Goal: Task Accomplishment & Management: Use online tool/utility

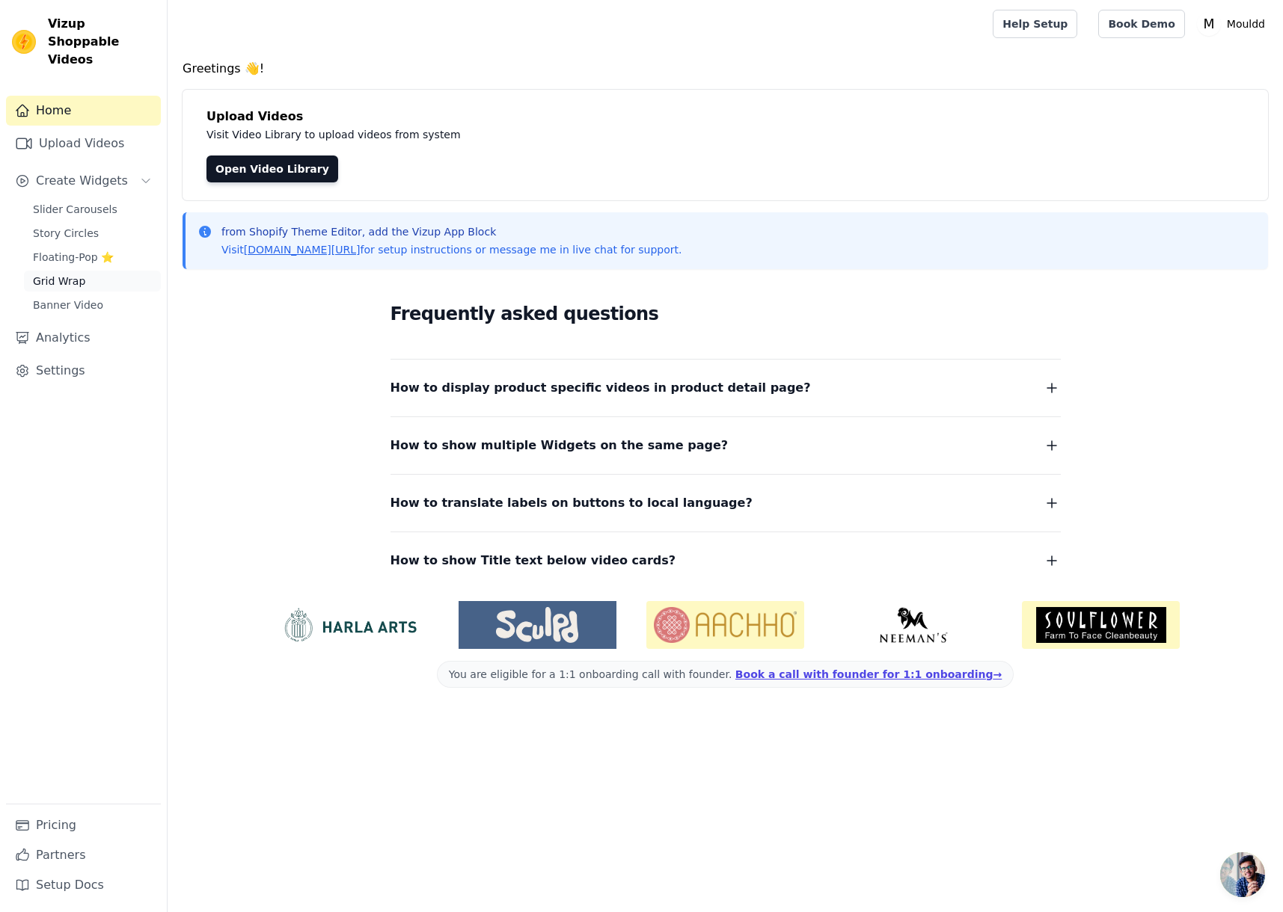
click at [99, 271] on link "Grid Wrap" at bounding box center [92, 281] width 137 height 21
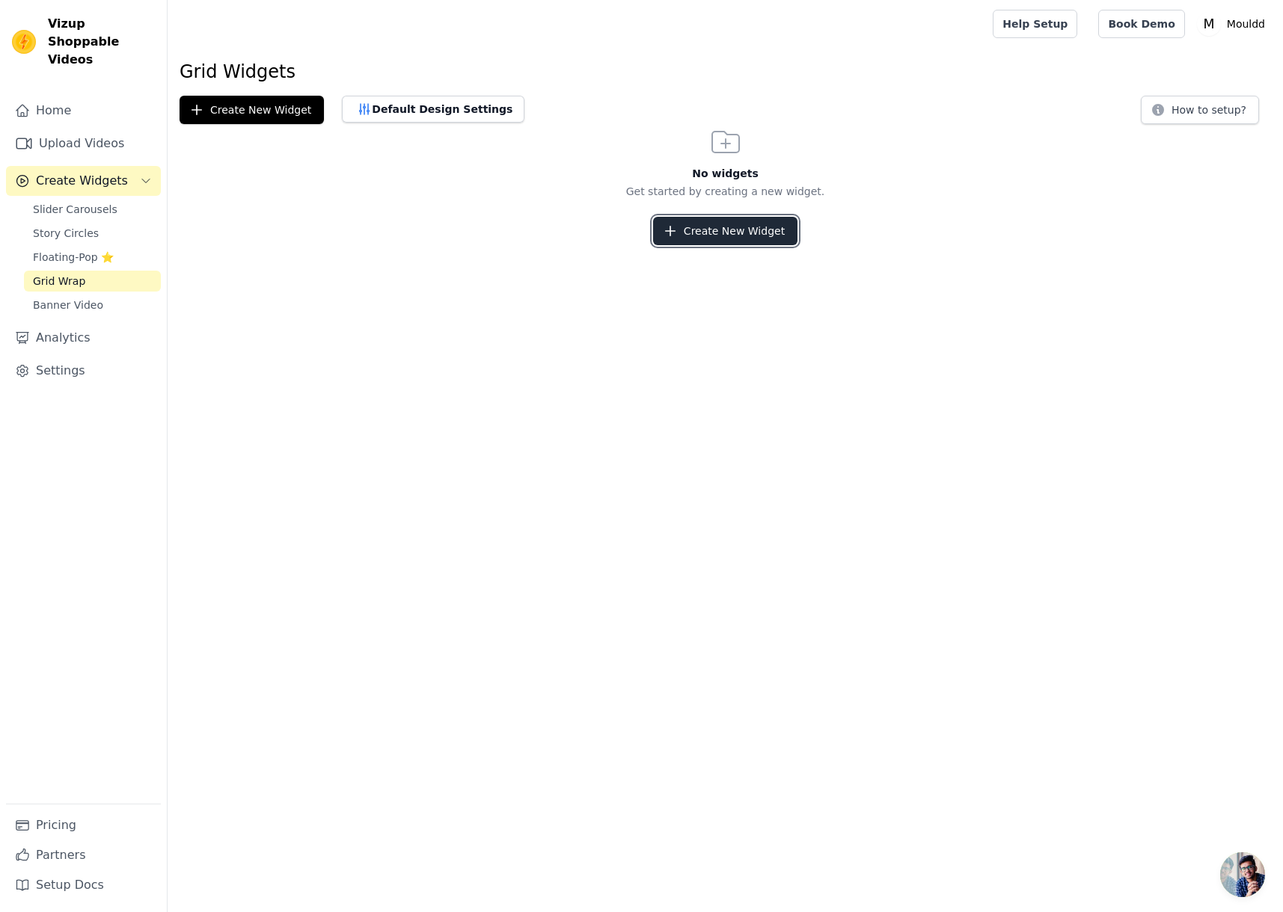
click at [695, 231] on button "Create New Widget" at bounding box center [725, 231] width 144 height 28
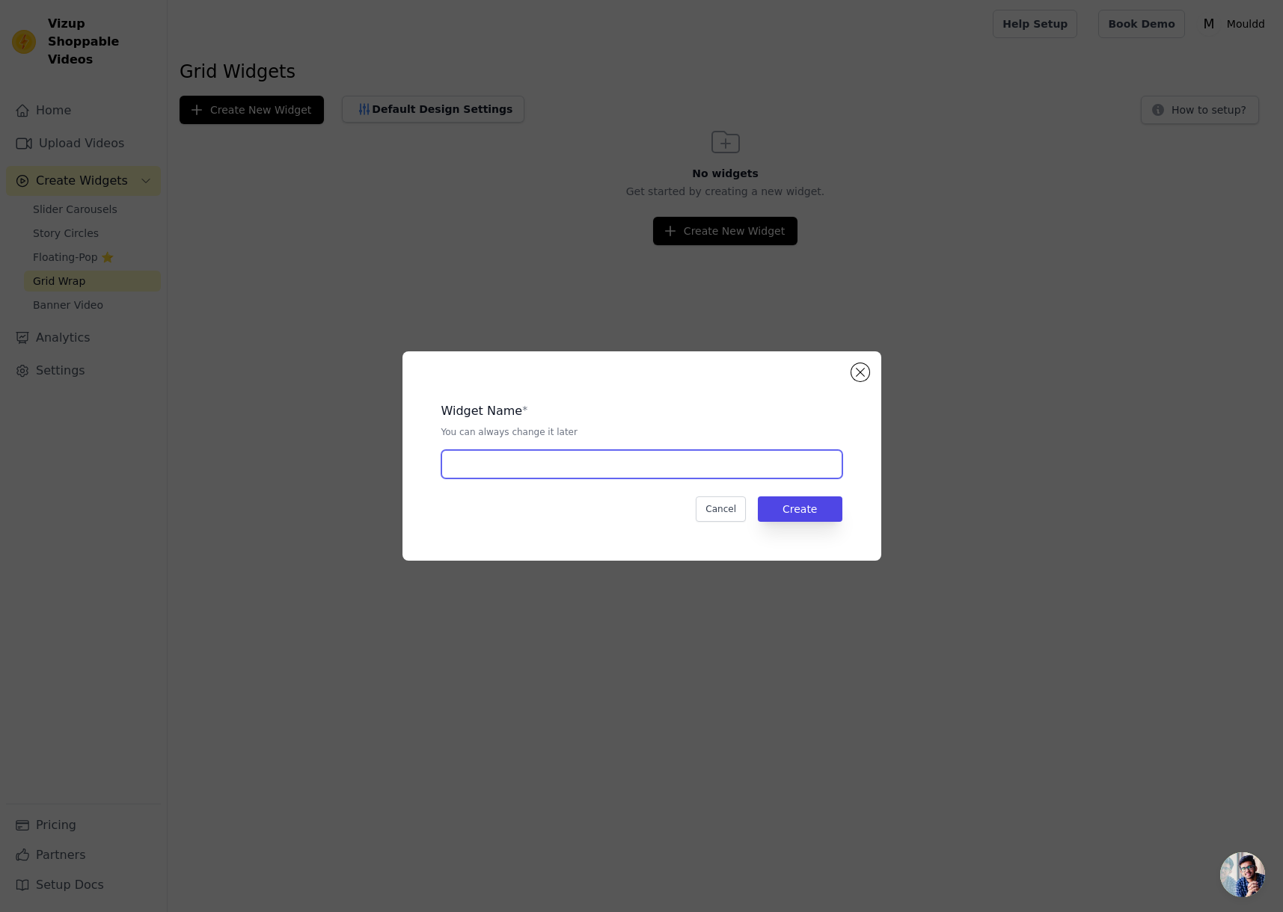
click at [568, 455] on input "text" at bounding box center [641, 464] width 401 height 28
type input "Inspiration Page"
click at [799, 517] on button "Create" at bounding box center [800, 509] width 85 height 25
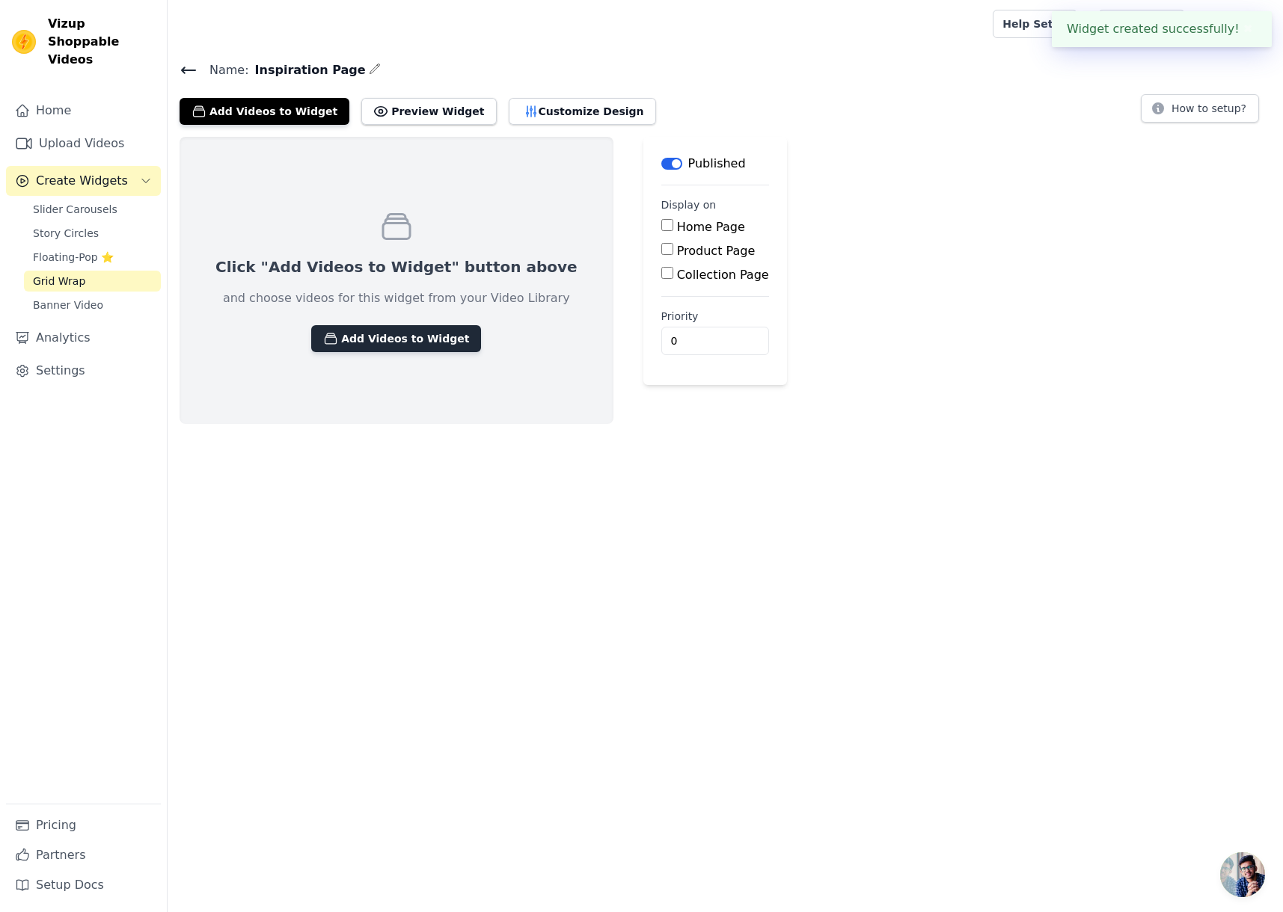
click at [355, 336] on button "Add Videos to Widget" at bounding box center [396, 338] width 170 height 27
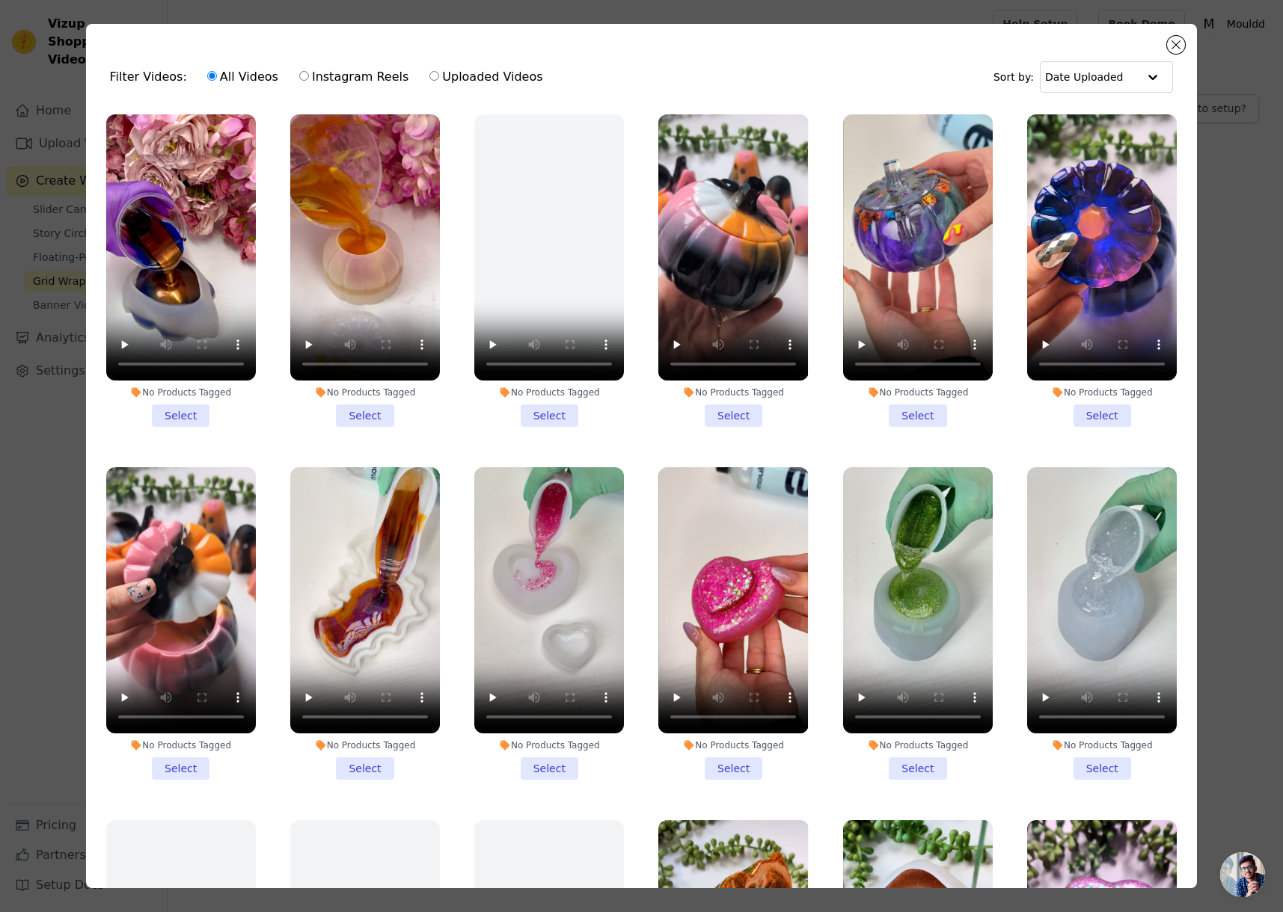
click at [182, 758] on li "No Products Tagged Select" at bounding box center [181, 623] width 150 height 313
click at [0, 0] on input "No Products Tagged Select" at bounding box center [0, 0] width 0 height 0
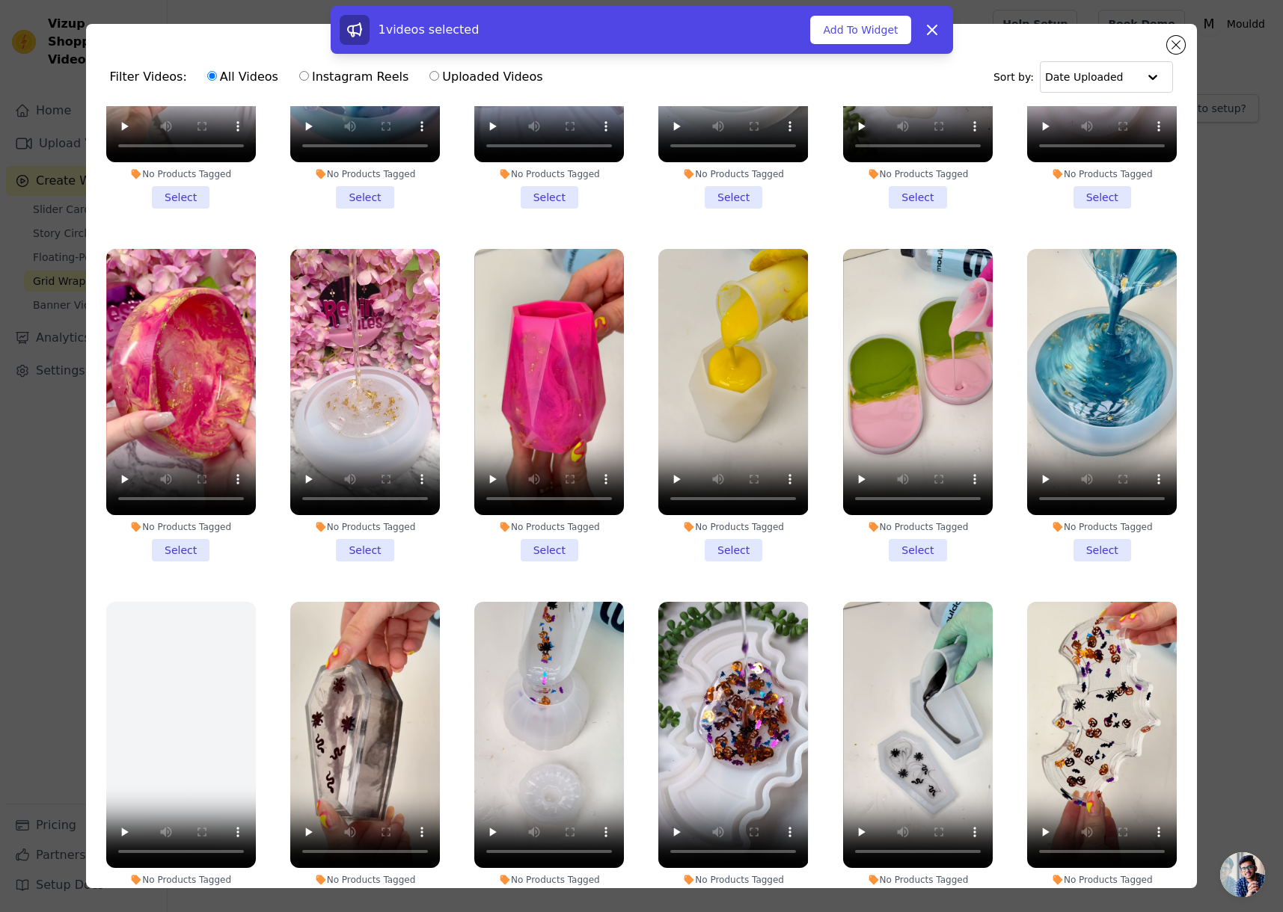
scroll to position [2320, 0]
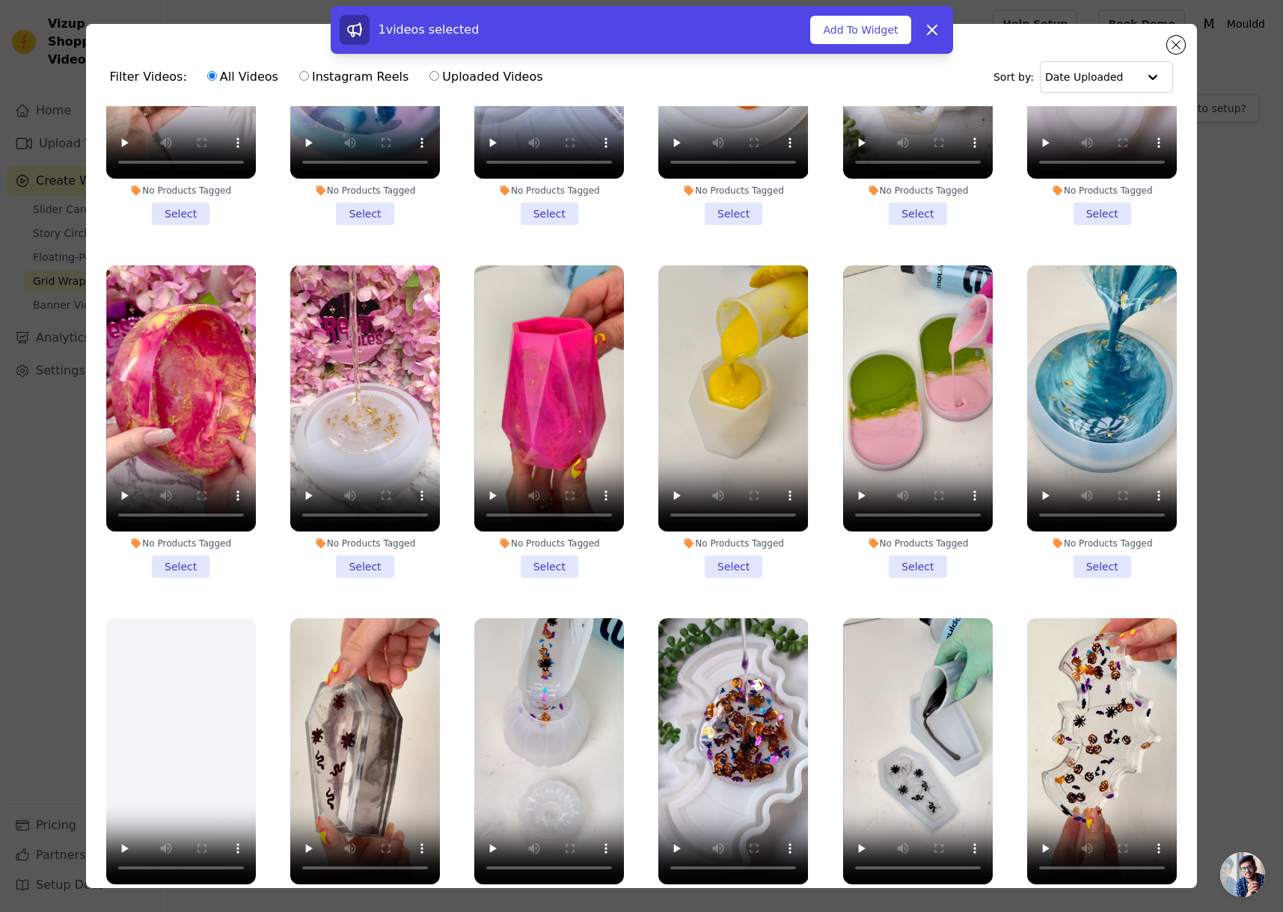
click at [873, 534] on div "No Products Tagged Select" at bounding box center [918, 421] width 166 height 329
click at [885, 523] on li "No Products Tagged Select" at bounding box center [918, 421] width 150 height 313
click at [0, 0] on input "No Products Tagged Select" at bounding box center [0, 0] width 0 height 0
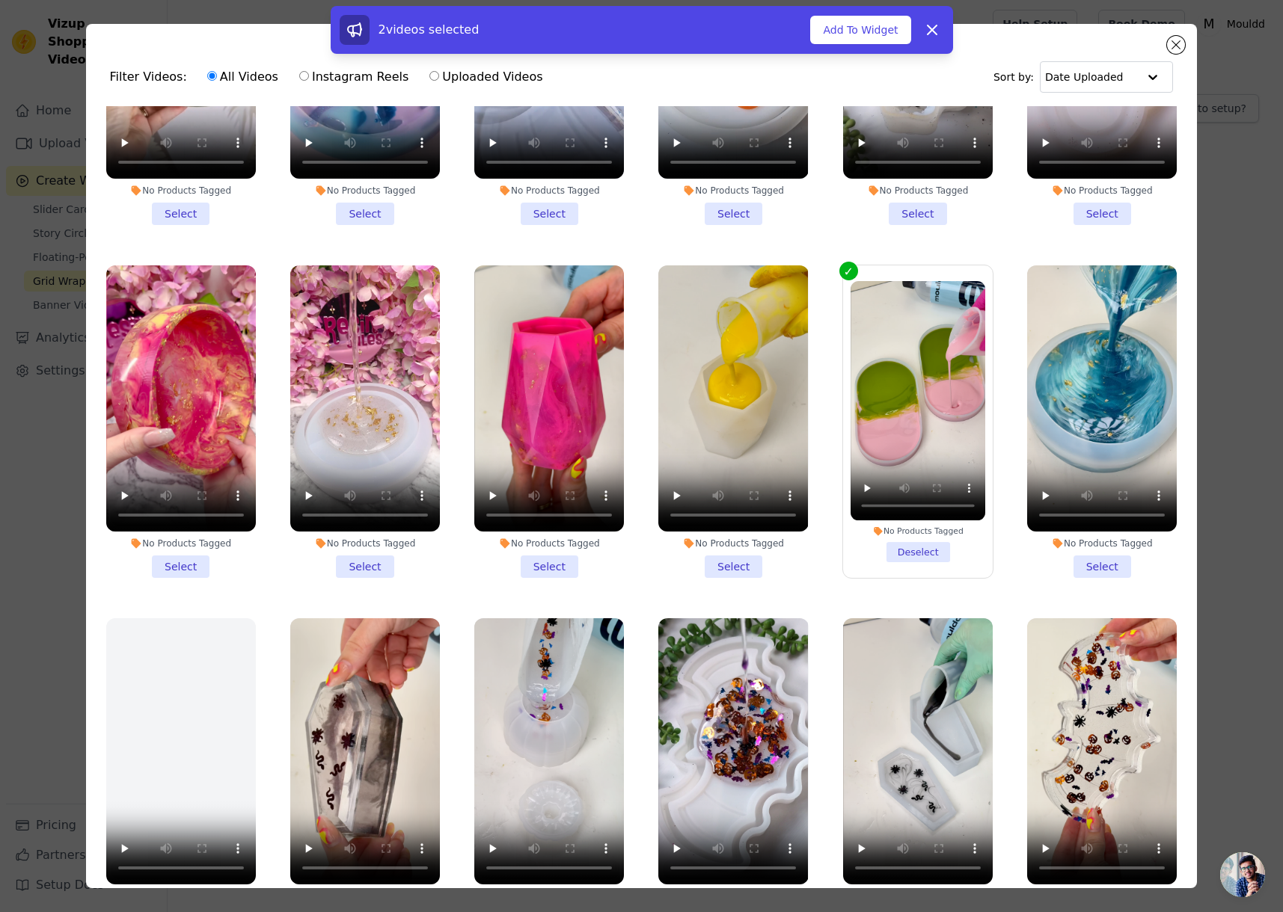
click at [1082, 525] on li "No Products Tagged Select" at bounding box center [1102, 421] width 150 height 313
click at [0, 0] on input "No Products Tagged Select" at bounding box center [0, 0] width 0 height 0
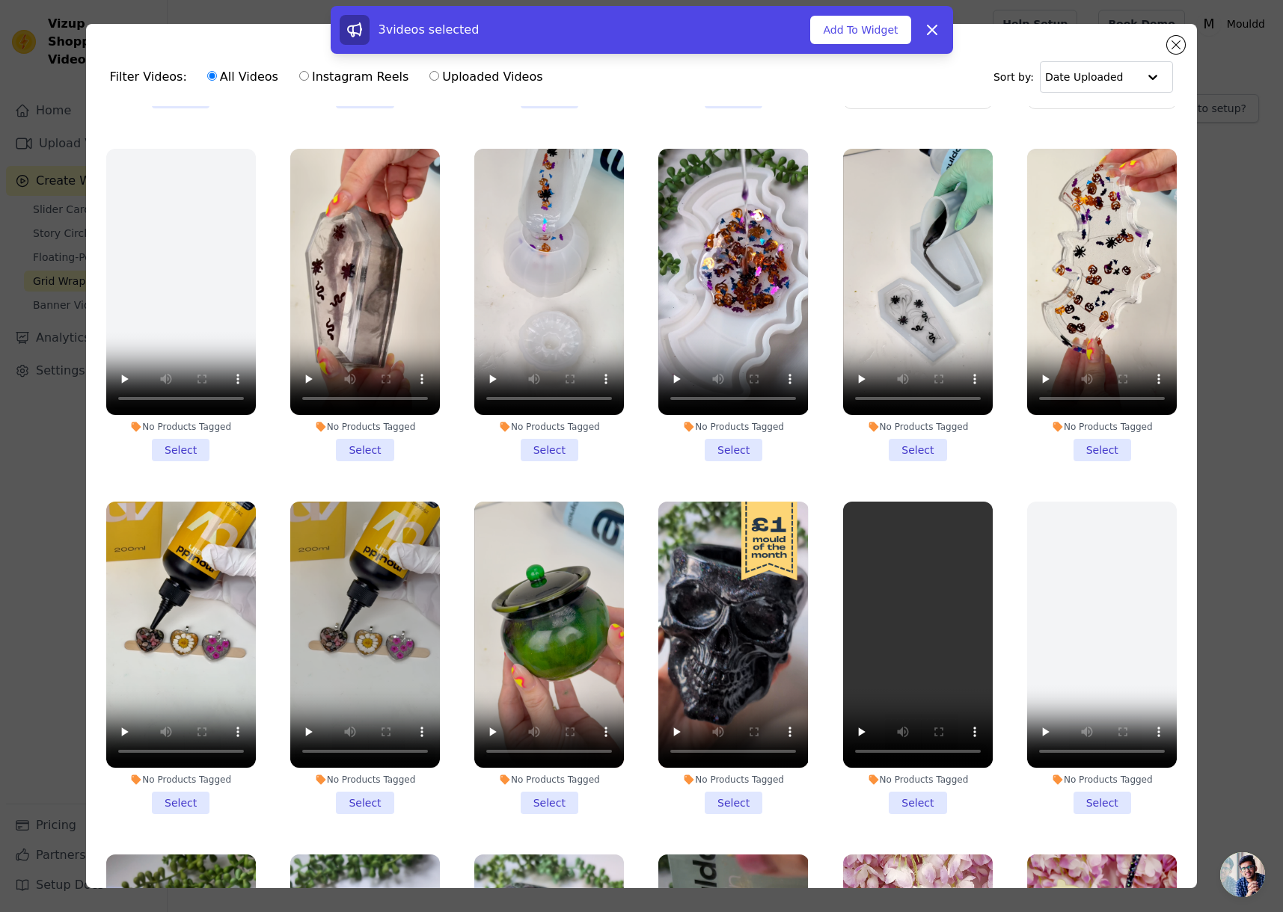
scroll to position [2794, 0]
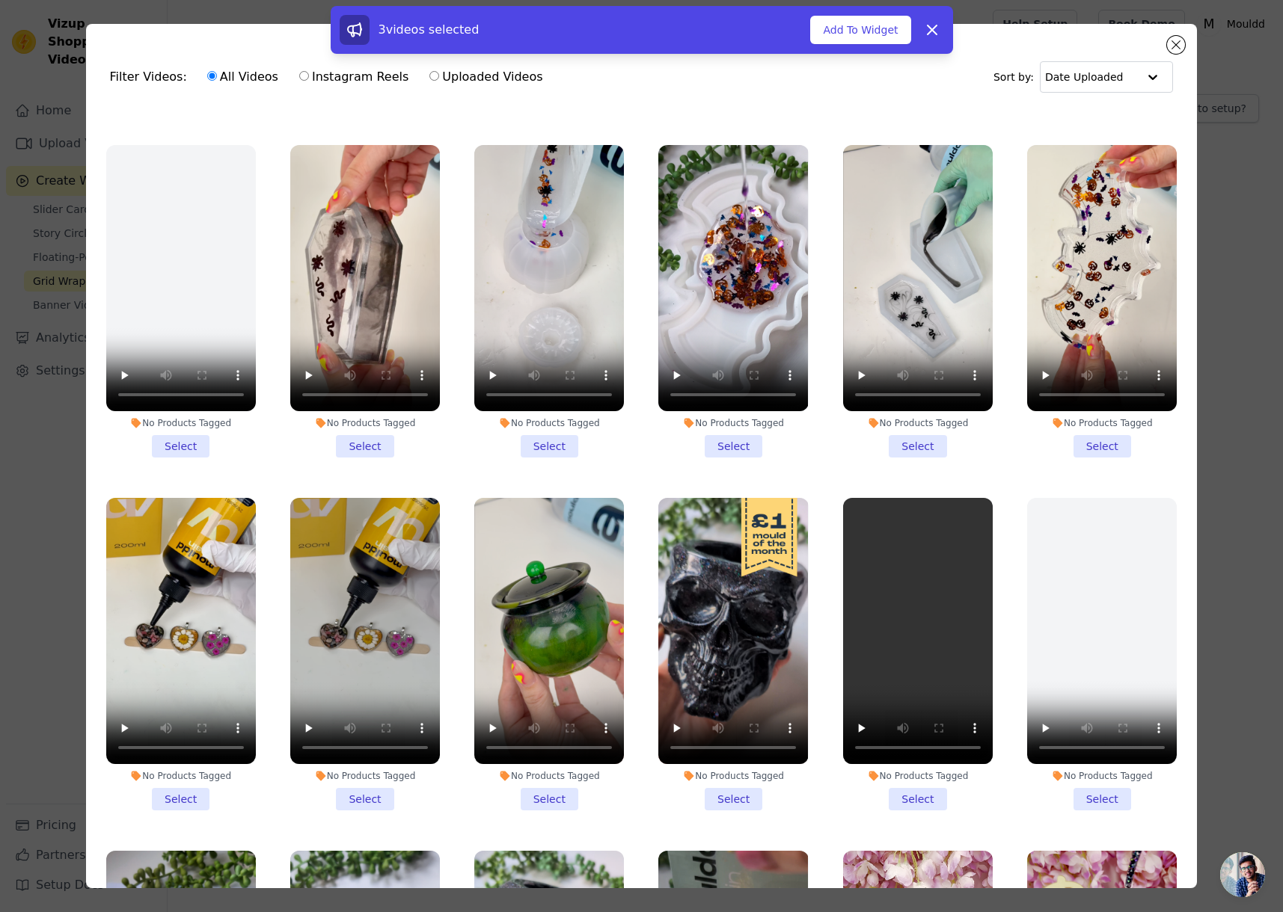
click at [555, 403] on li "No Products Tagged Select" at bounding box center [549, 301] width 150 height 313
click at [0, 0] on input "No Products Tagged Select" at bounding box center [0, 0] width 0 height 0
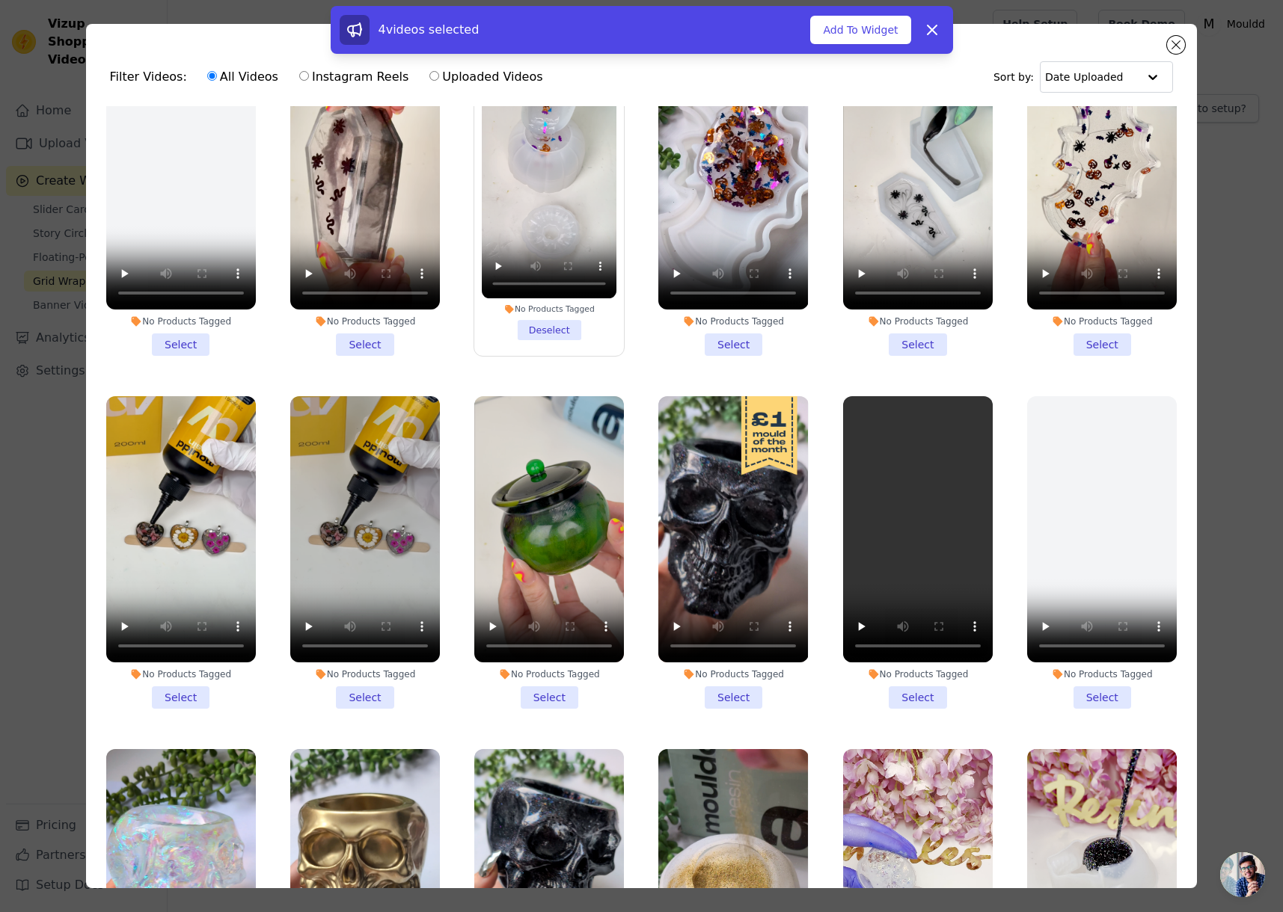
scroll to position [3177, 0]
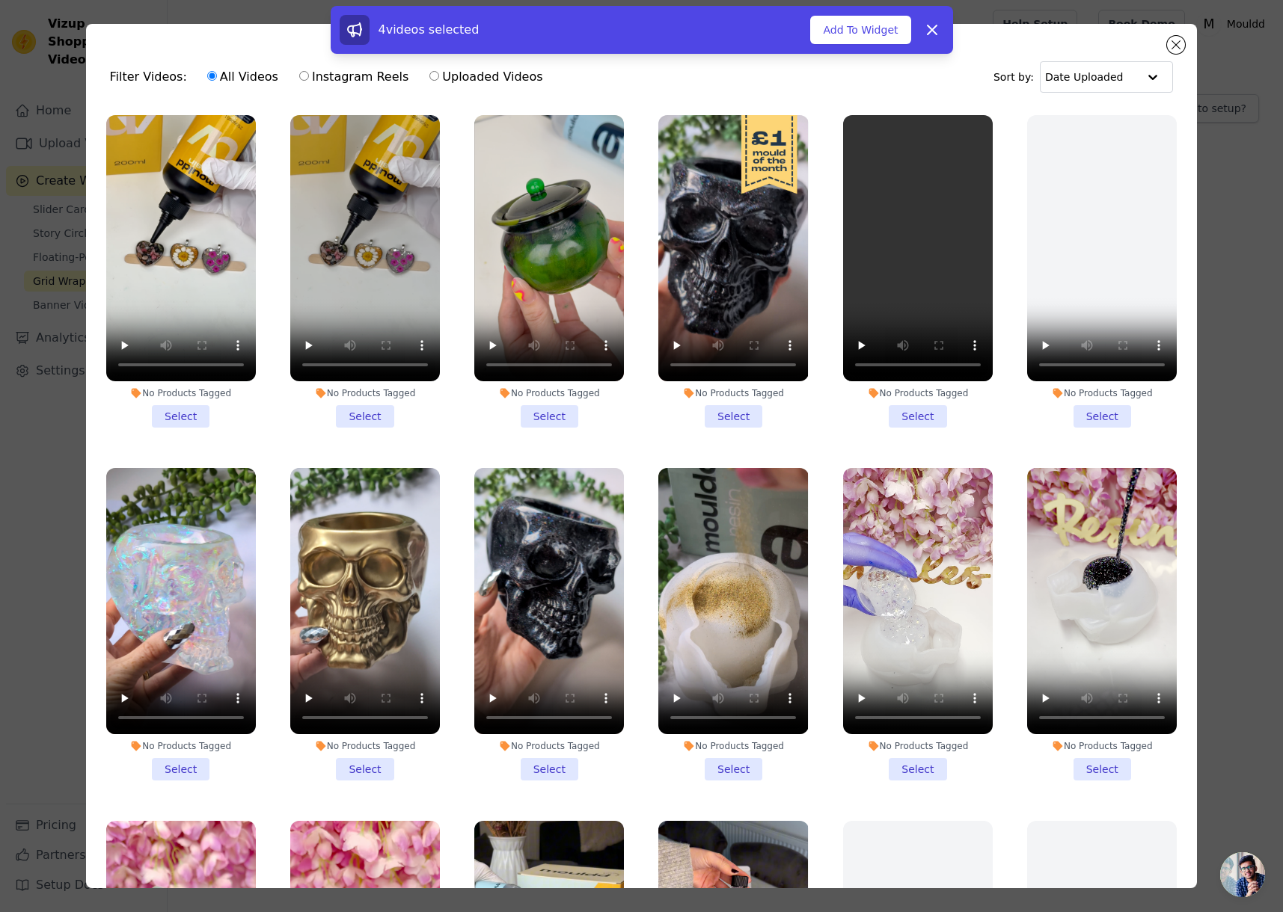
click at [350, 354] on li "No Products Tagged Select" at bounding box center [365, 271] width 150 height 313
click at [0, 0] on input "No Products Tagged Select" at bounding box center [0, 0] width 0 height 0
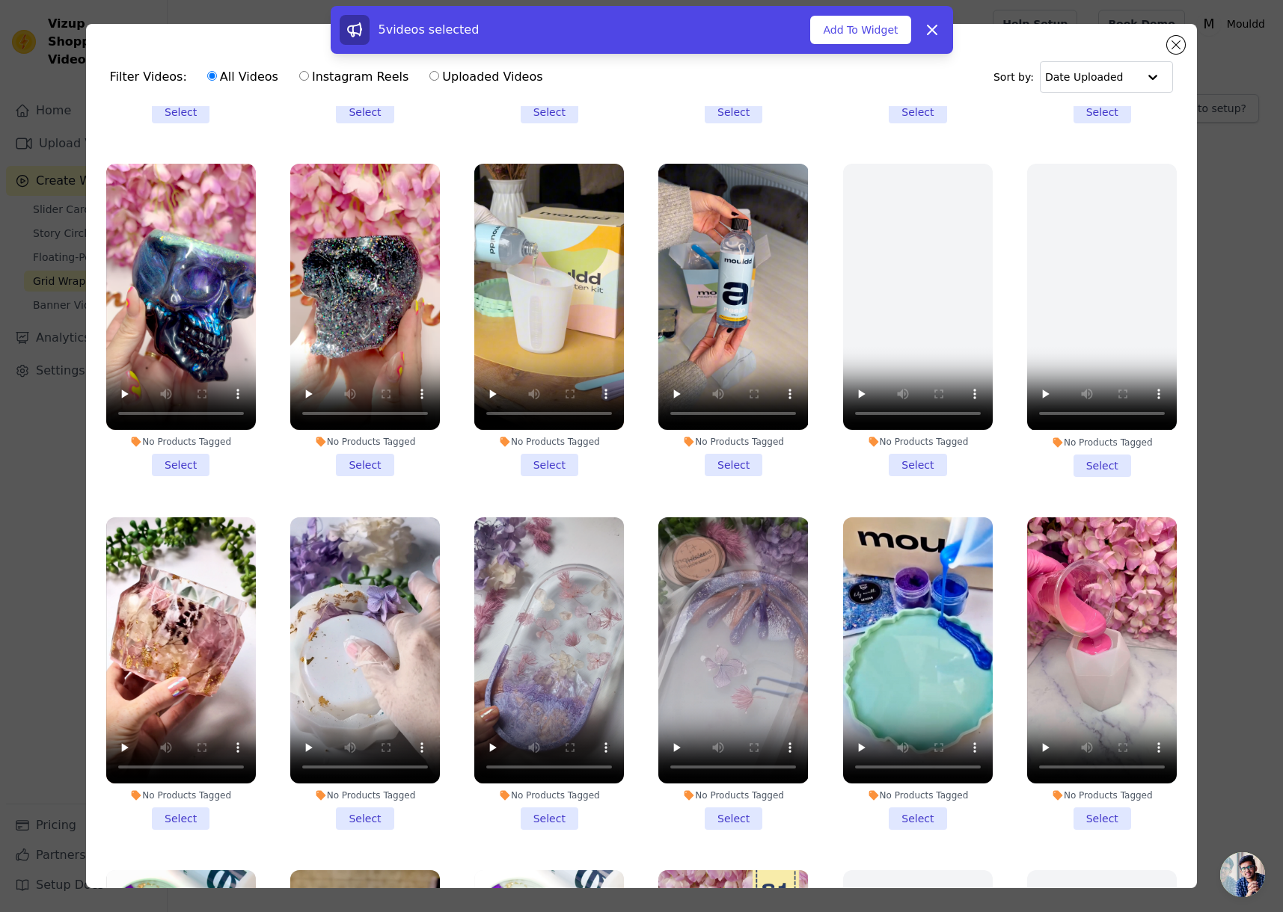
scroll to position [3835, 0]
click at [168, 743] on li "No Products Tagged Select" at bounding box center [181, 673] width 150 height 313
click at [0, 0] on input "No Products Tagged Select" at bounding box center [0, 0] width 0 height 0
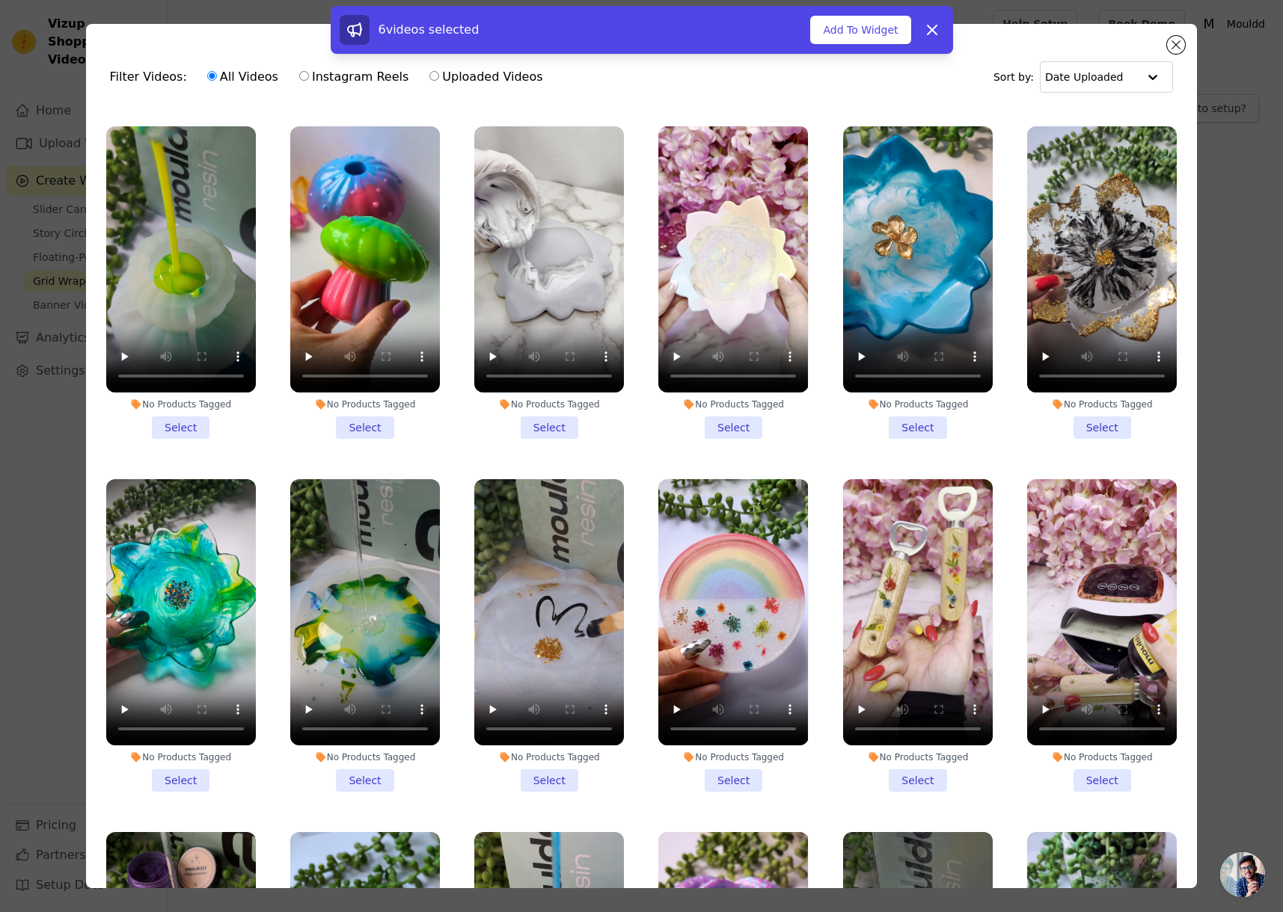
scroll to position [5294, 0]
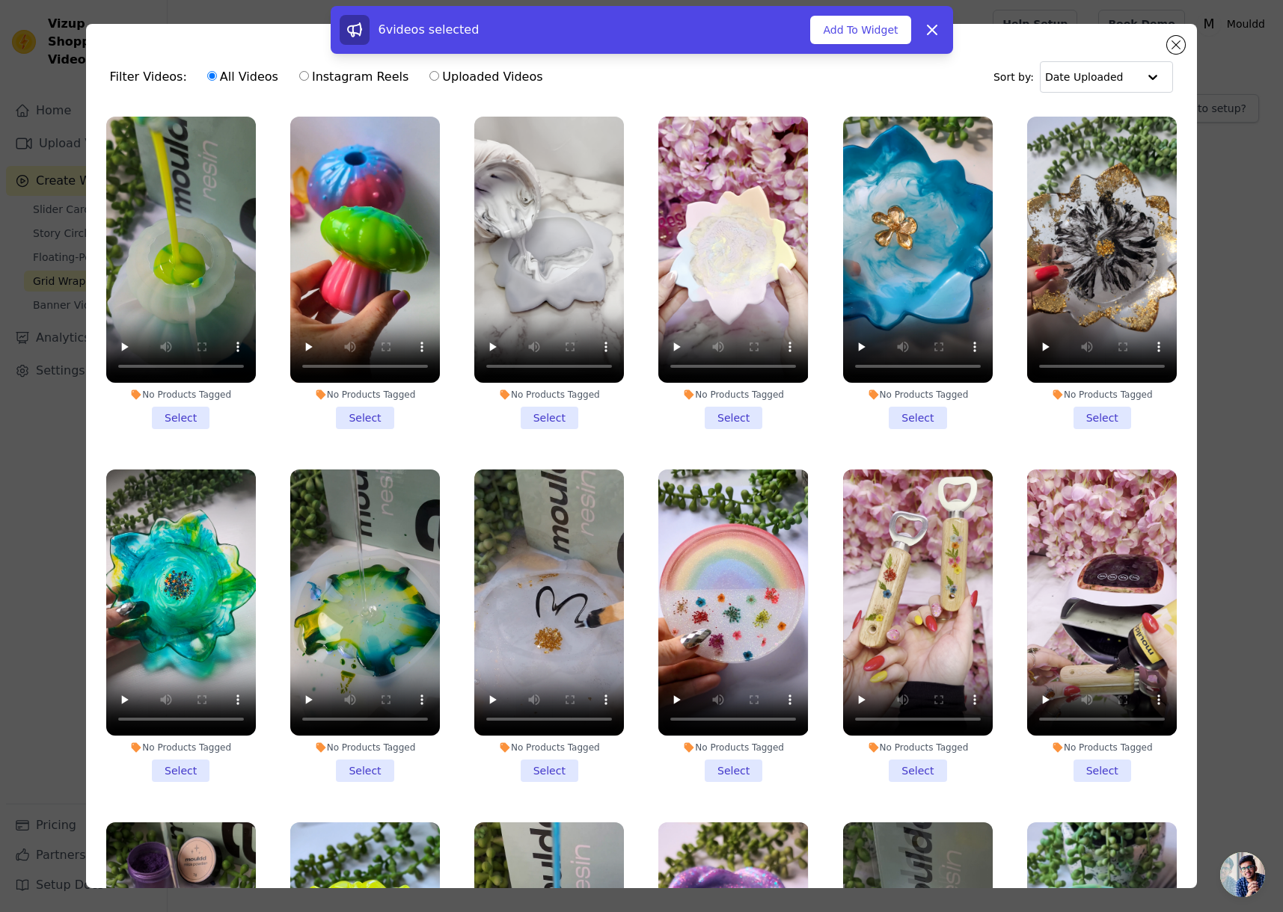
click at [351, 675] on li "No Products Tagged Select" at bounding box center [365, 626] width 150 height 313
click at [0, 0] on input "No Products Tagged Select" at bounding box center [0, 0] width 0 height 0
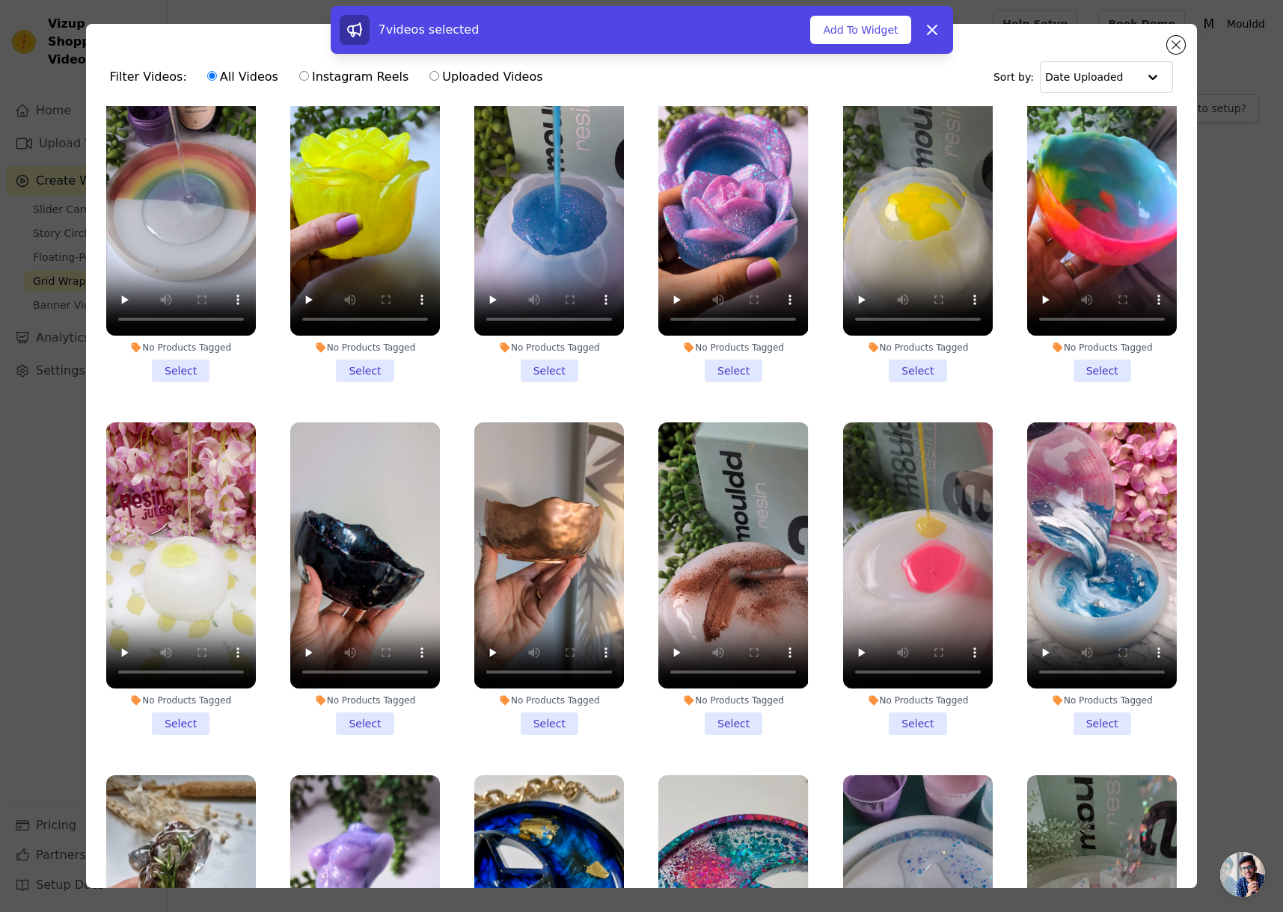
scroll to position [6113, 0]
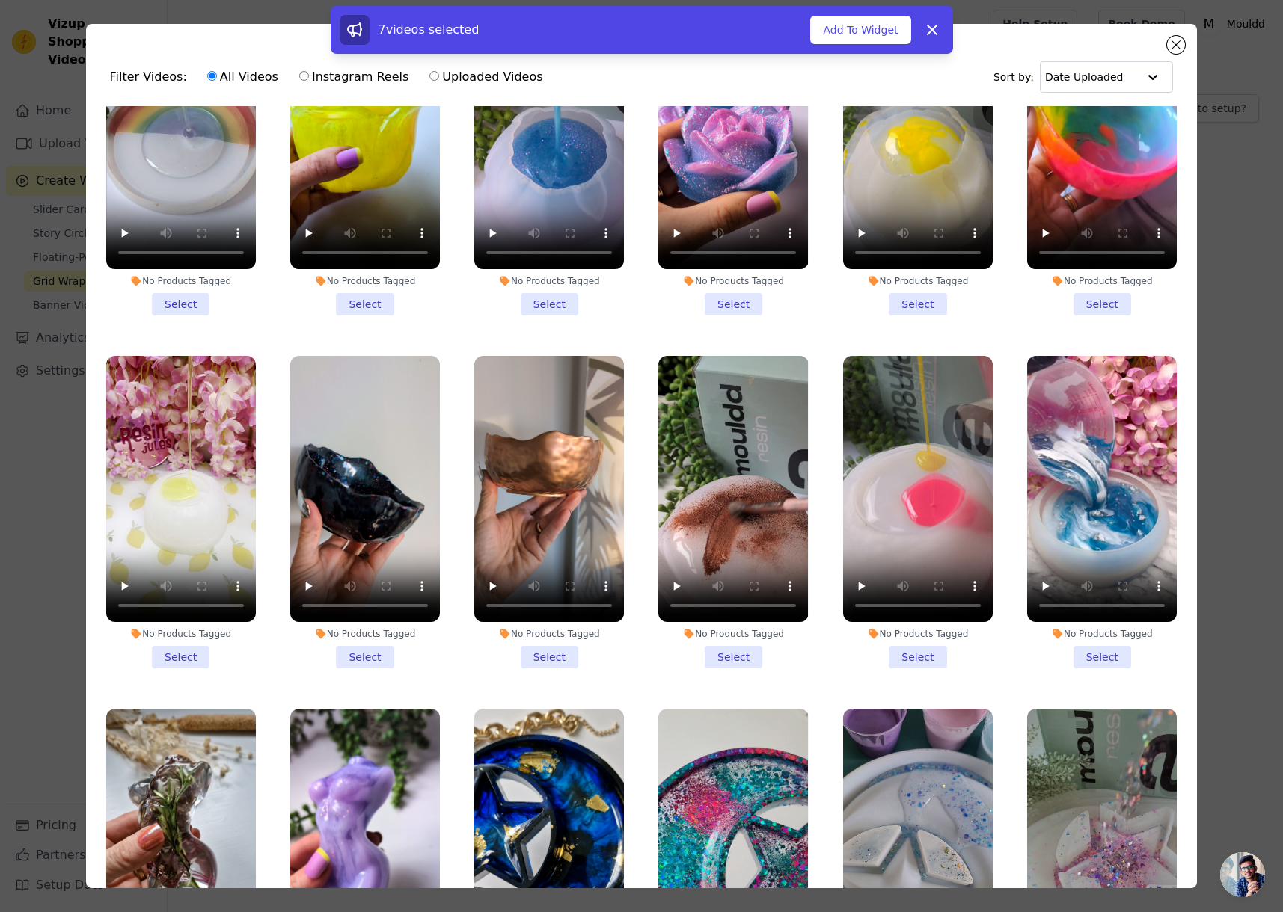
click at [1064, 559] on label "No Products Tagged Select" at bounding box center [1101, 512] width 151 height 314
click at [0, 0] on input "No Products Tagged Select" at bounding box center [0, 0] width 0 height 0
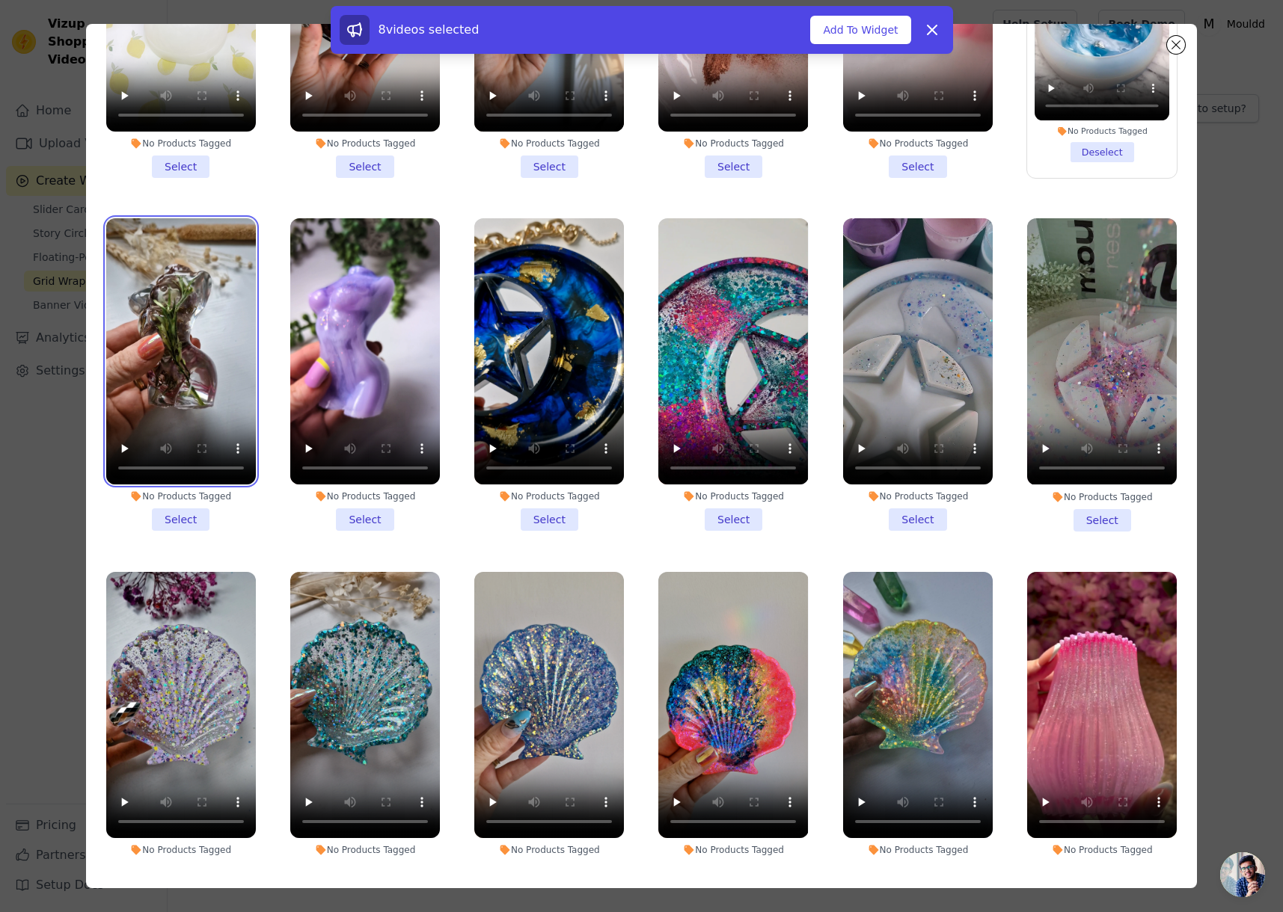
scroll to position [6786, 0]
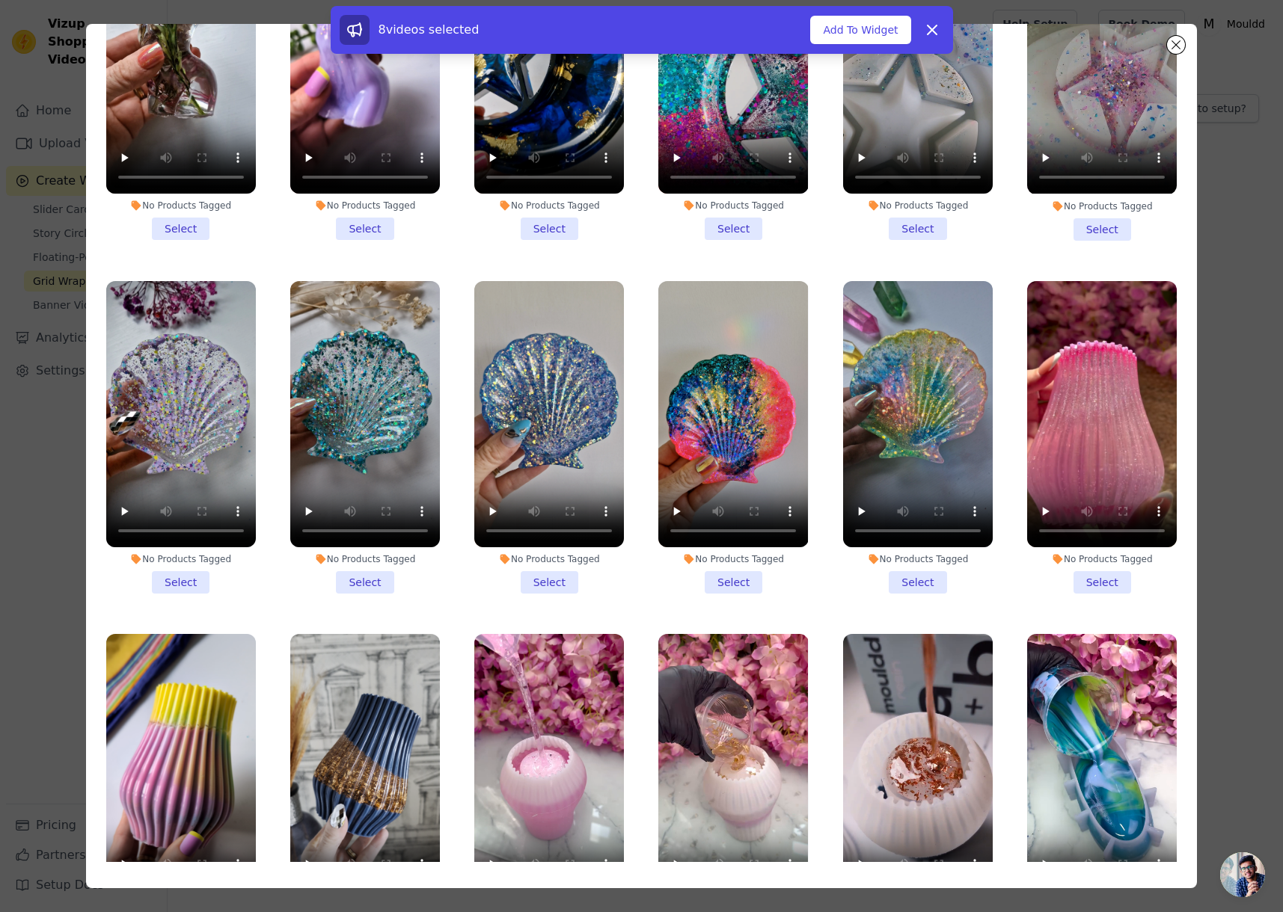
click at [1068, 802] on li "No Products Tagged Select" at bounding box center [1102, 790] width 150 height 313
click at [0, 0] on input "No Products Tagged Select" at bounding box center [0, 0] width 0 height 0
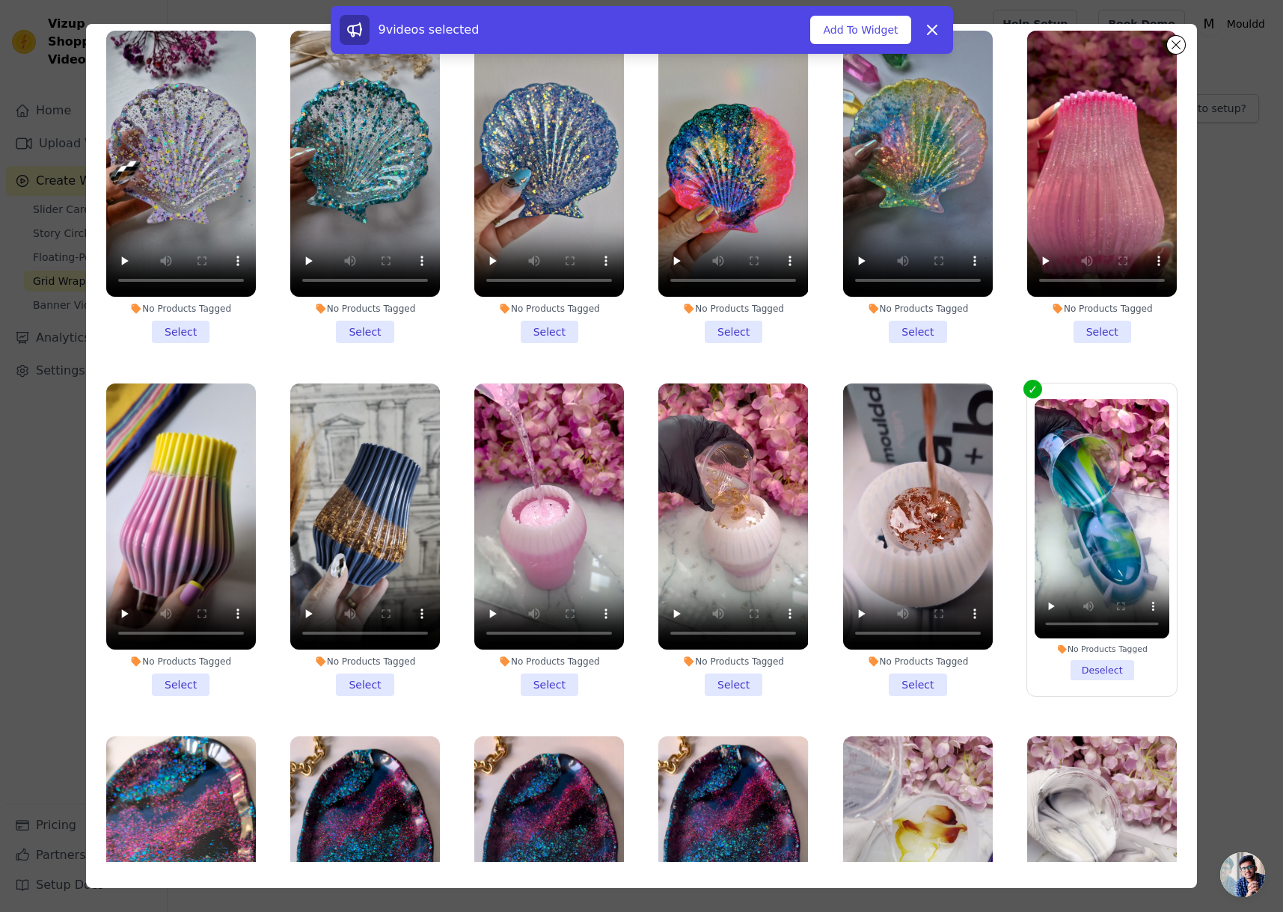
scroll to position [7164, 0]
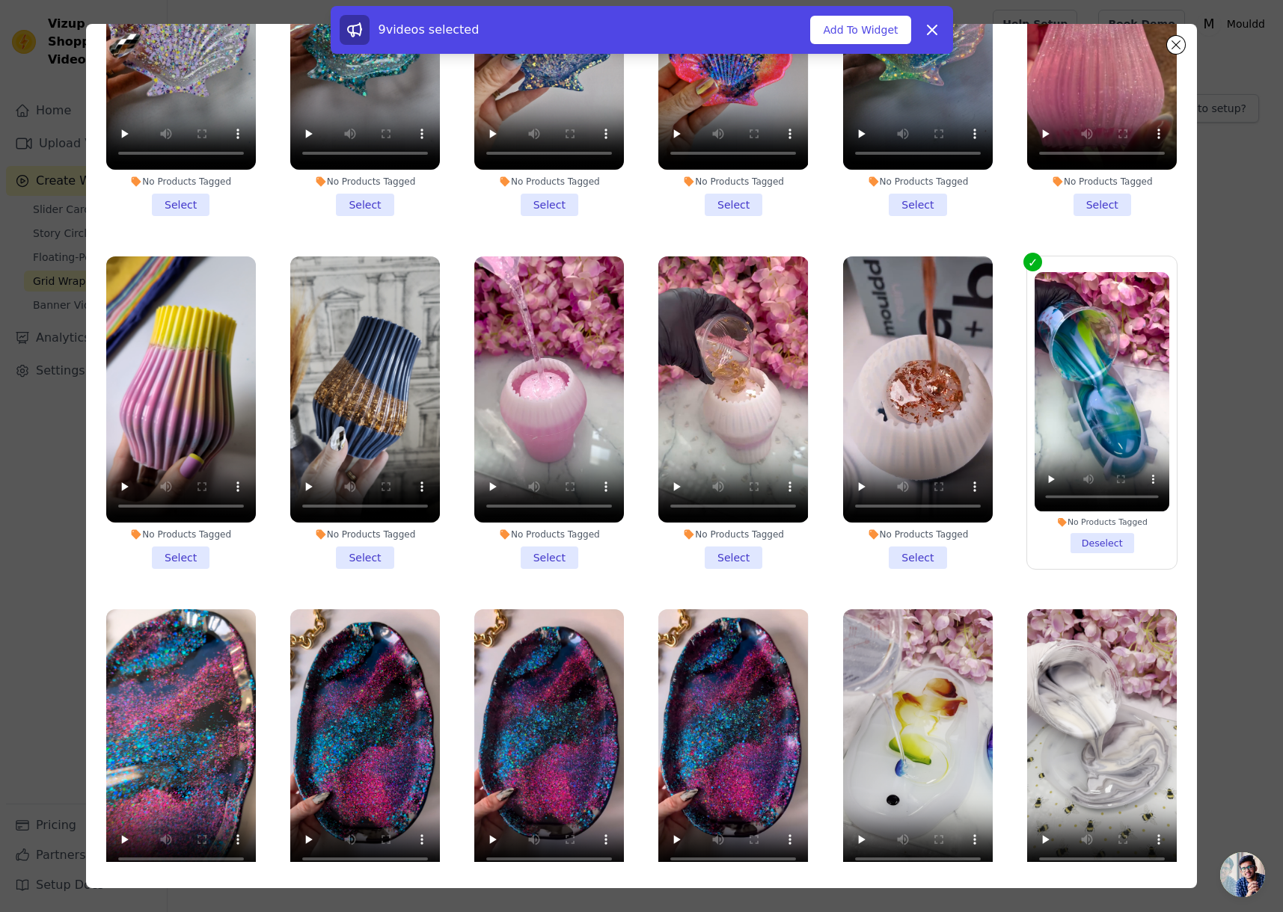
click at [517, 772] on li "No Products Tagged Select" at bounding box center [549, 765] width 150 height 313
click at [0, 0] on input "No Products Tagged Select" at bounding box center [0, 0] width 0 height 0
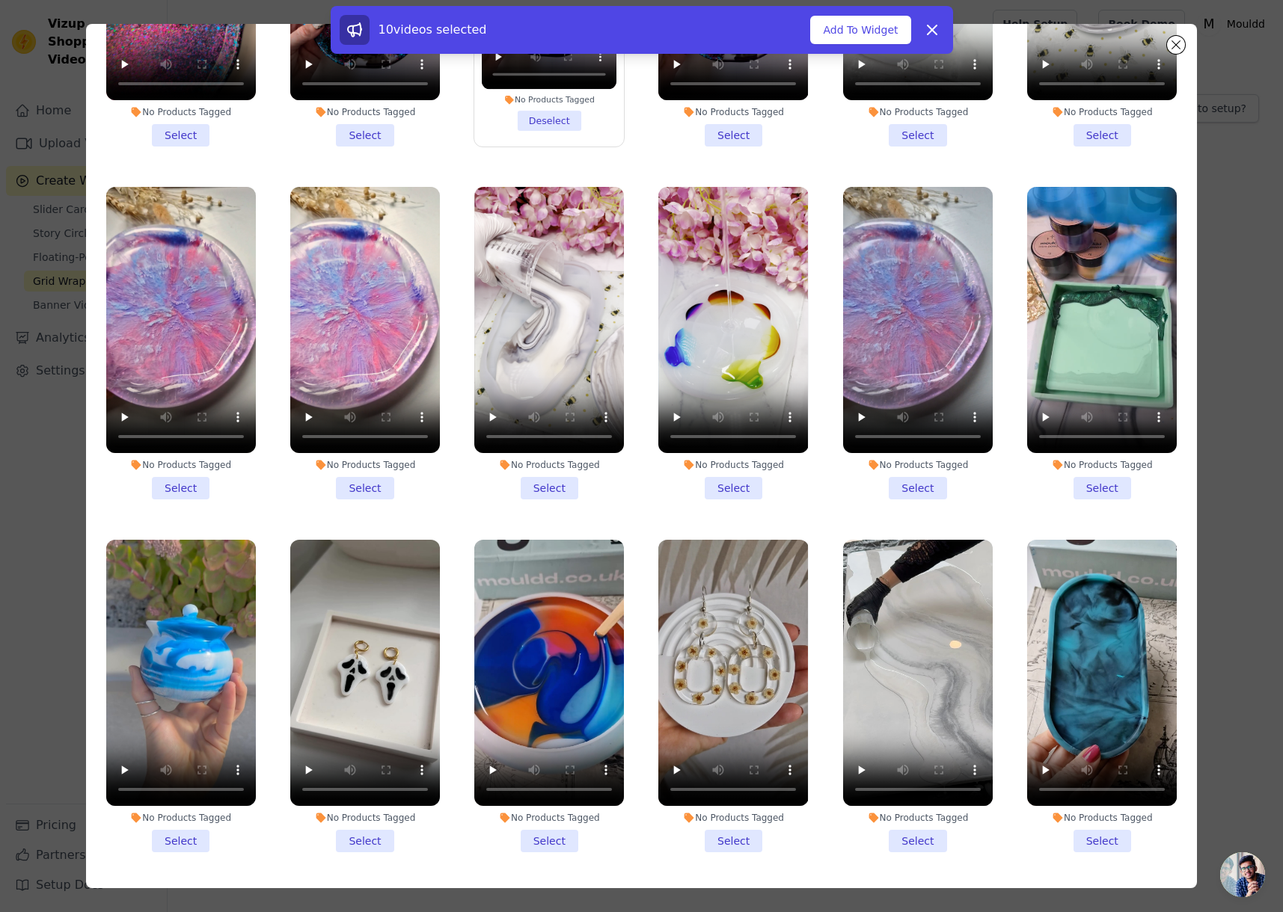
scroll to position [7947, 0]
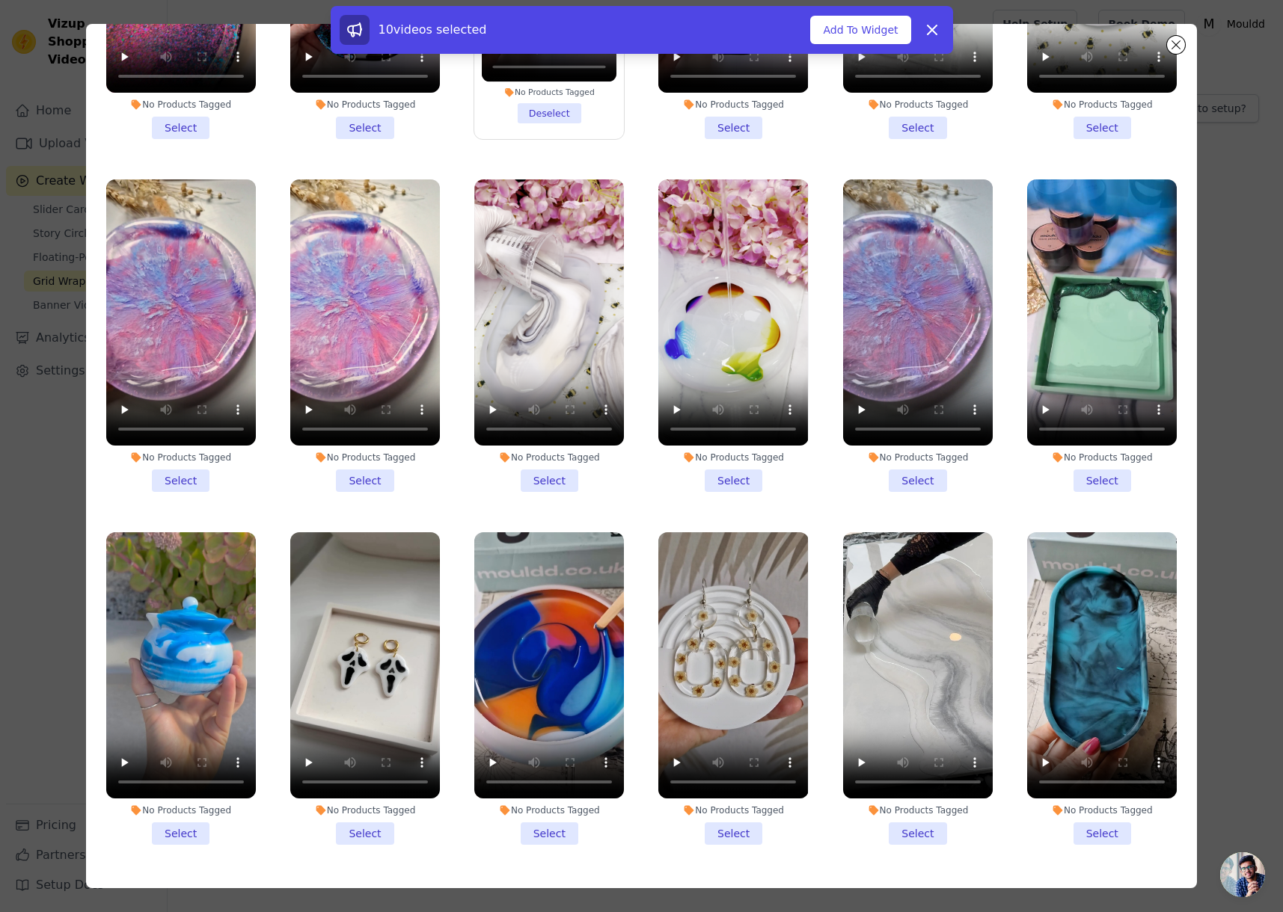
click at [189, 690] on li "No Products Tagged Select" at bounding box center [181, 688] width 150 height 313
click at [0, 0] on input "No Products Tagged Select" at bounding box center [0, 0] width 0 height 0
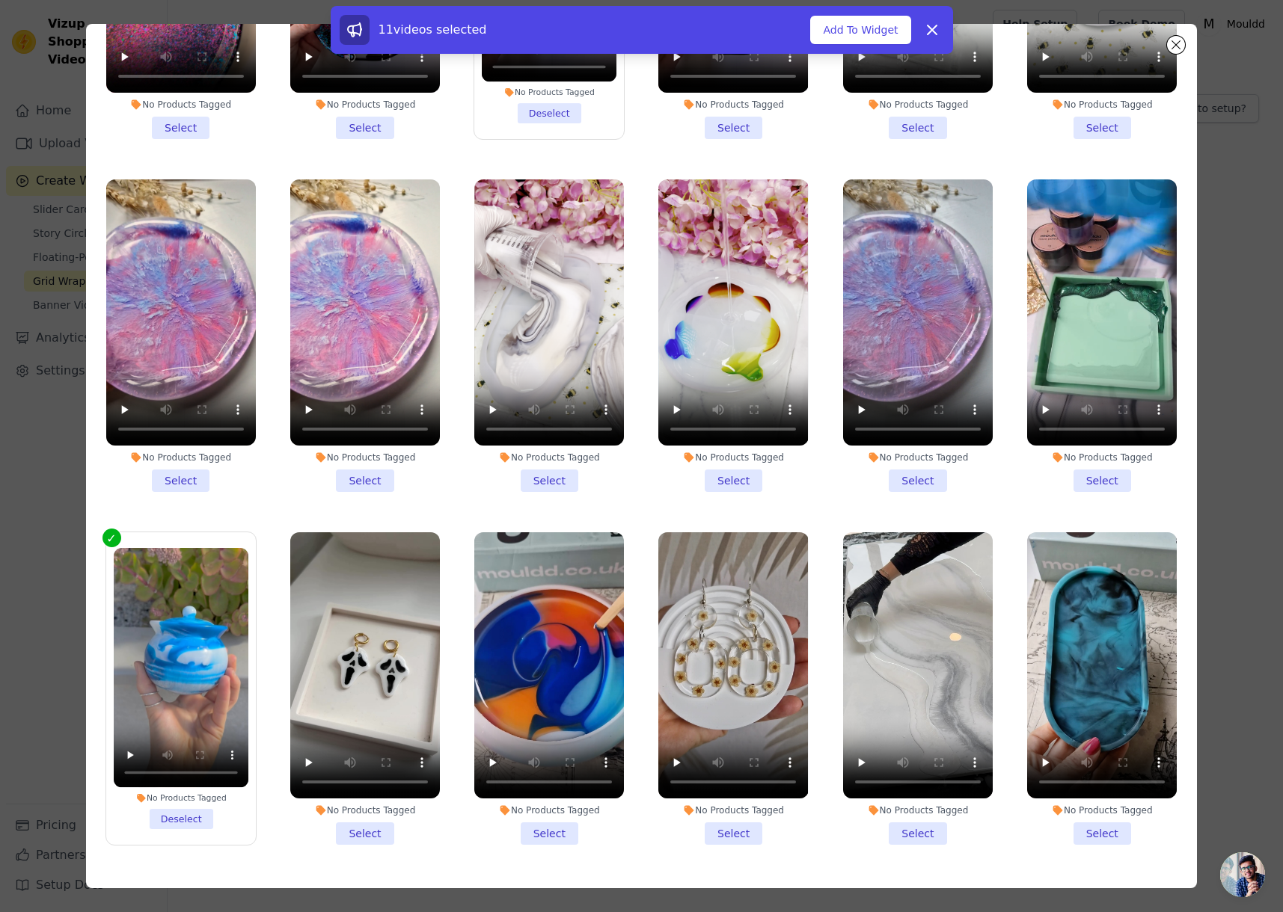
click at [1093, 698] on li "No Products Tagged Select" at bounding box center [1102, 688] width 150 height 313
click at [0, 0] on input "No Products Tagged Select" at bounding box center [0, 0] width 0 height 0
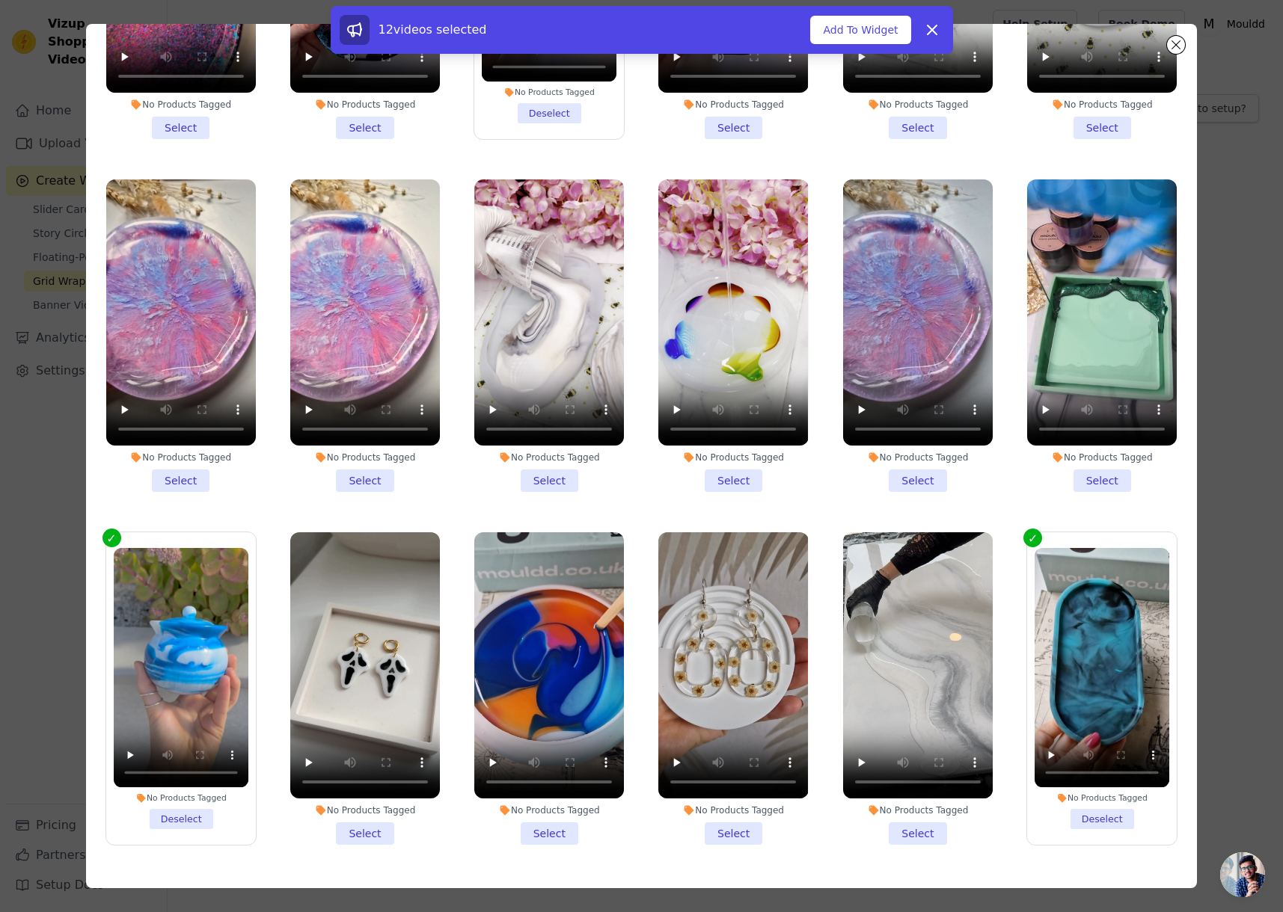
click at [891, 681] on li "No Products Tagged Select" at bounding box center [918, 688] width 150 height 313
click at [0, 0] on input "No Products Tagged Select" at bounding box center [0, 0] width 0 height 0
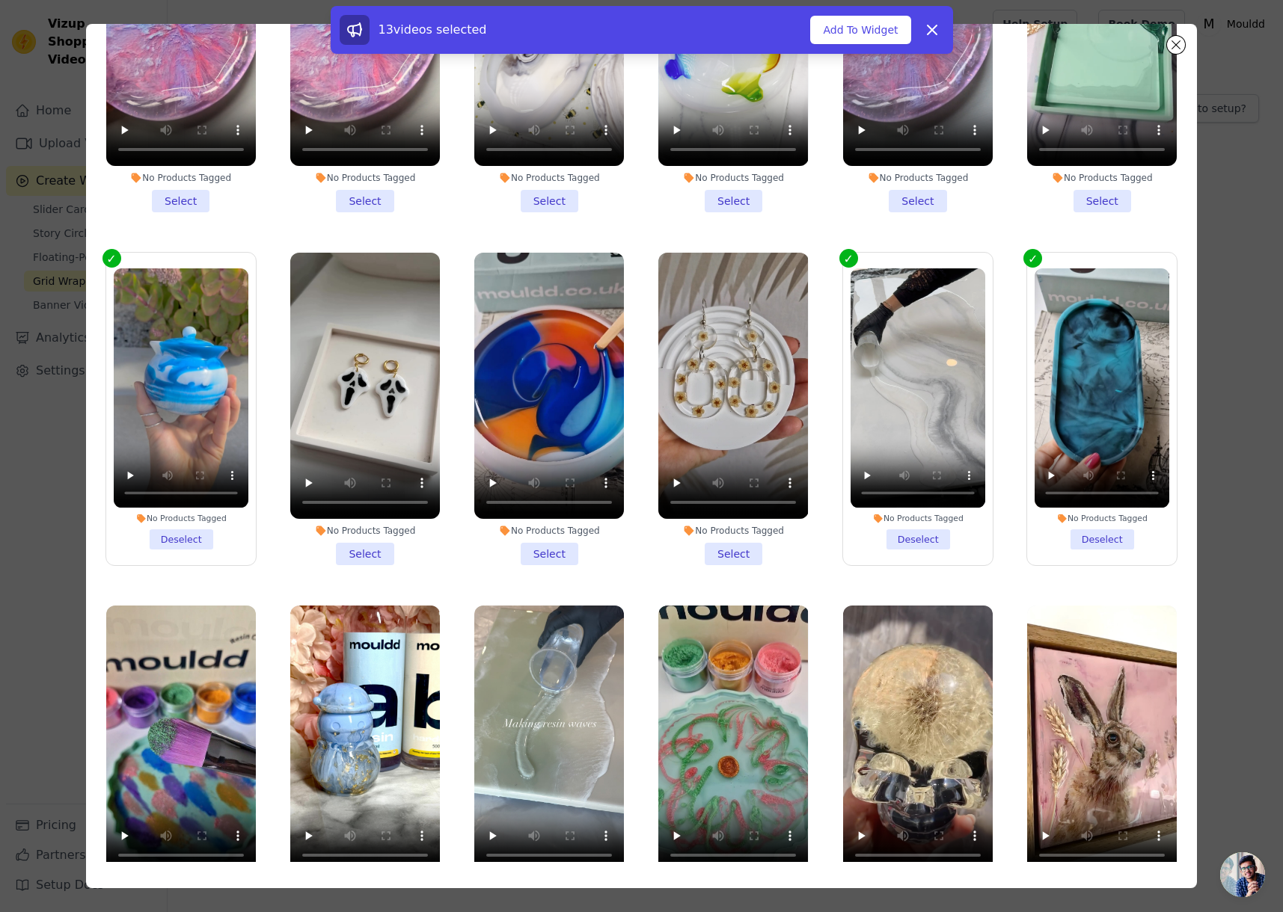
scroll to position [8494, 0]
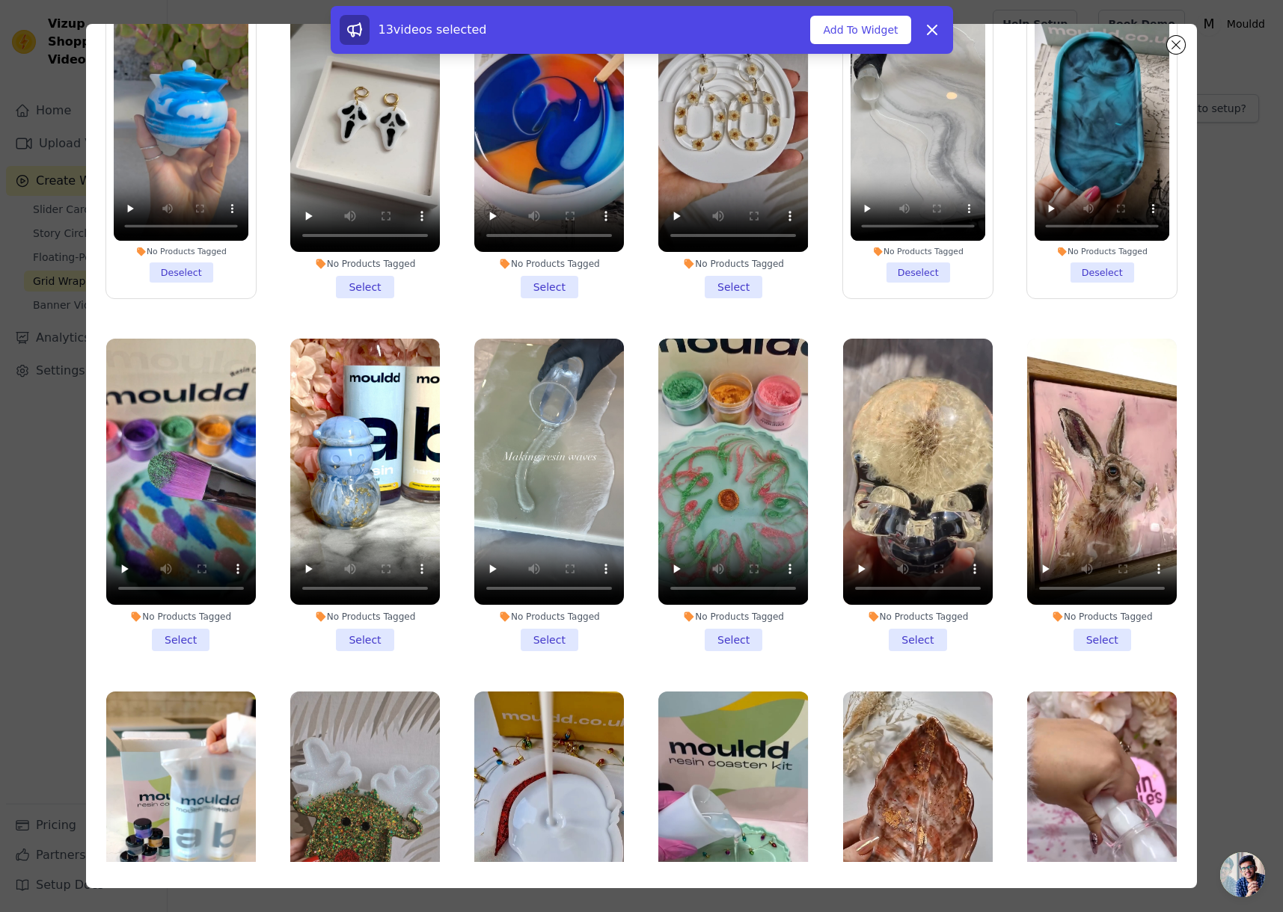
click at [707, 494] on li "No Products Tagged Select" at bounding box center [733, 495] width 150 height 313
click at [0, 0] on input "No Products Tagged Select" at bounding box center [0, 0] width 0 height 0
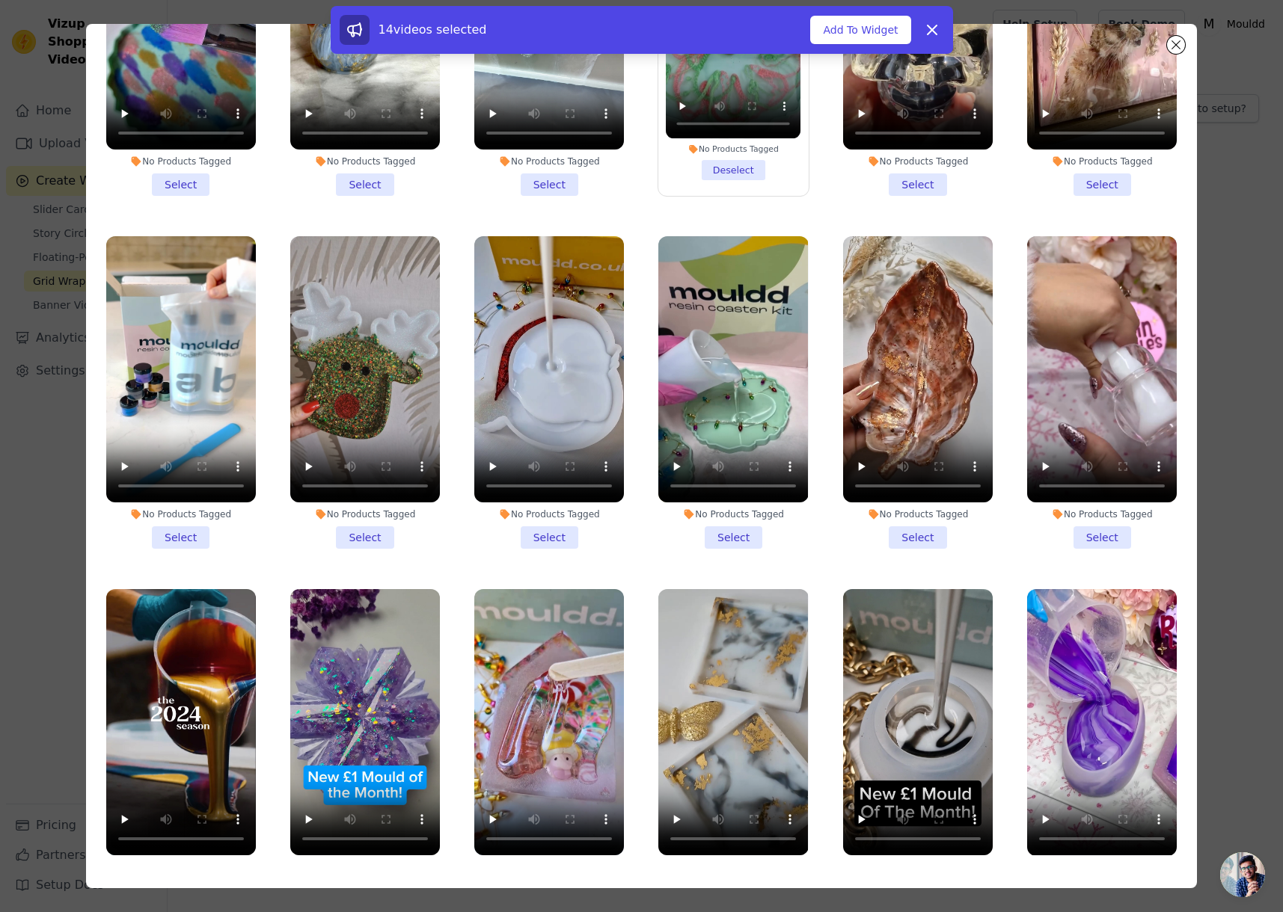
scroll to position [8948, 0]
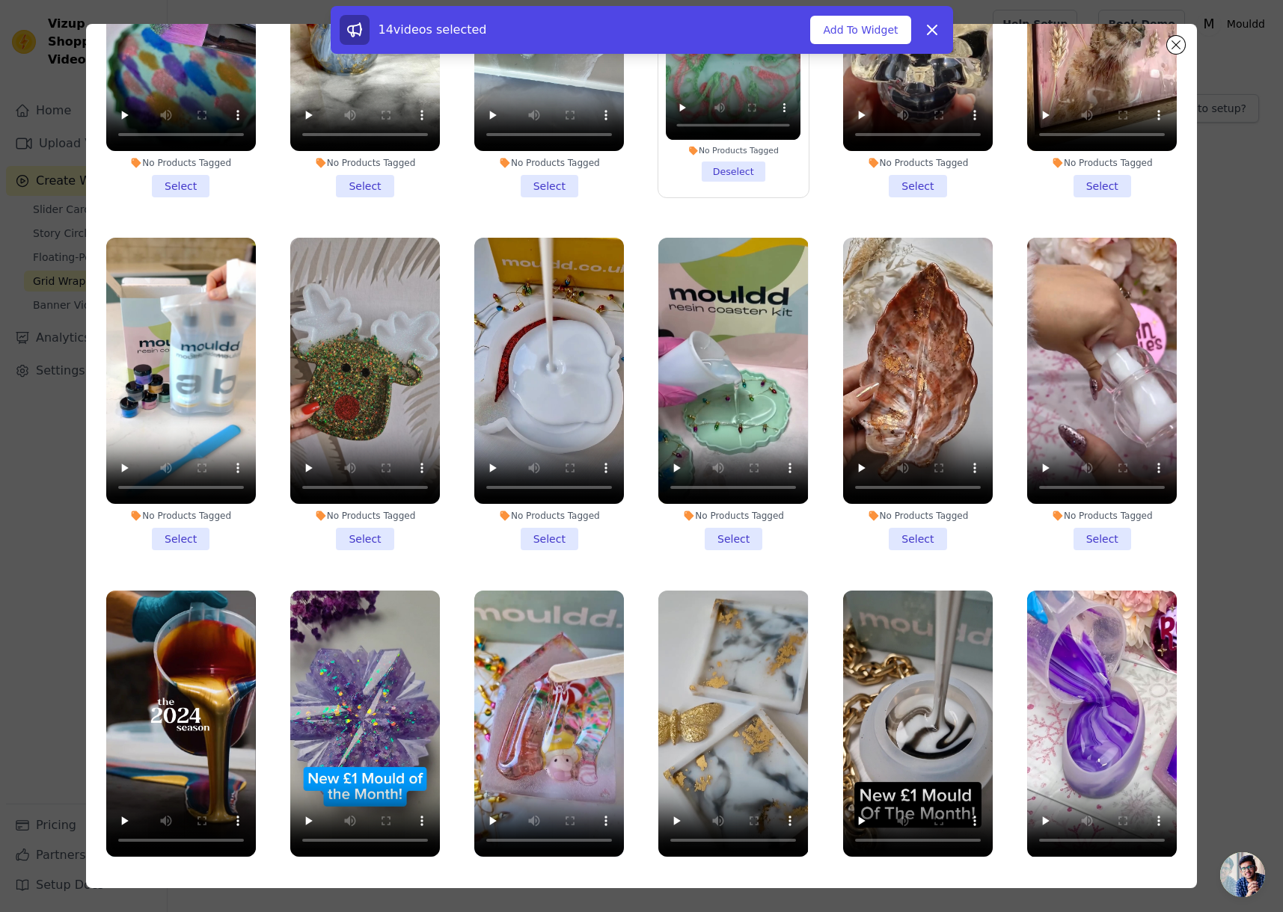
click at [934, 381] on li "No Products Tagged Select" at bounding box center [918, 394] width 150 height 313
click at [0, 0] on input "No Products Tagged Select" at bounding box center [0, 0] width 0 height 0
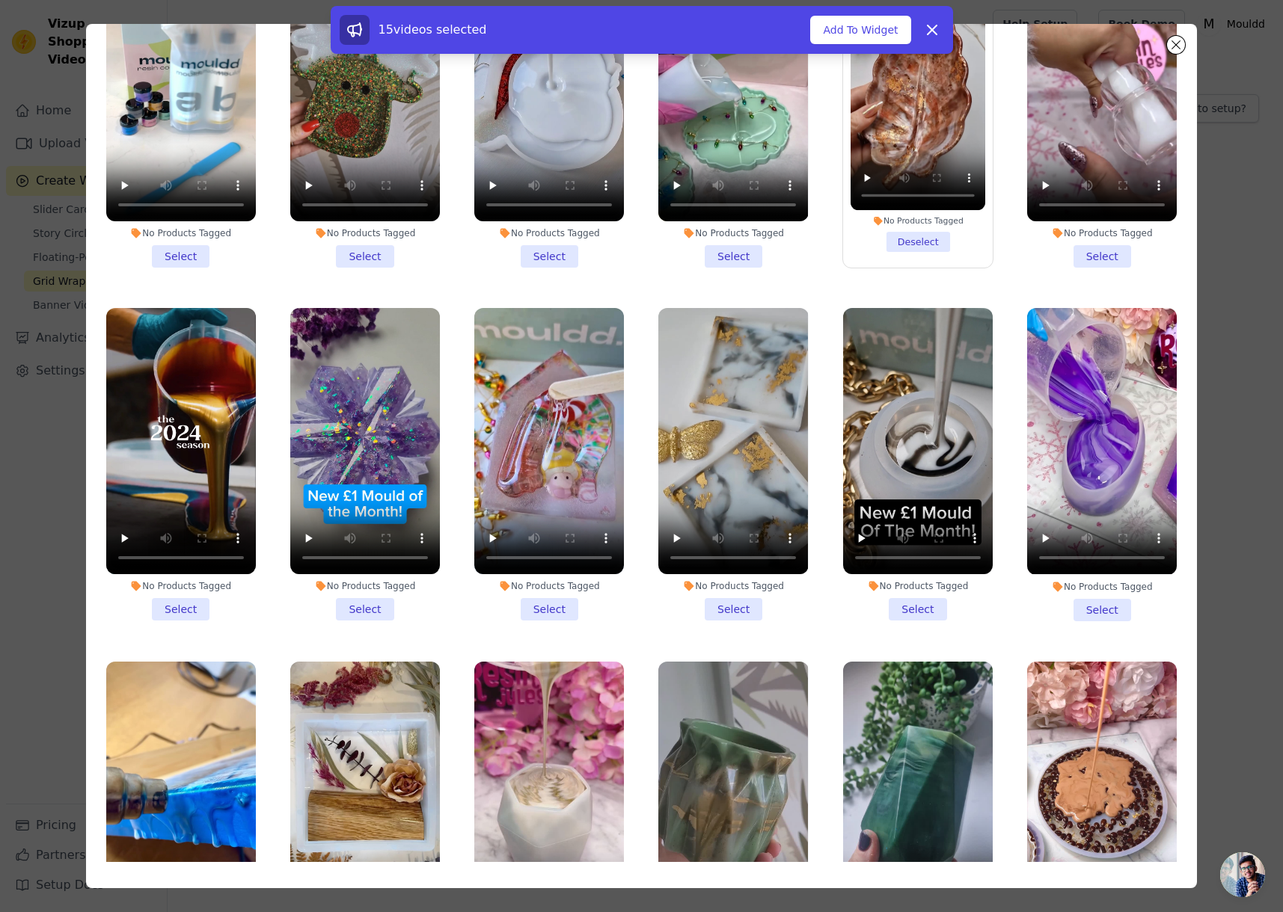
scroll to position [9247, 0]
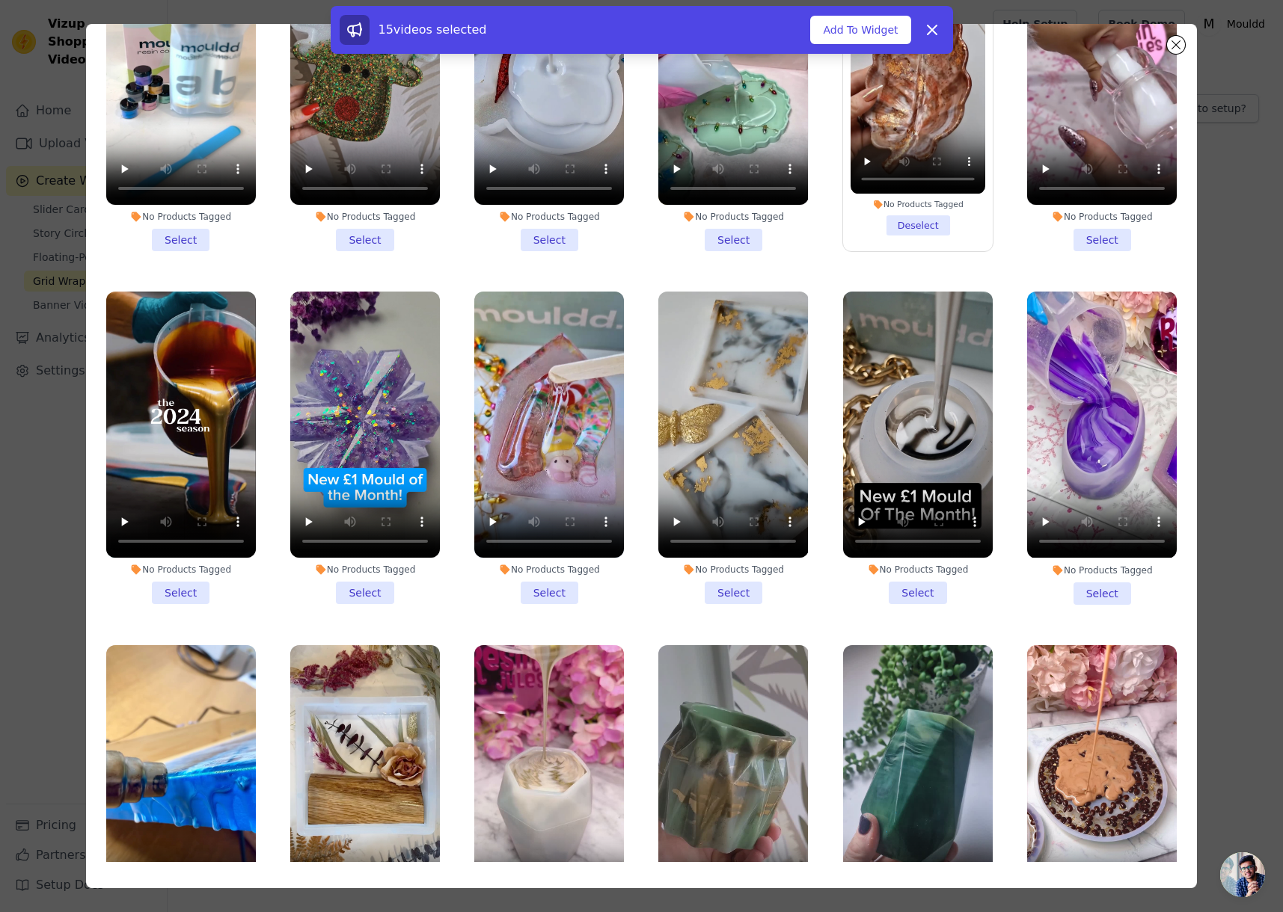
click at [365, 767] on li "No Products Tagged Select" at bounding box center [365, 801] width 150 height 313
click at [0, 0] on input "No Products Tagged Select" at bounding box center [0, 0] width 0 height 0
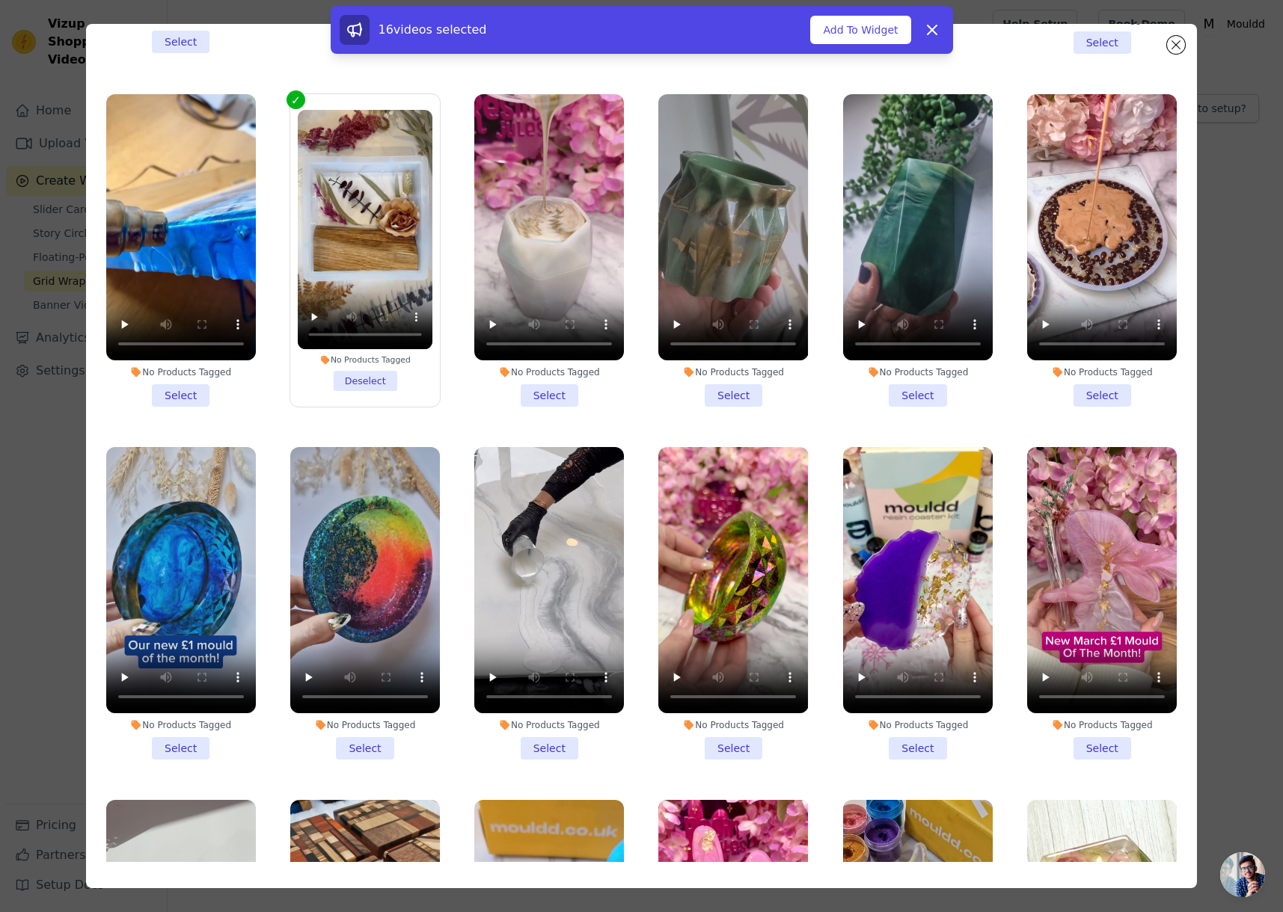
scroll to position [10250, 0]
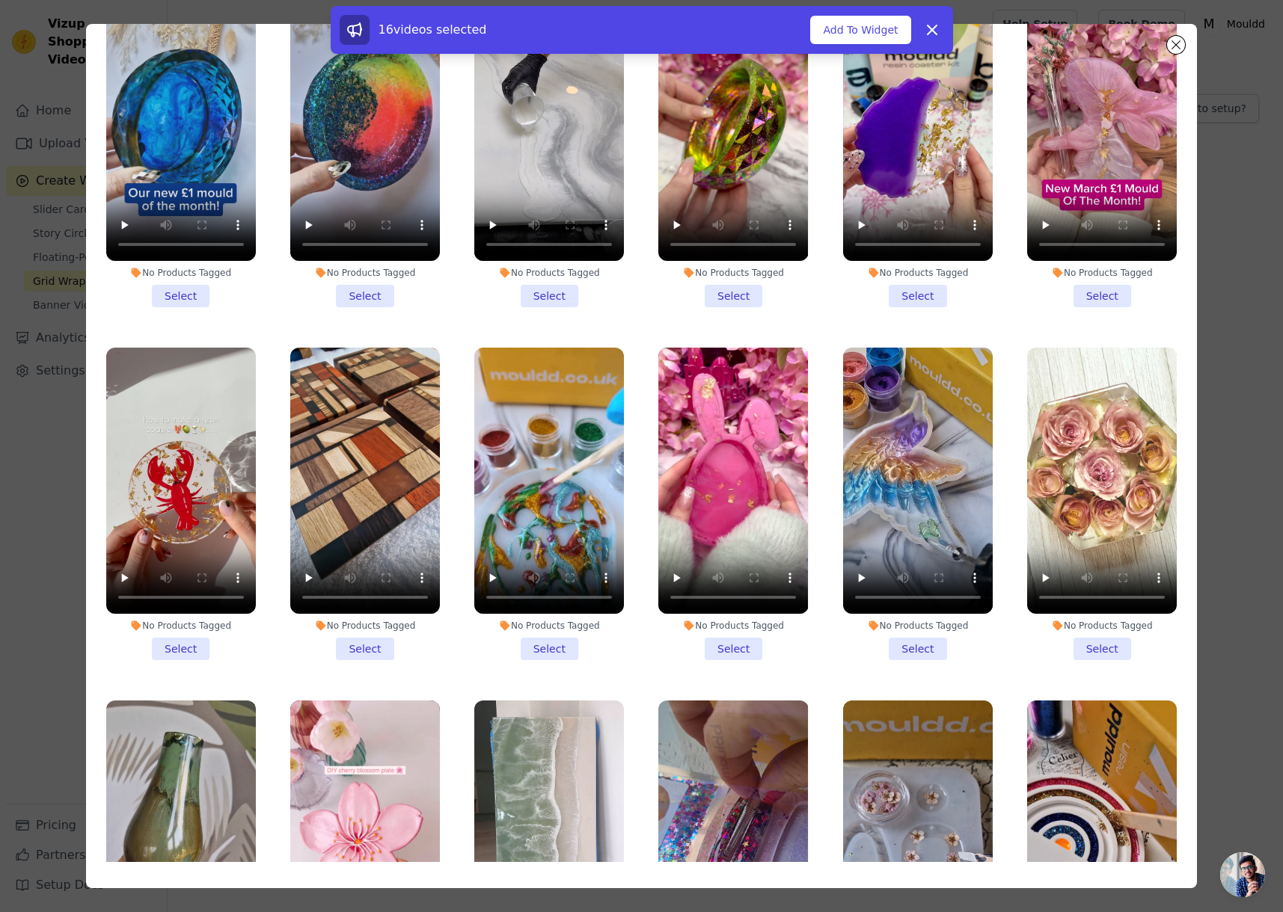
click at [360, 474] on li "No Products Tagged Select" at bounding box center [365, 504] width 150 height 313
click at [0, 0] on input "No Products Tagged Select" at bounding box center [0, 0] width 0 height 0
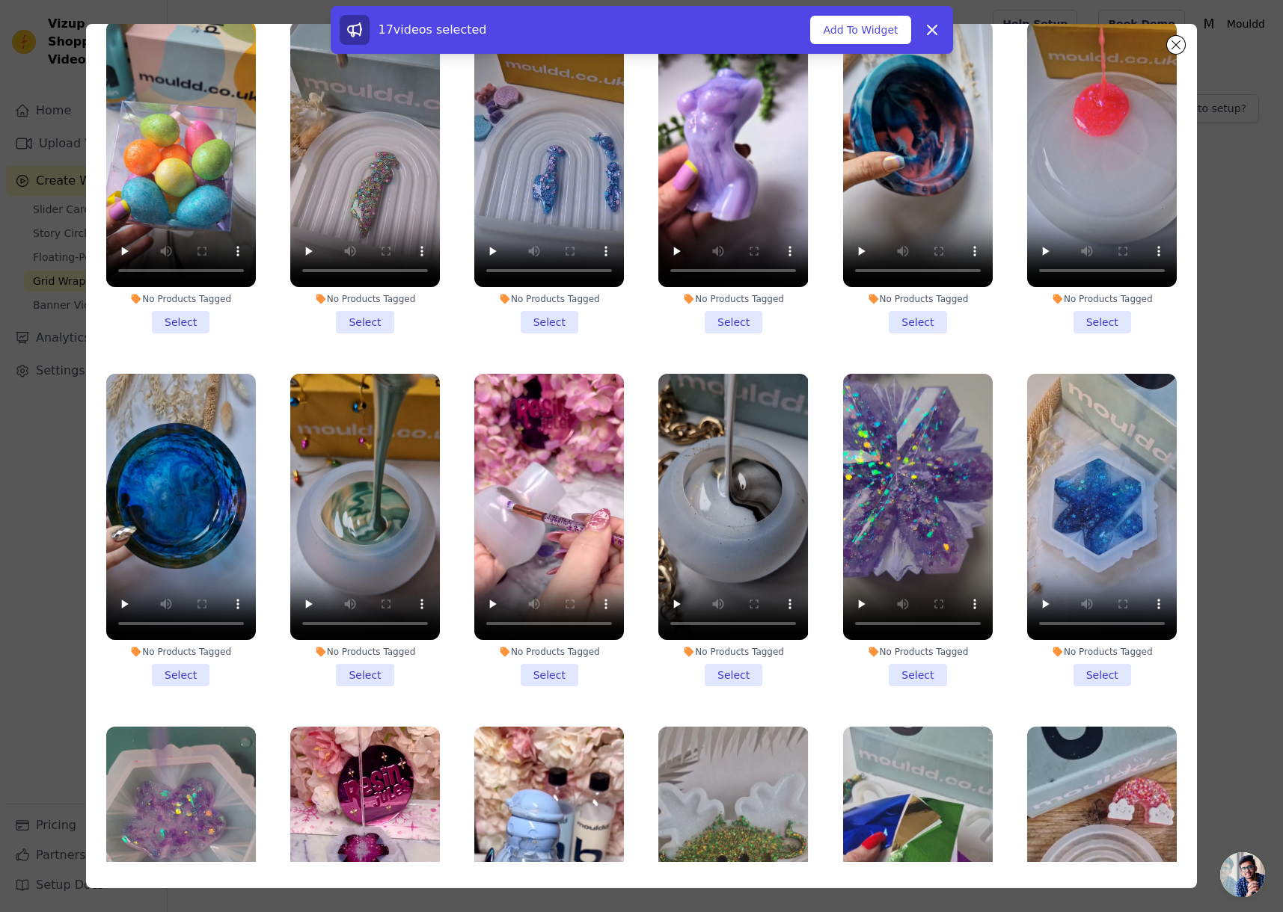
scroll to position [11695, 0]
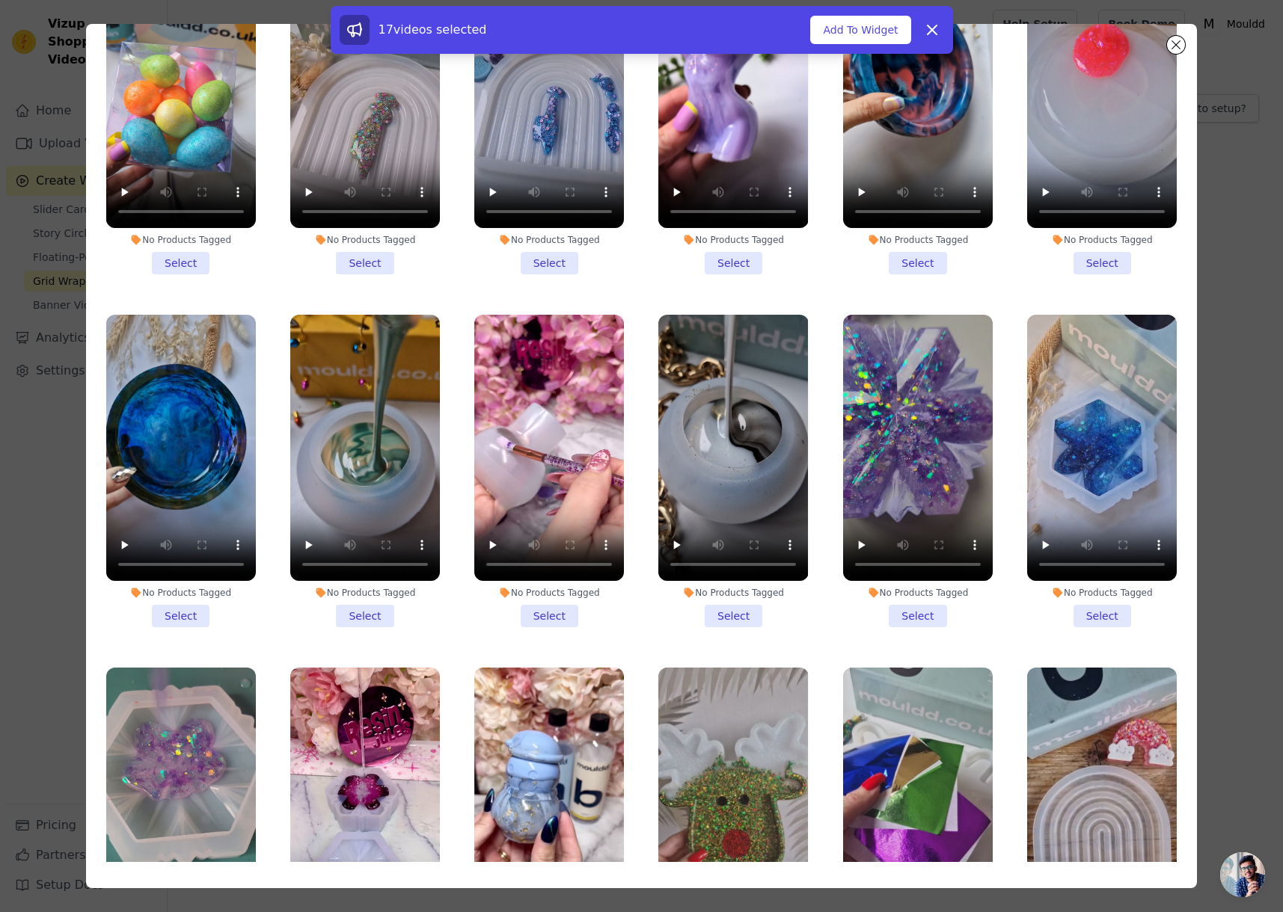
click at [363, 414] on li "No Products Tagged Select" at bounding box center [365, 471] width 150 height 313
click at [0, 0] on input "No Products Tagged Select" at bounding box center [0, 0] width 0 height 0
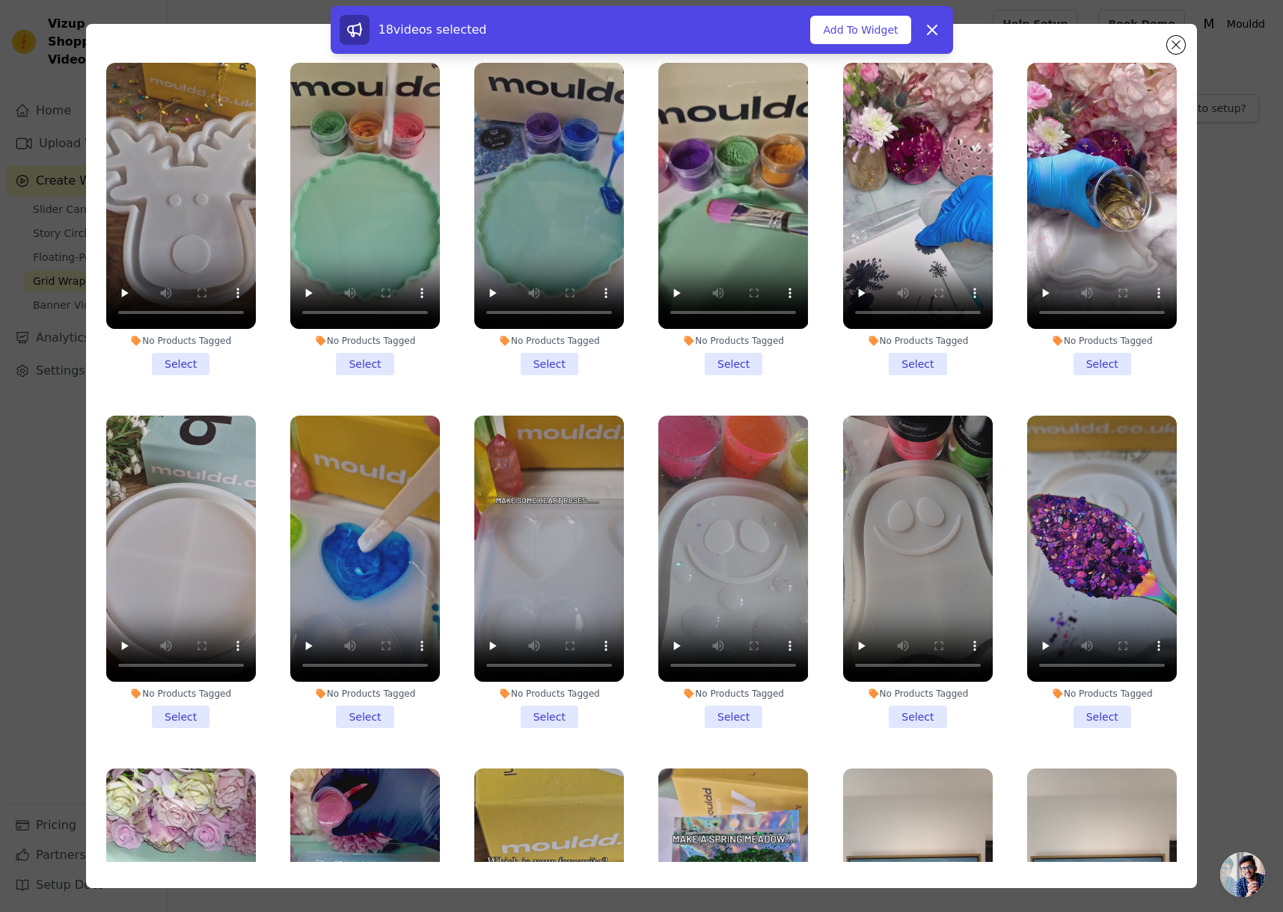
scroll to position [12881, 0]
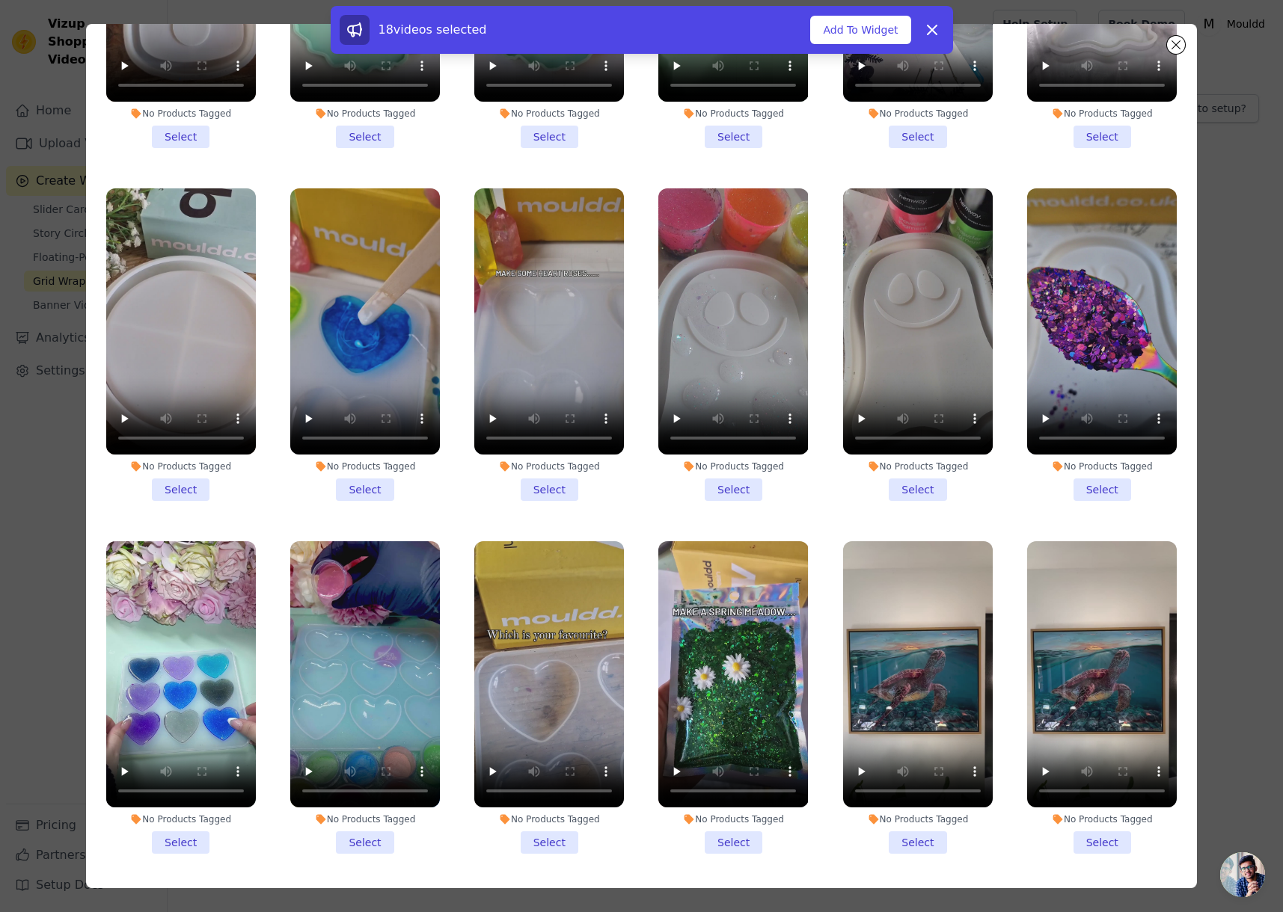
click at [927, 635] on div "No Products Tagged Select" at bounding box center [918, 697] width 166 height 329
click at [909, 610] on li "No Products Tagged Select" at bounding box center [918, 697] width 150 height 313
click at [0, 0] on input "No Products Tagged Select" at bounding box center [0, 0] width 0 height 0
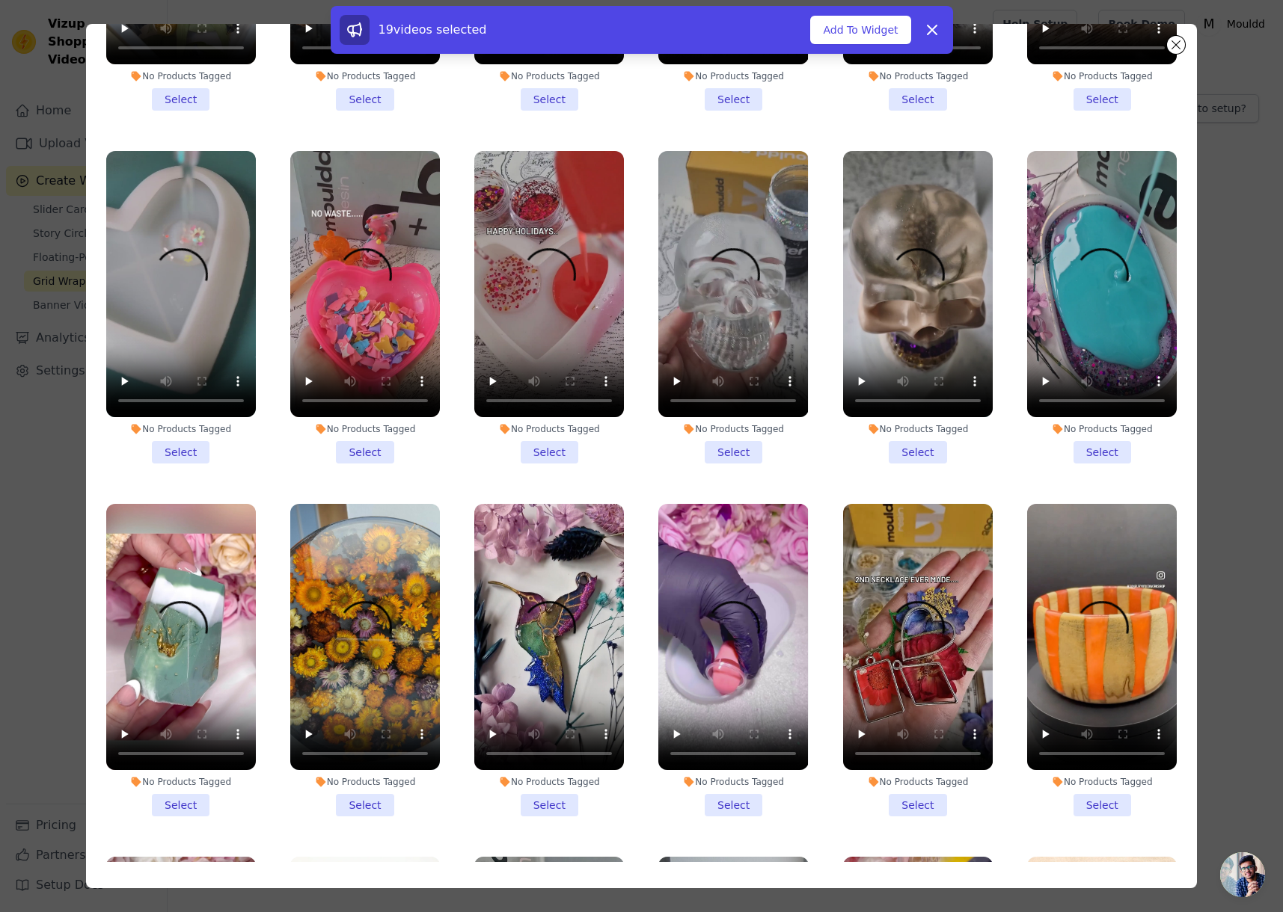
scroll to position [14330, 0]
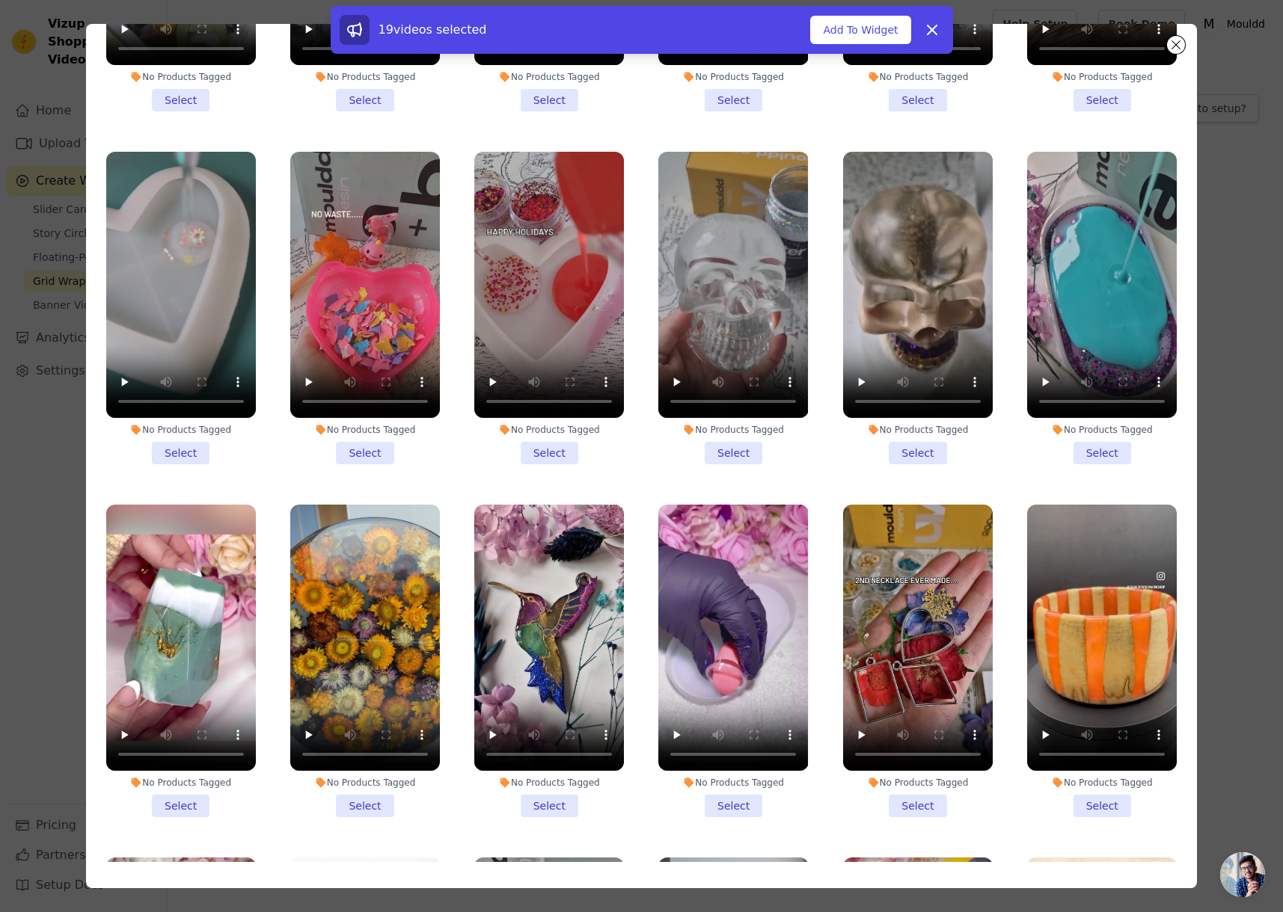
click at [349, 564] on li "No Products Tagged Select" at bounding box center [365, 661] width 150 height 313
click at [0, 0] on input "No Products Tagged Select" at bounding box center [0, 0] width 0 height 0
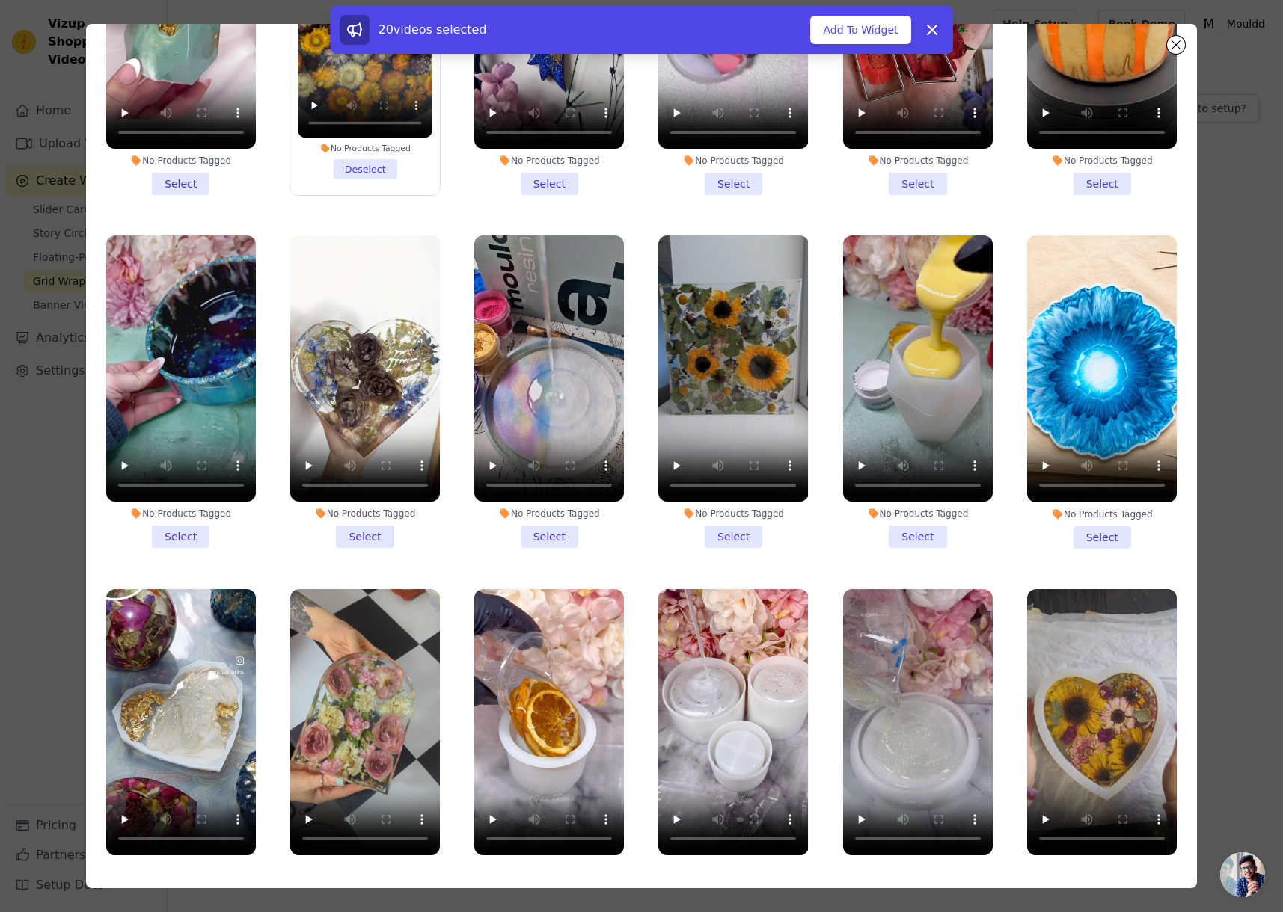
scroll to position [14959, 0]
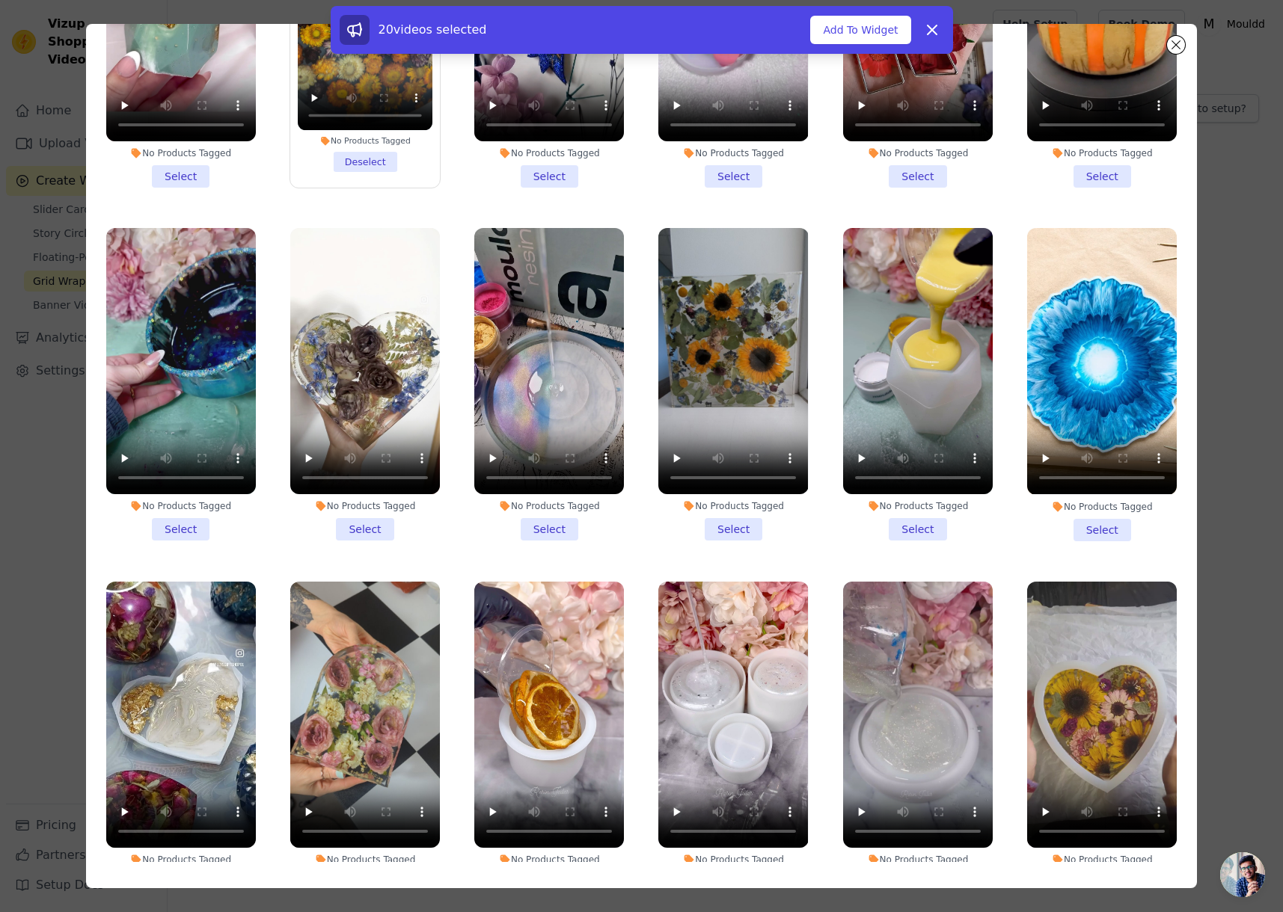
click at [527, 633] on li "No Products Tagged Select" at bounding box center [549, 738] width 150 height 313
click at [0, 0] on input "No Products Tagged Select" at bounding box center [0, 0] width 0 height 0
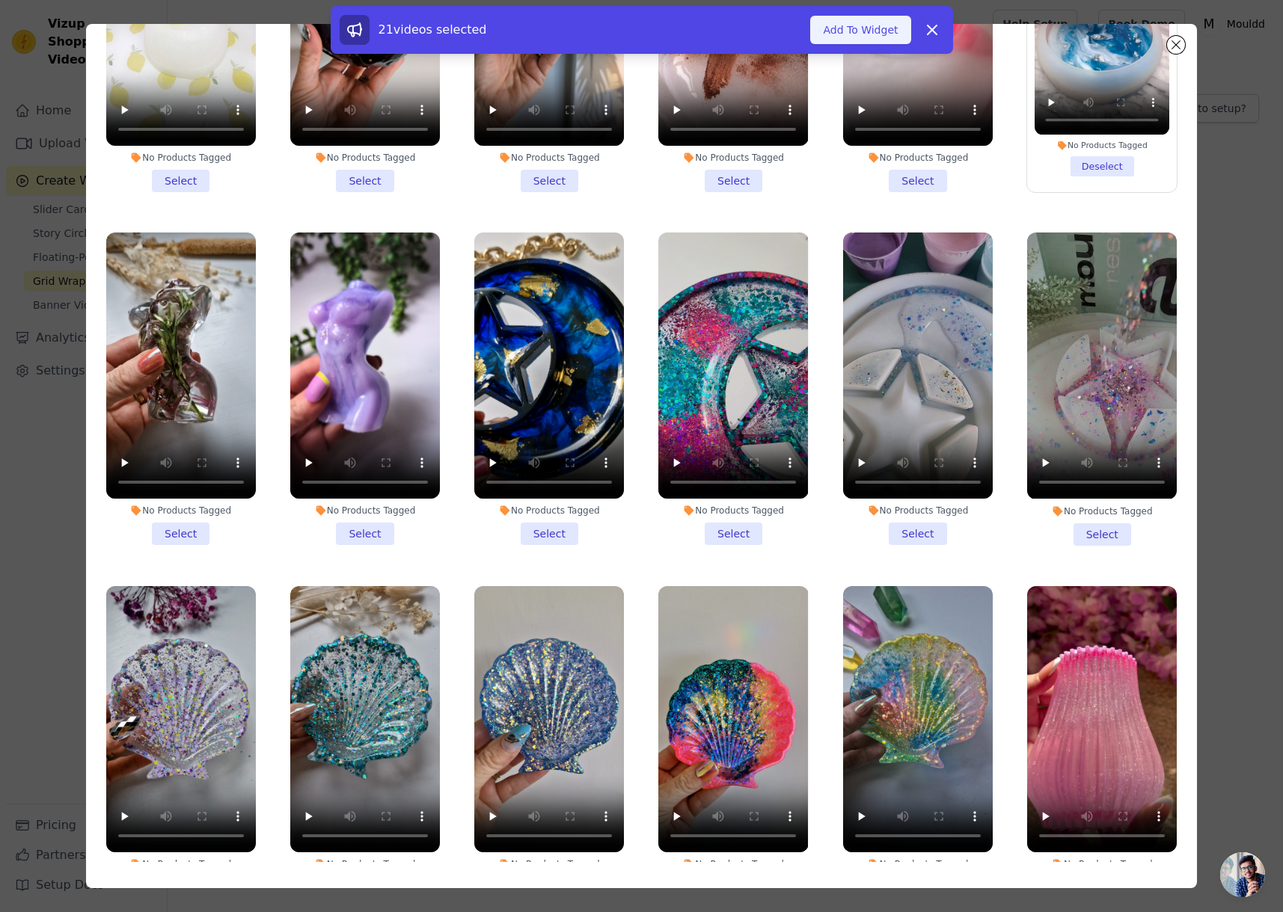
scroll to position [5016, 0]
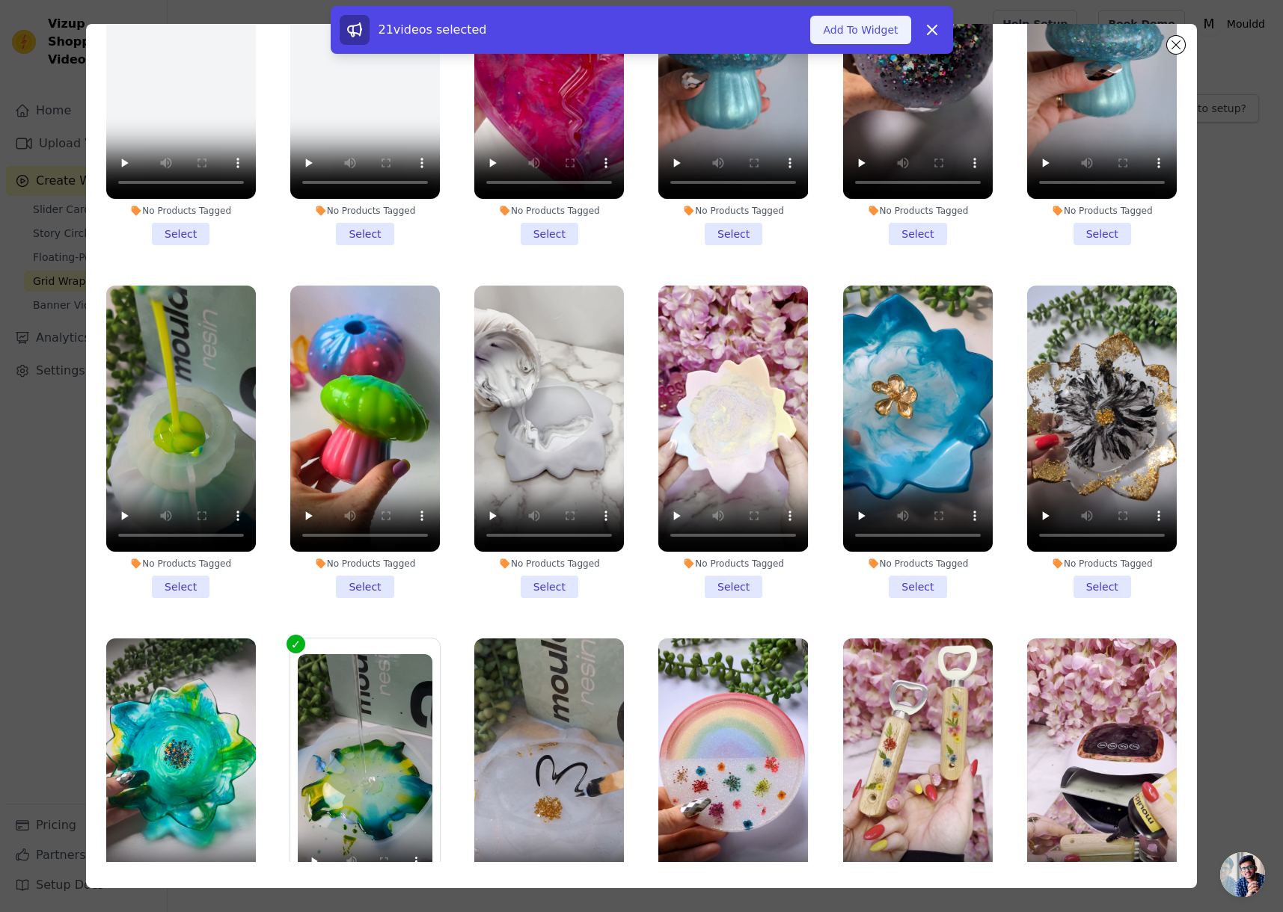
click at [816, 25] on button "Add To Widget" at bounding box center [860, 30] width 100 height 28
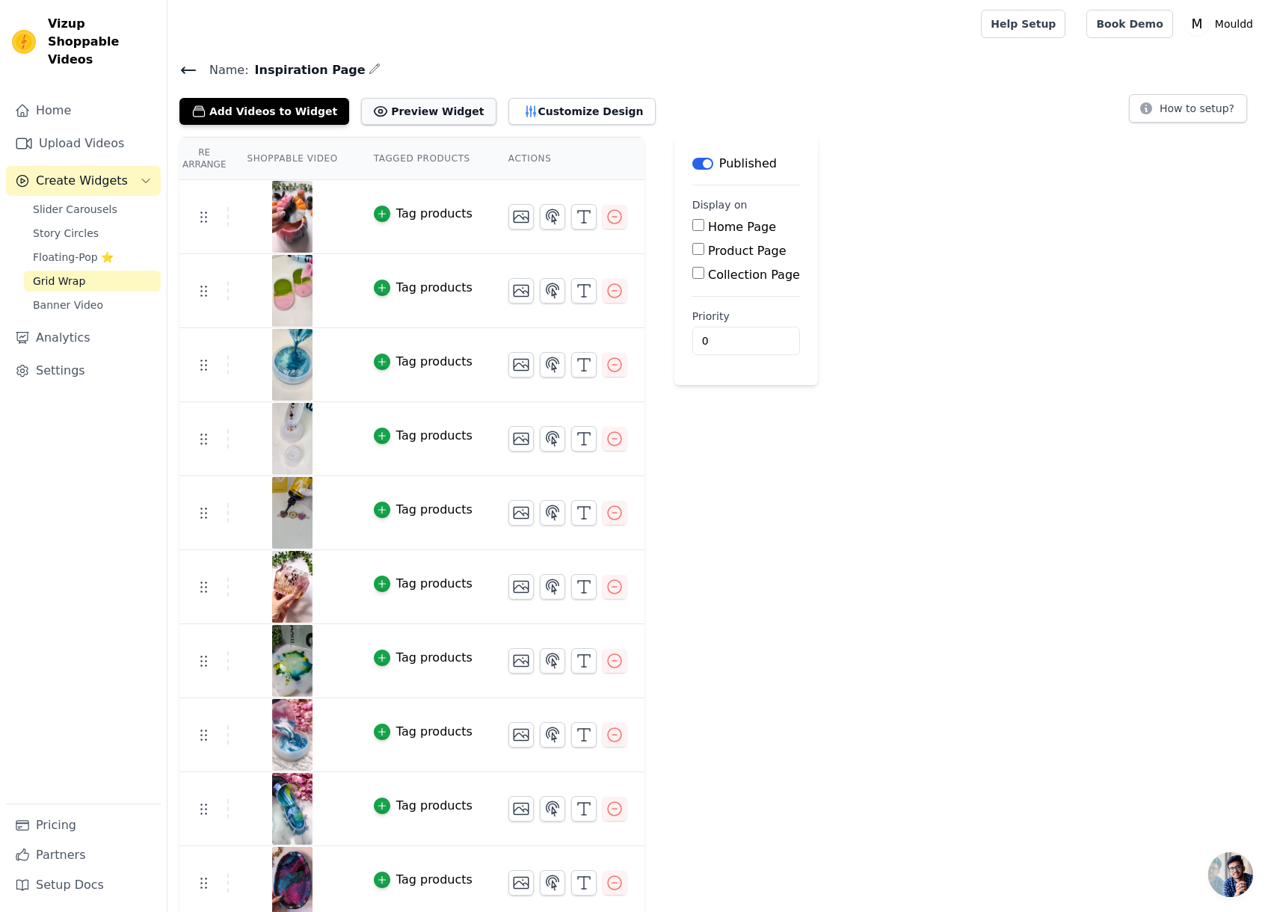
click at [420, 110] on button "Preview Widget" at bounding box center [428, 111] width 135 height 27
click at [544, 113] on button "Customize Design" at bounding box center [582, 111] width 147 height 27
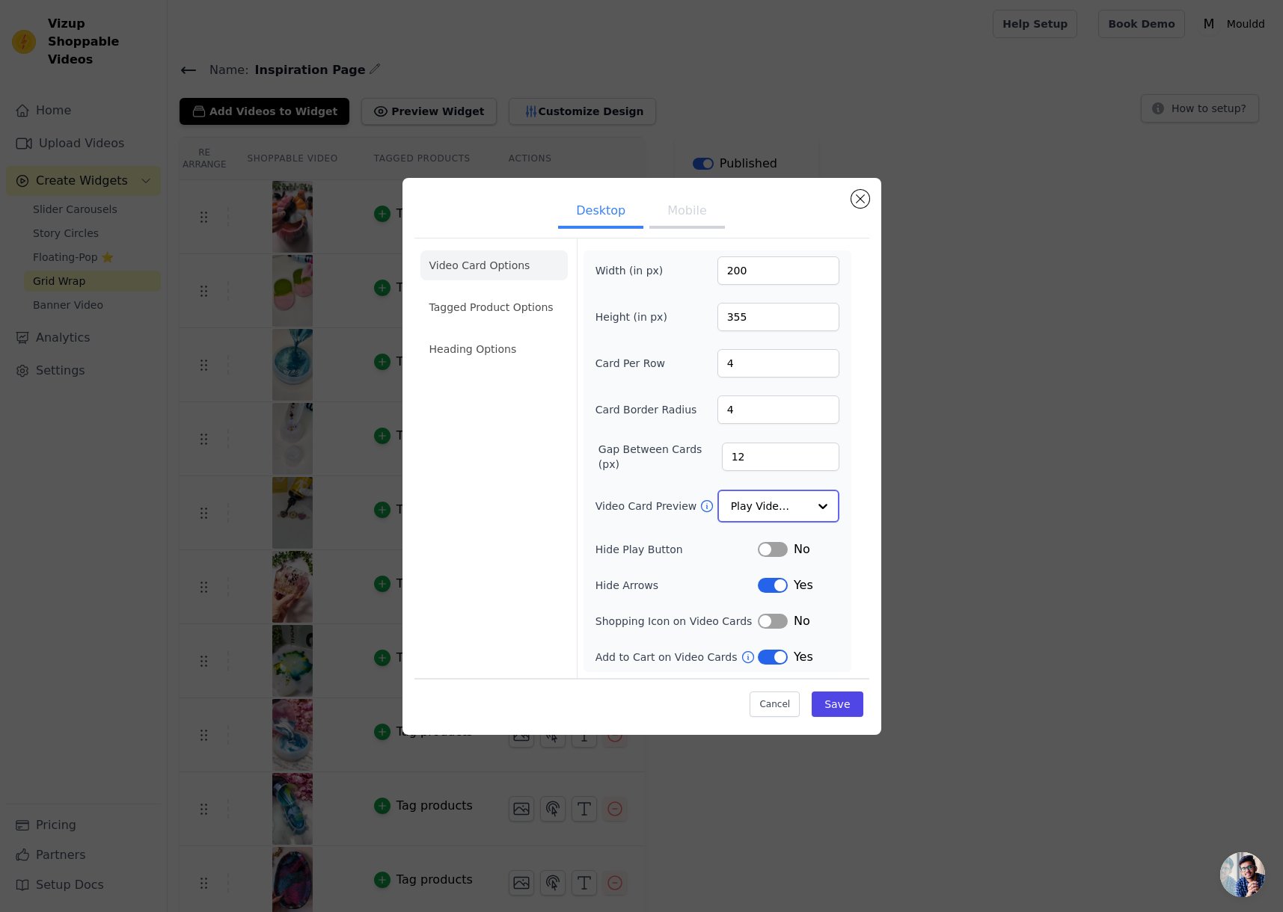
click at [758, 498] on input "Video Card Preview" at bounding box center [769, 506] width 77 height 30
click at [801, 589] on div "Play On Hover" at bounding box center [778, 604] width 122 height 31
click at [784, 660] on button "Label" at bounding box center [773, 656] width 30 height 15
click at [841, 709] on button "Save" at bounding box center [836, 703] width 51 height 25
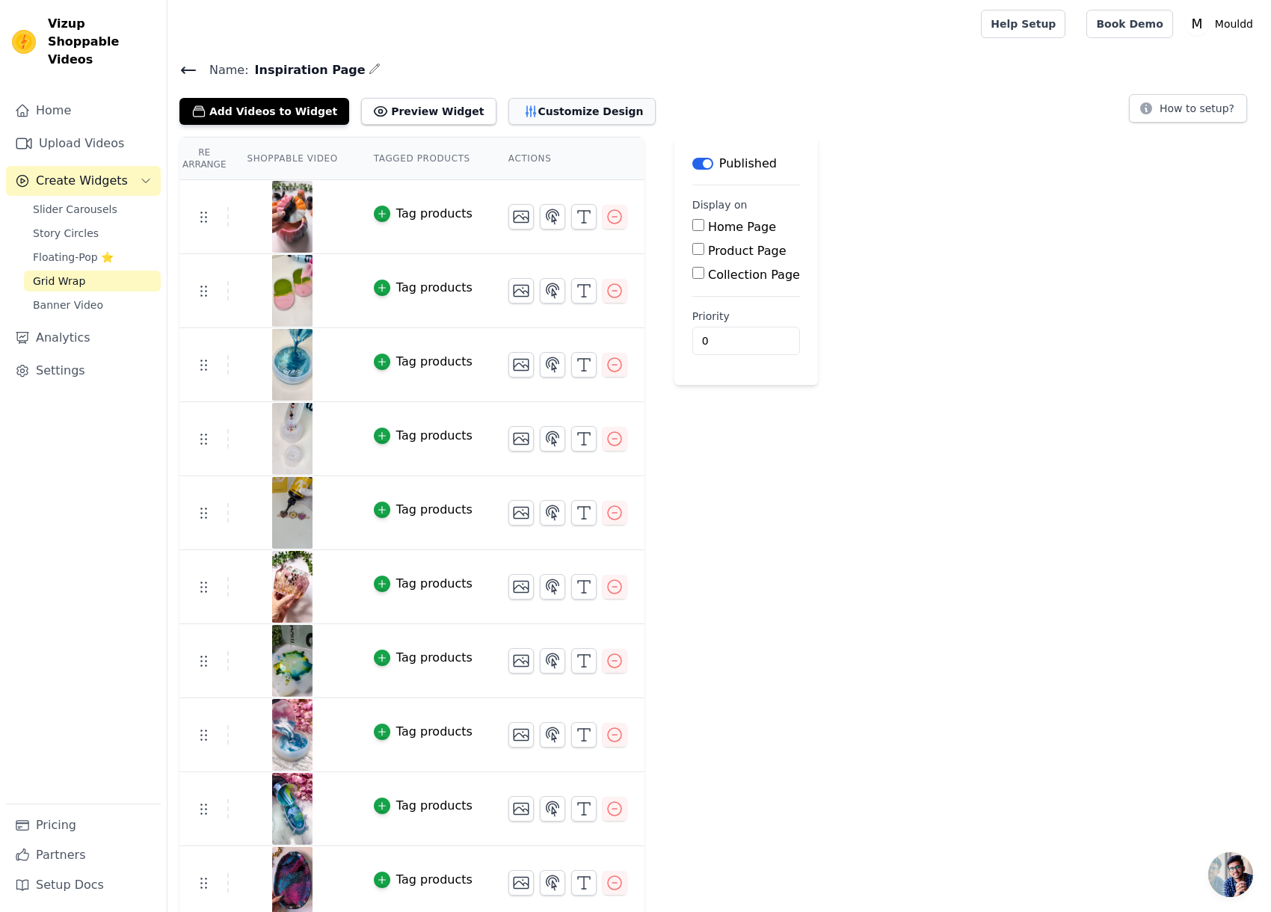
click at [538, 115] on button "Customize Design" at bounding box center [582, 111] width 147 height 27
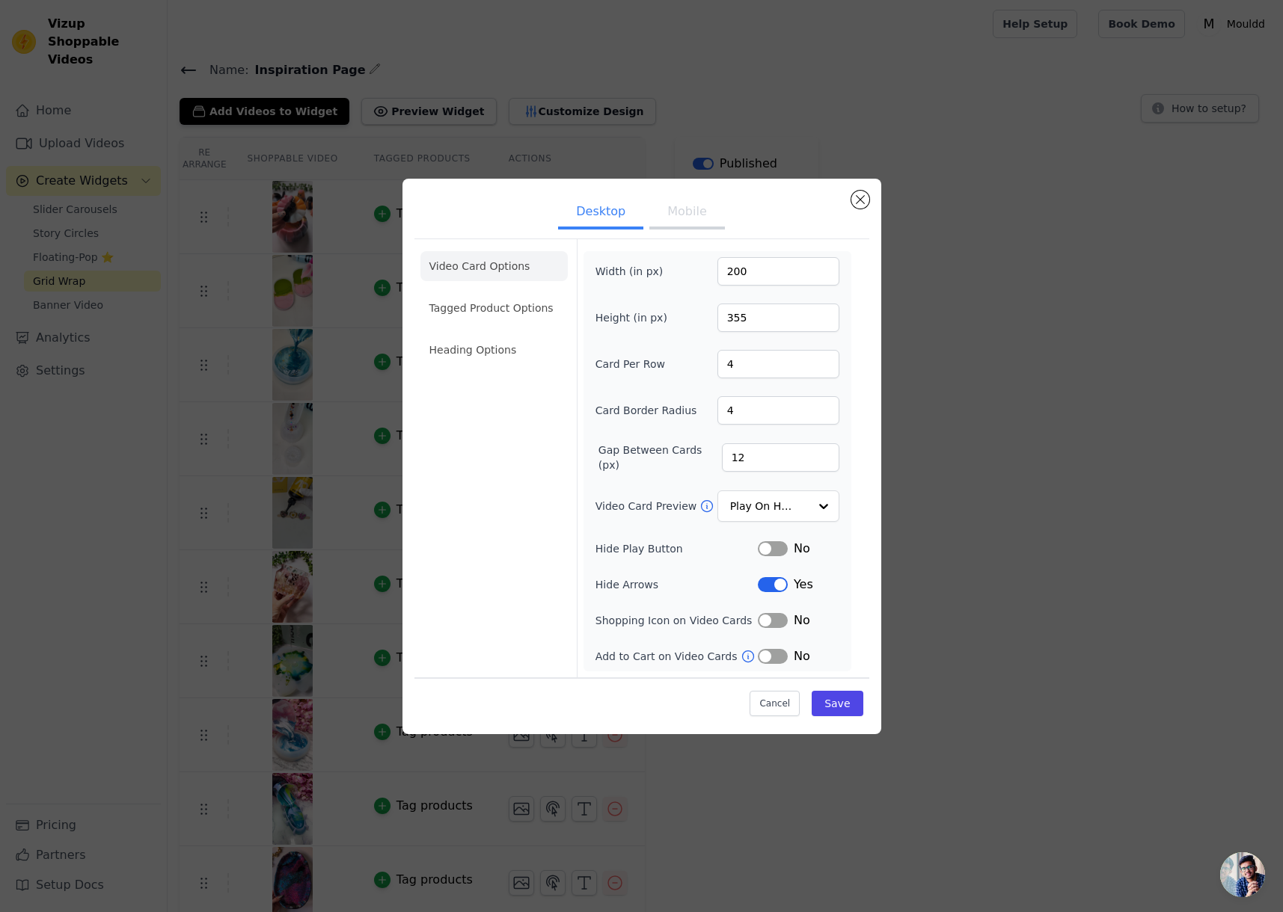
click at [673, 206] on button "Mobile" at bounding box center [686, 213] width 75 height 33
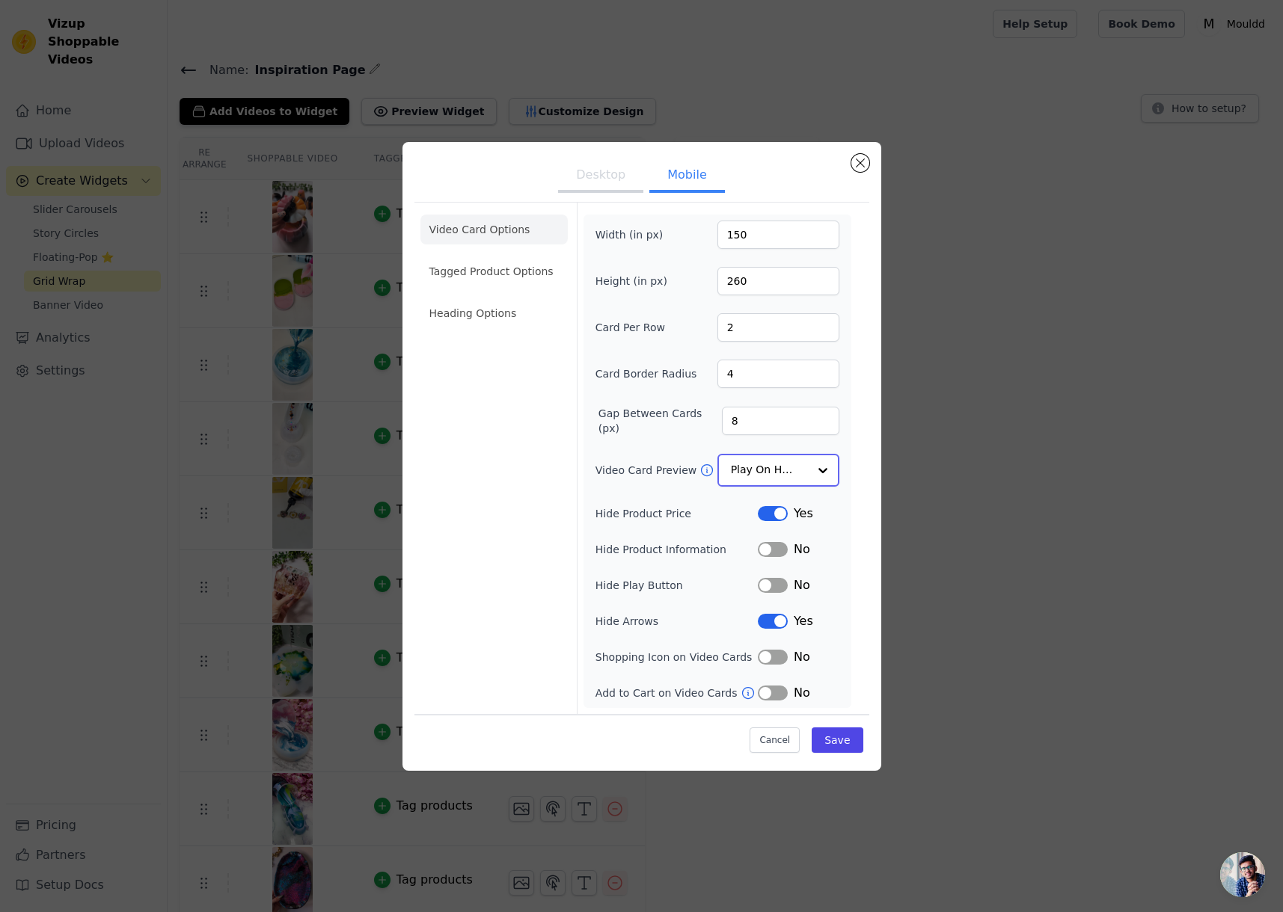
click at [784, 468] on input "Video Card Preview" at bounding box center [769, 470] width 77 height 30
click at [834, 741] on button "Save" at bounding box center [836, 739] width 51 height 25
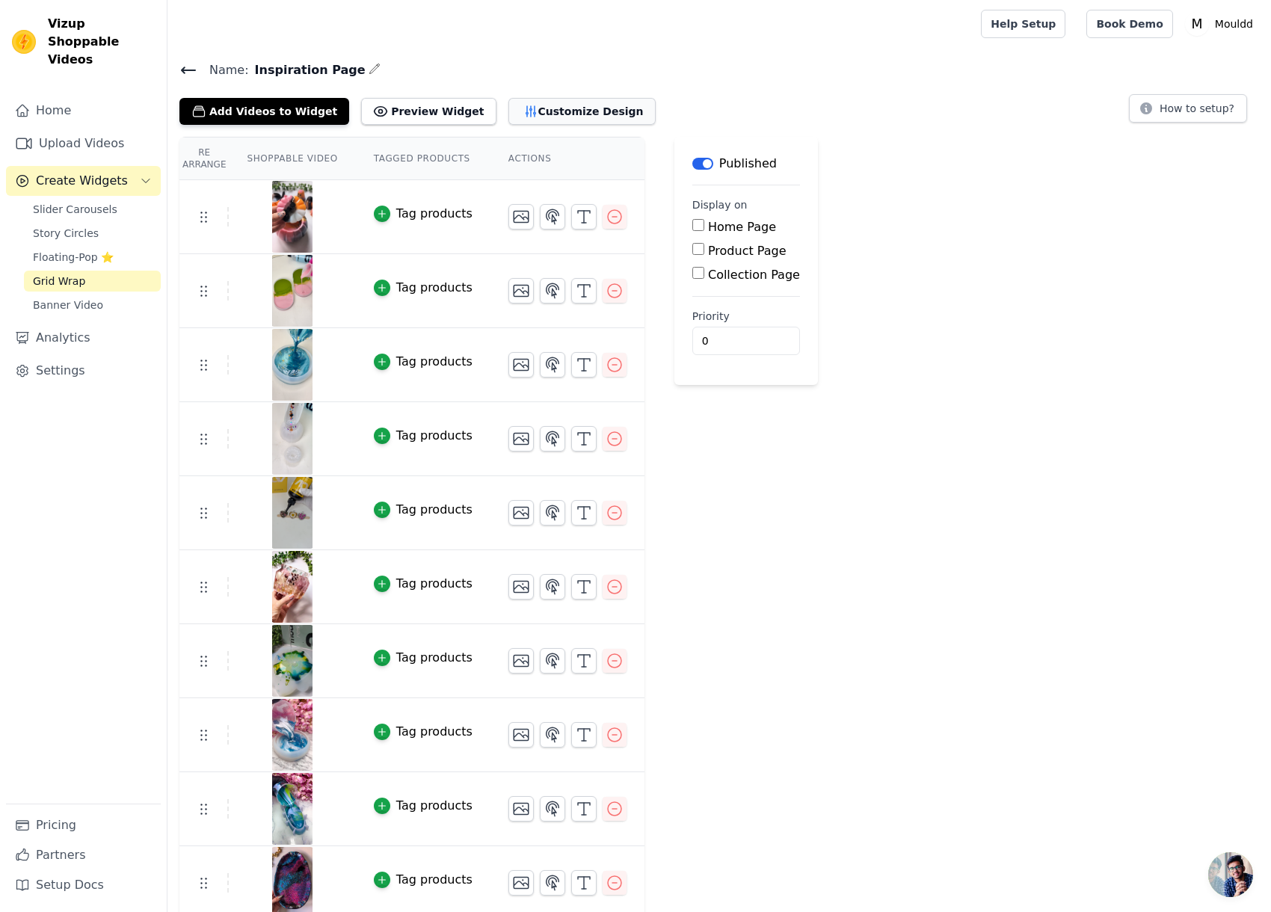
click at [549, 117] on button "Customize Design" at bounding box center [582, 111] width 147 height 27
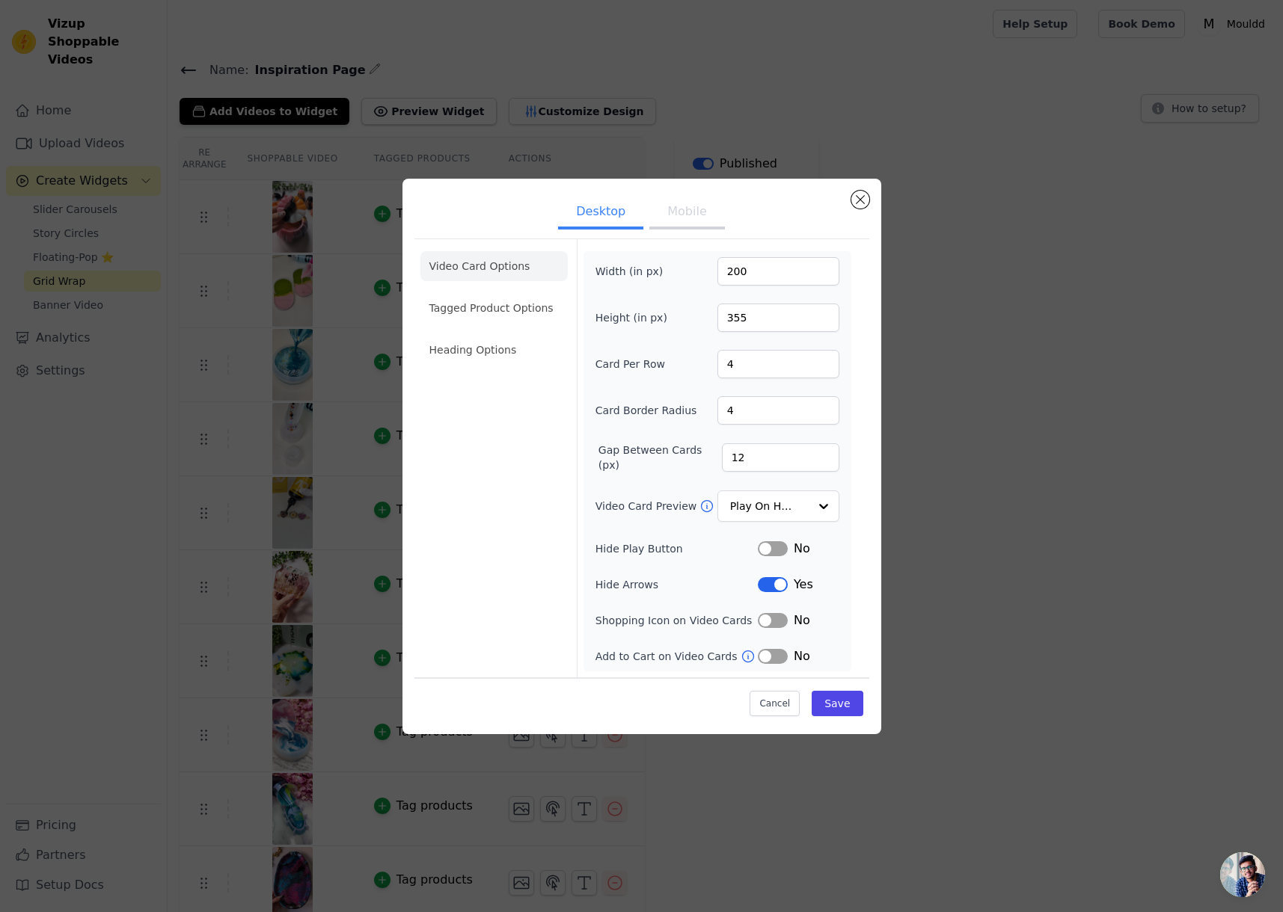
click at [464, 291] on ul "Video Card Options Tagged Product Options Heading Options" at bounding box center [493, 308] width 147 height 126
click at [470, 308] on li "Tagged Product Options" at bounding box center [493, 308] width 147 height 30
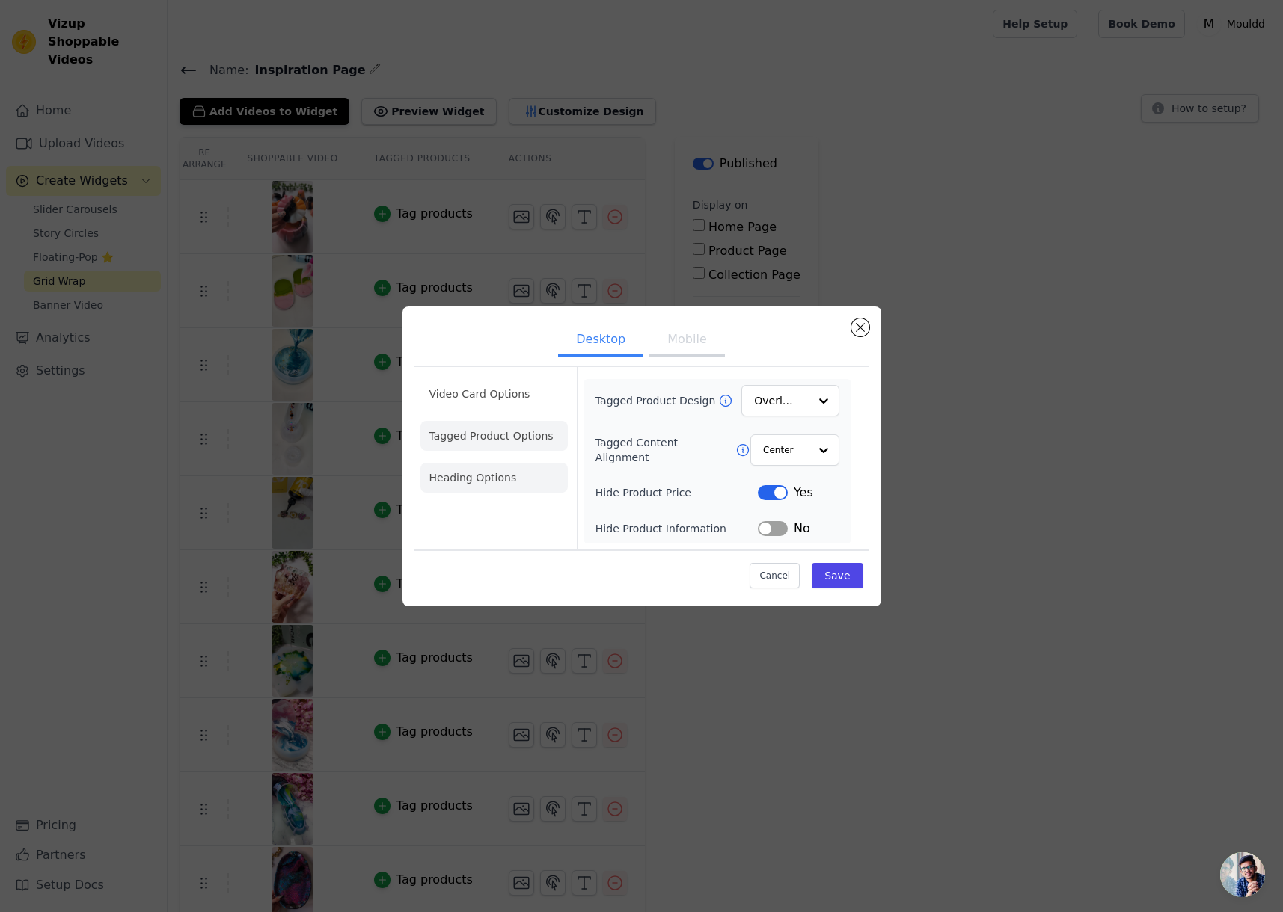
click at [488, 482] on li "Heading Options" at bounding box center [493, 478] width 147 height 30
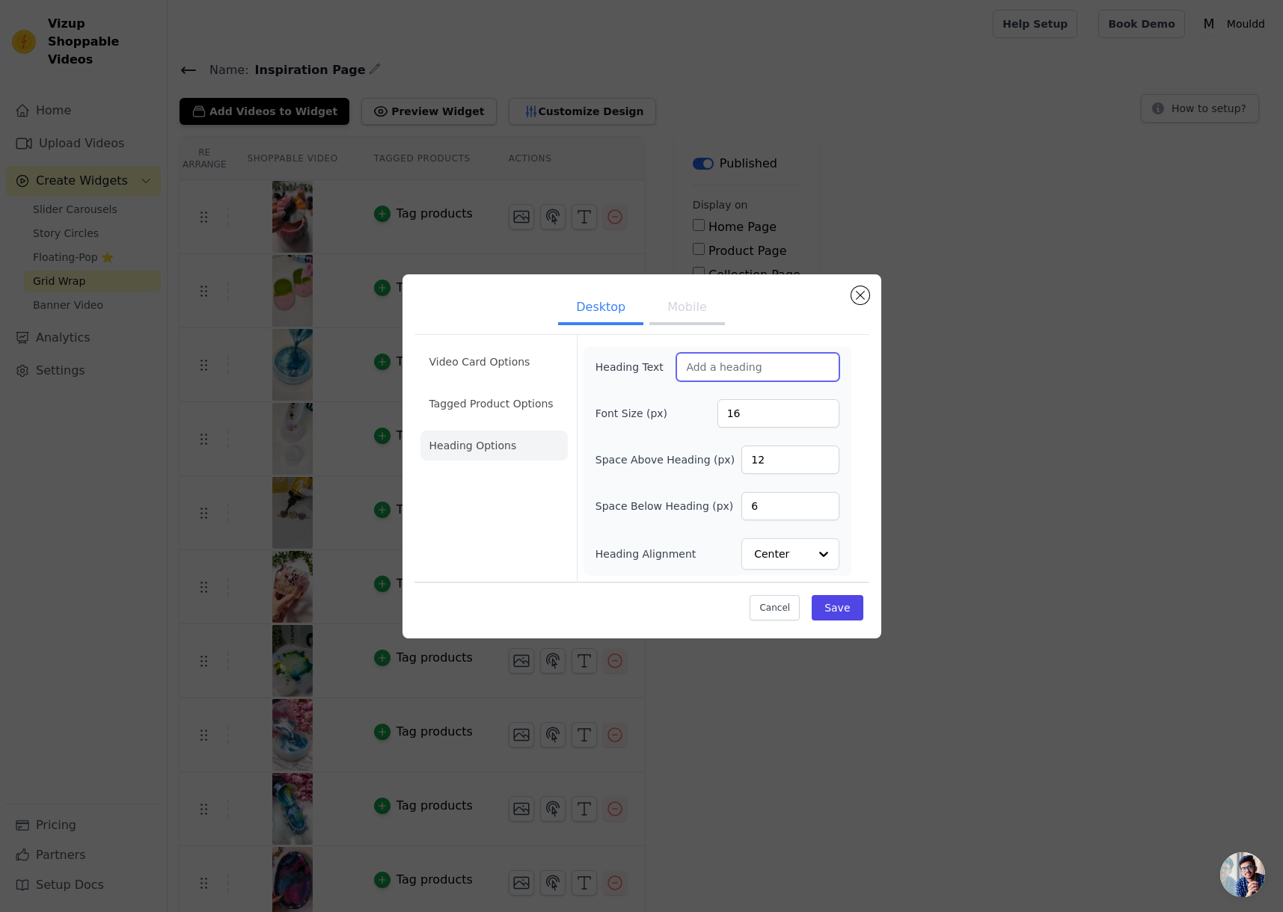
click at [698, 372] on input "Heading Text" at bounding box center [757, 367] width 162 height 28
click at [482, 369] on li "Video Card Options" at bounding box center [493, 362] width 147 height 30
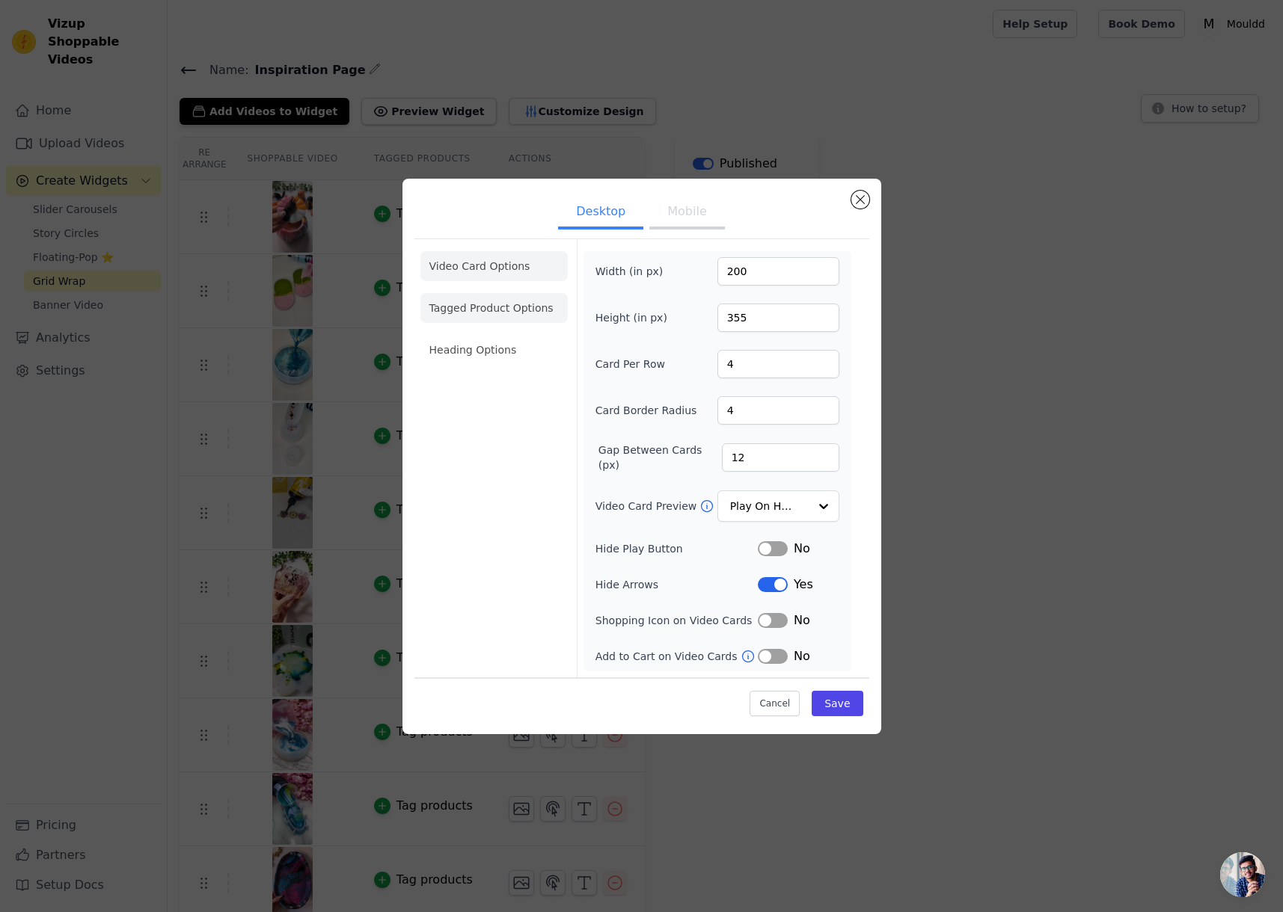
click at [501, 316] on li "Tagged Product Options" at bounding box center [493, 308] width 147 height 30
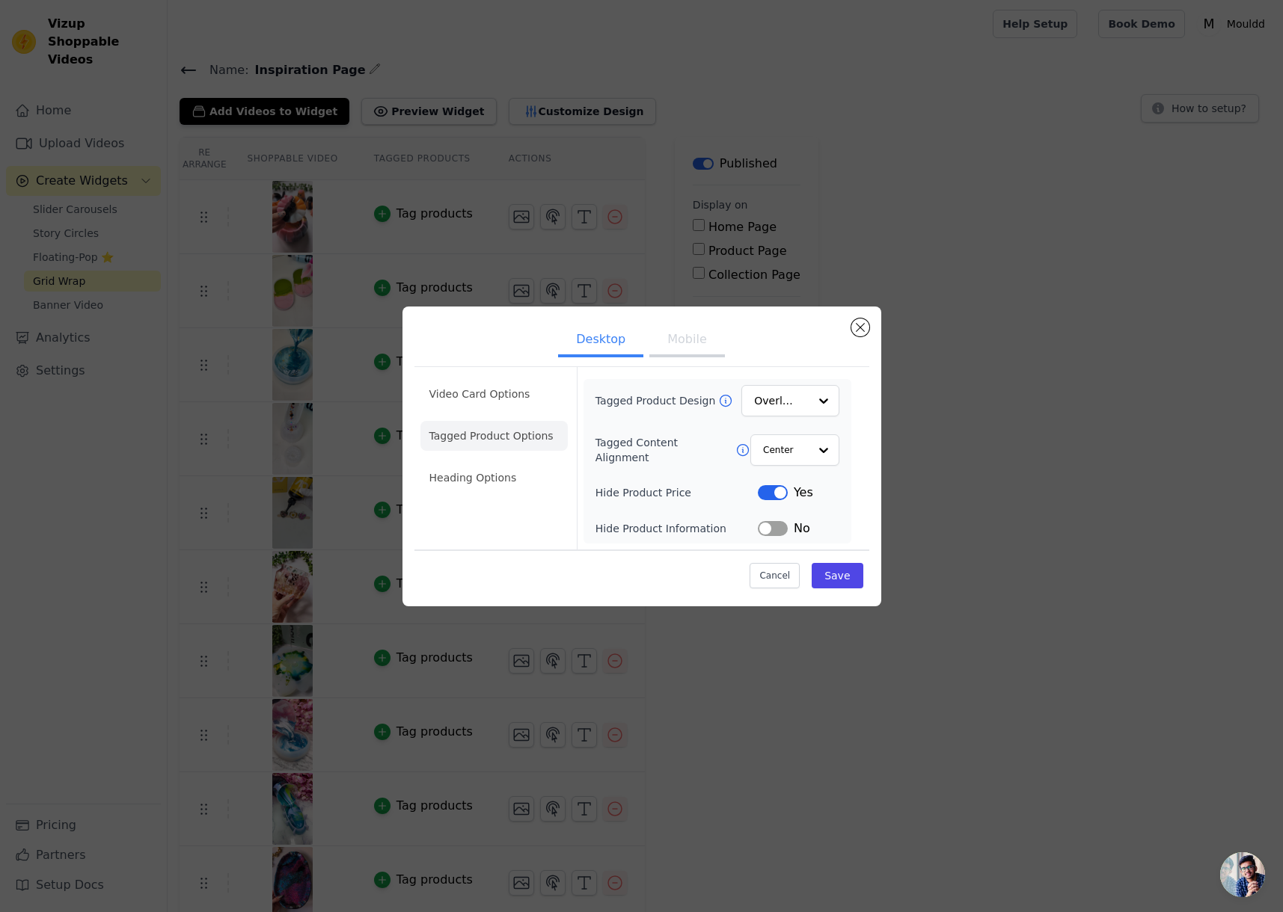
click at [673, 335] on button "Mobile" at bounding box center [686, 341] width 75 height 33
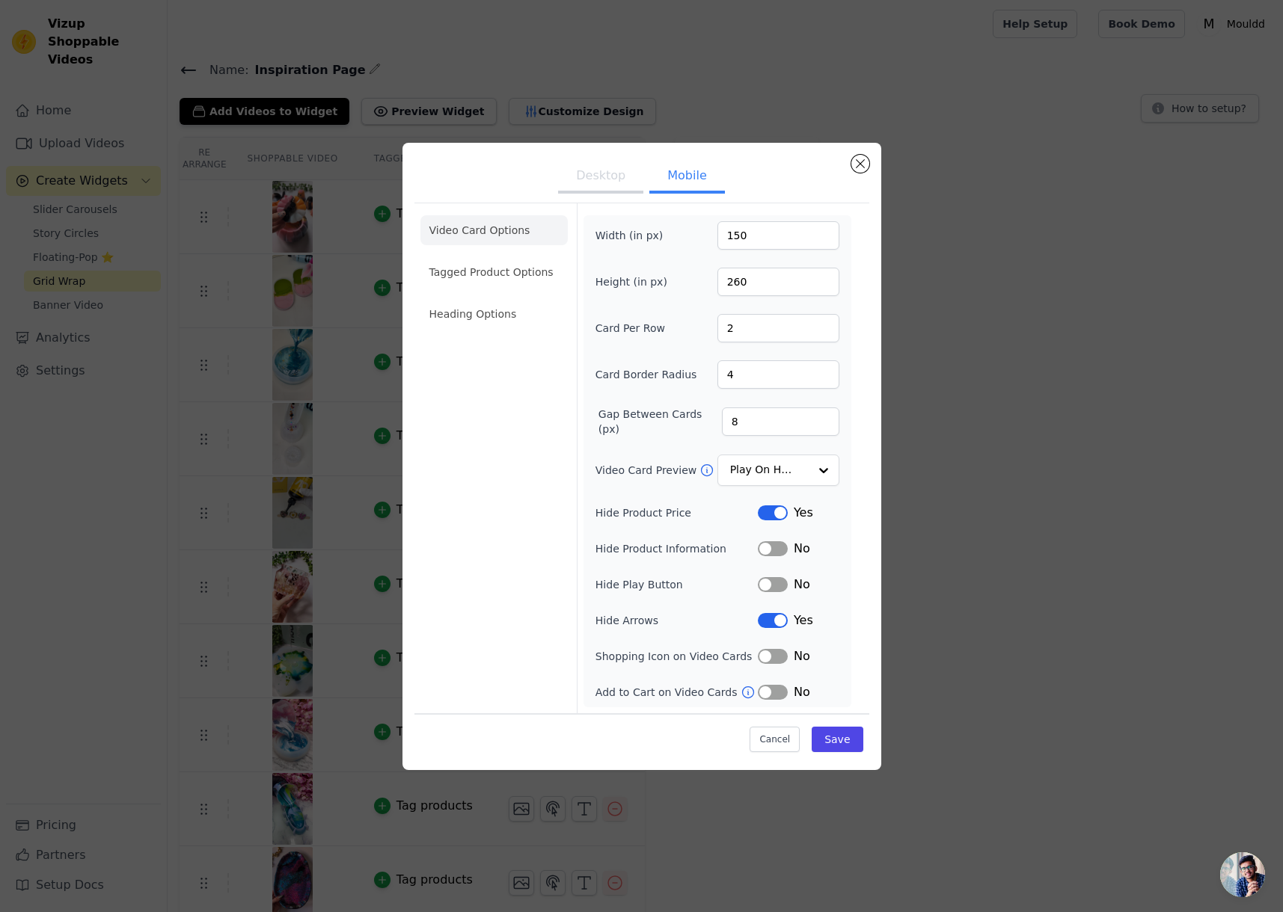
click at [868, 167] on div "Desktop Mobile Video Card Options Tagged Product Options Heading Options Width …" at bounding box center [641, 456] width 479 height 627
click at [850, 159] on ul "Desktop Mobile" at bounding box center [641, 177] width 455 height 45
click at [864, 159] on button "Close modal" at bounding box center [860, 164] width 18 height 18
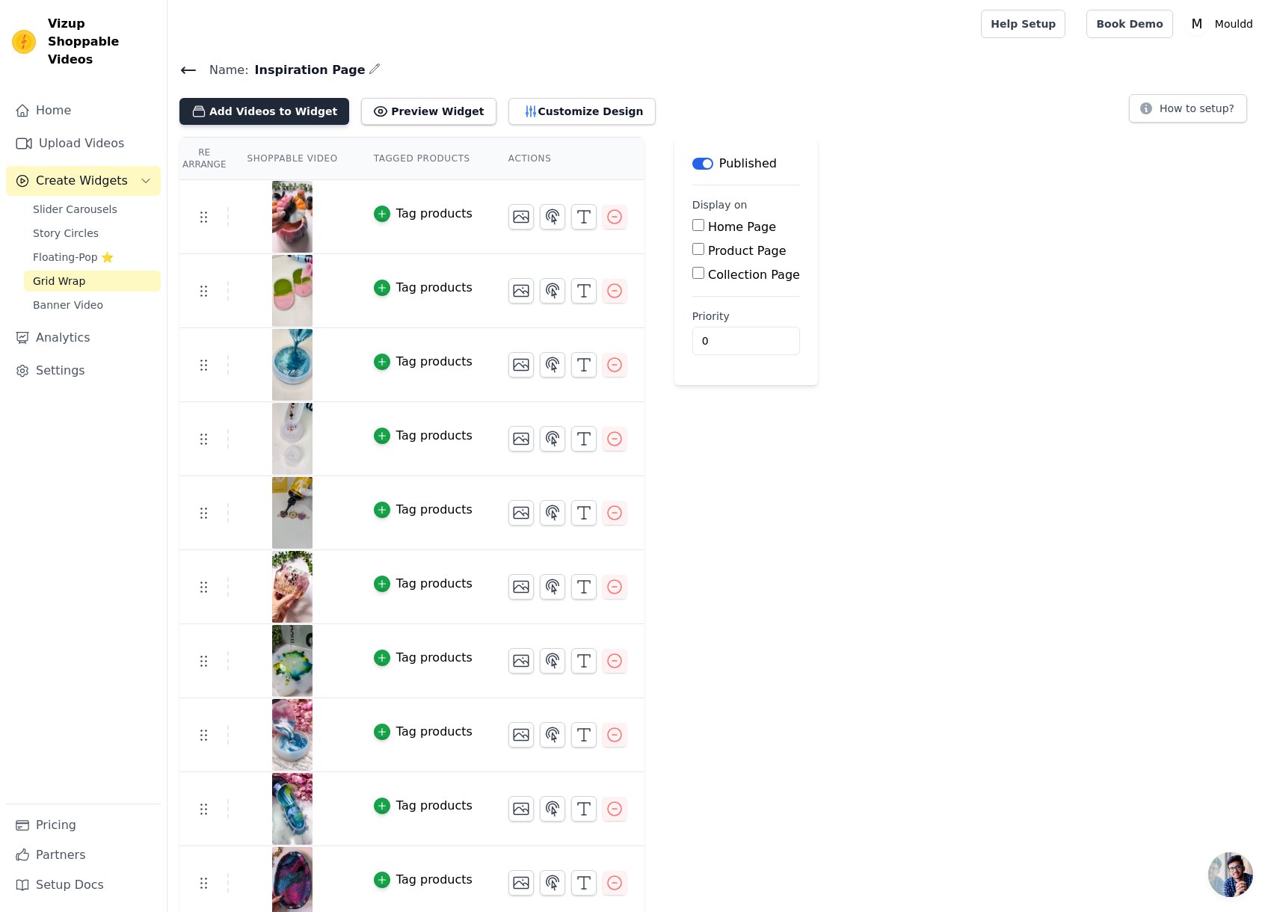
click at [272, 109] on button "Add Videos to Widget" at bounding box center [264, 111] width 170 height 27
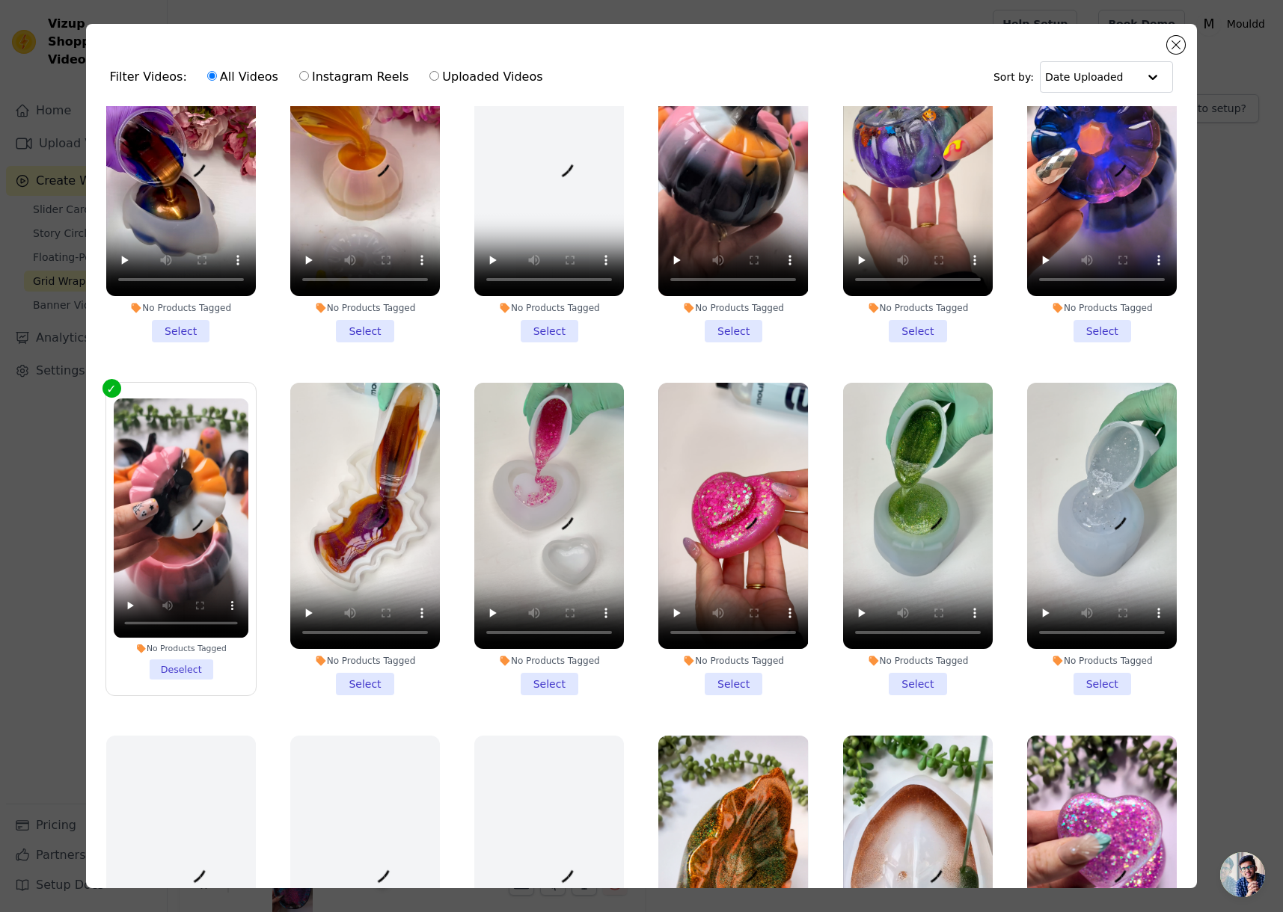
scroll to position [88, 0]
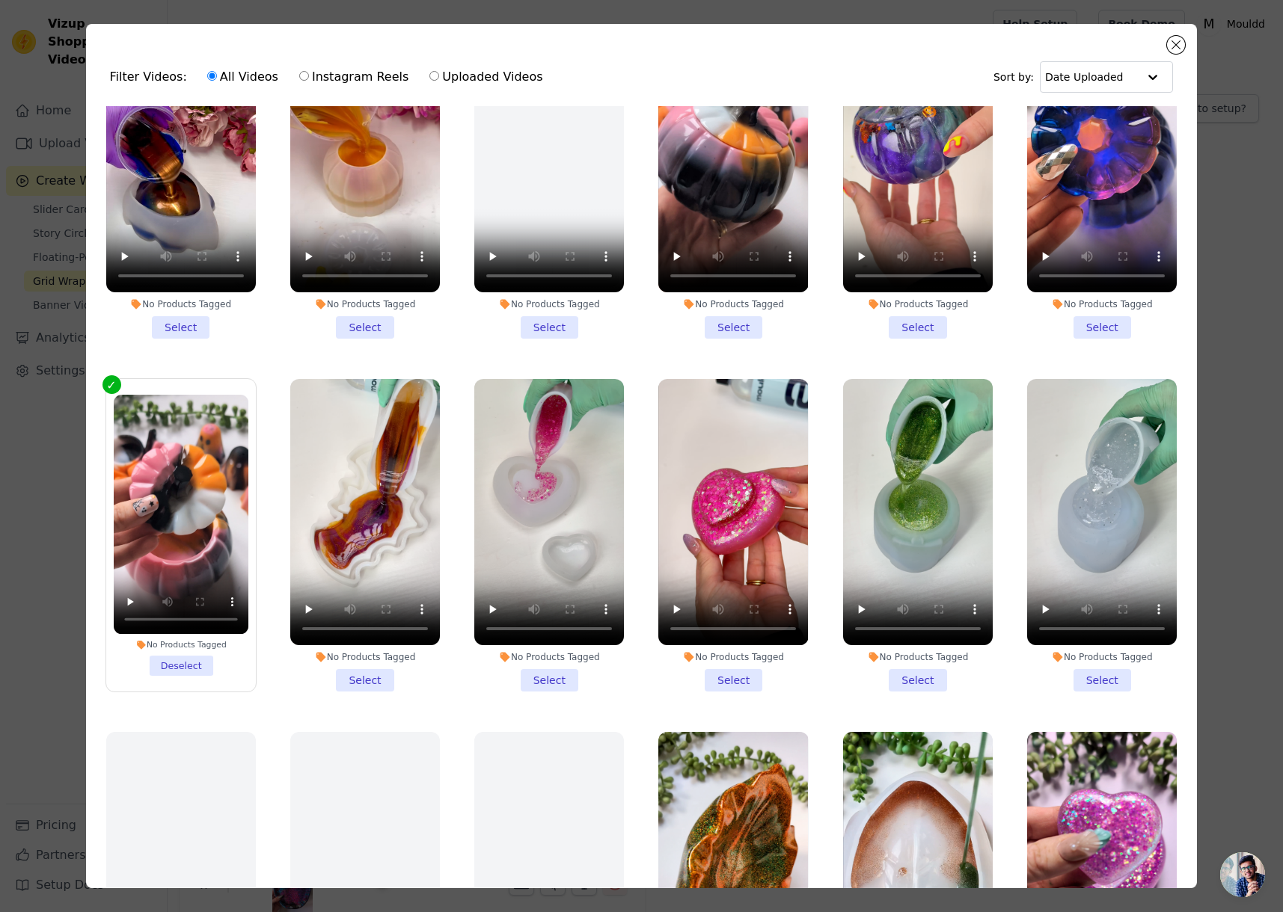
click at [357, 670] on li "No Products Tagged Select" at bounding box center [365, 535] width 150 height 313
click at [0, 0] on input "No Products Tagged Select" at bounding box center [0, 0] width 0 height 0
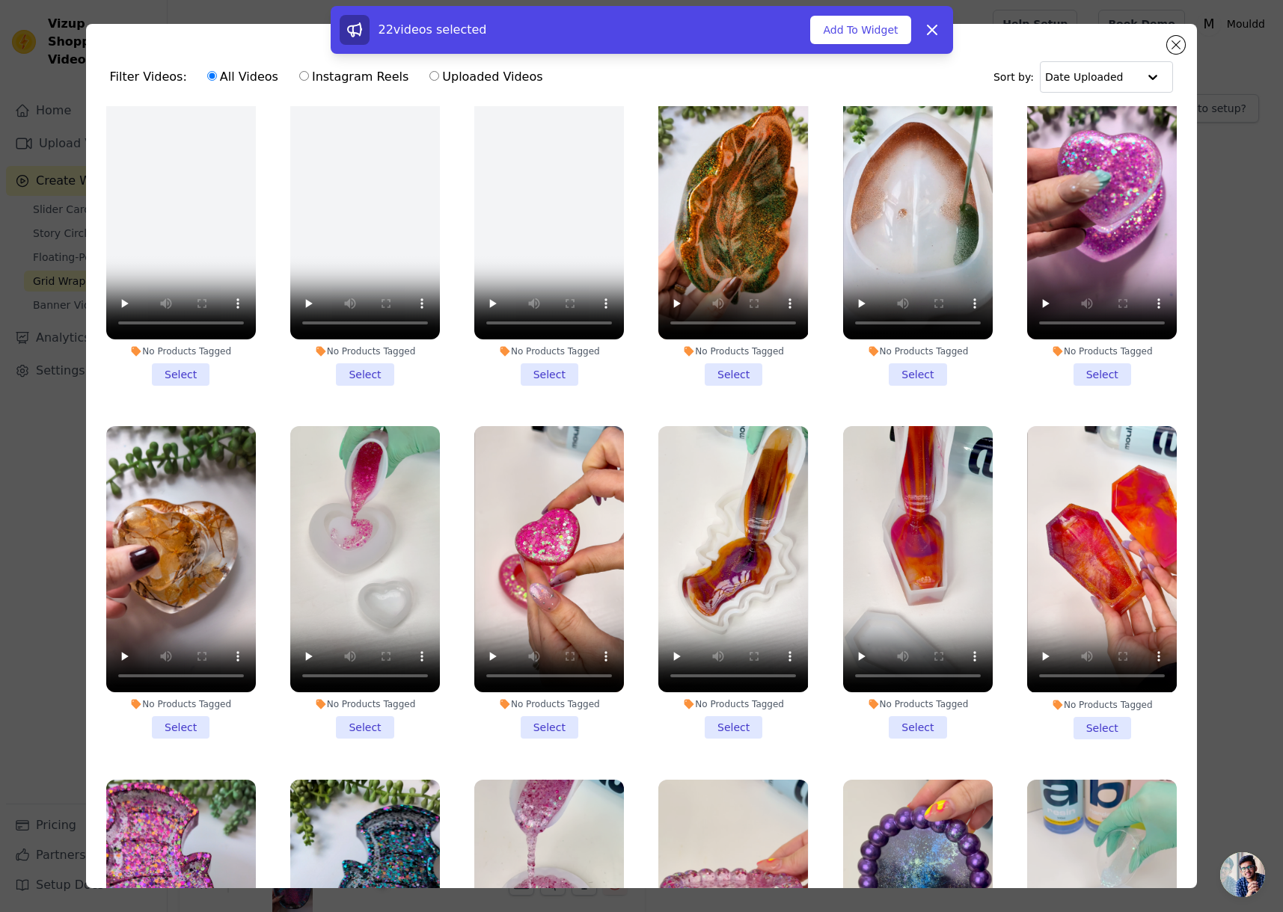
scroll to position [588, 0]
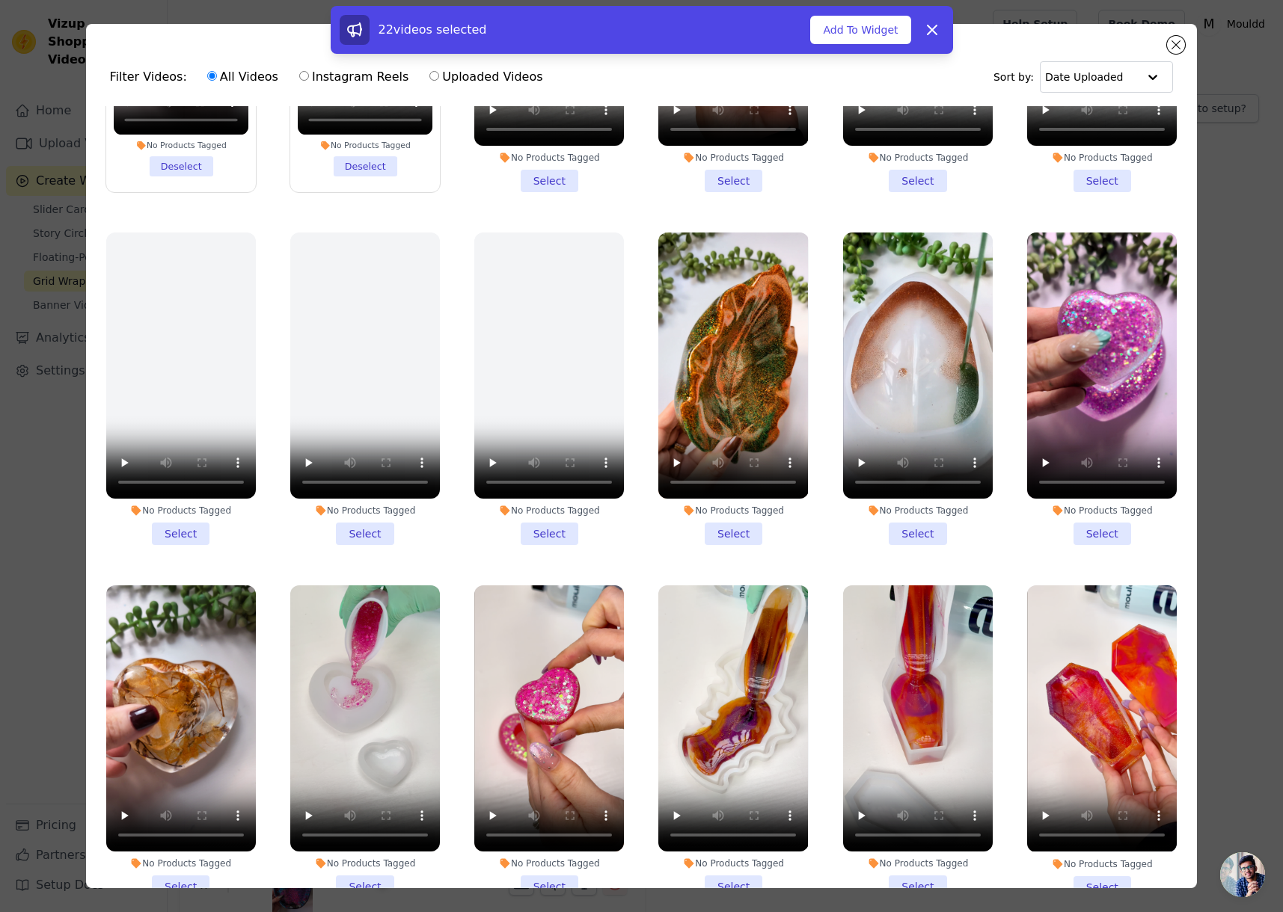
click at [185, 858] on li "No Products Tagged Select" at bounding box center [181, 742] width 150 height 313
click at [0, 0] on input "No Products Tagged Select" at bounding box center [0, 0] width 0 height 0
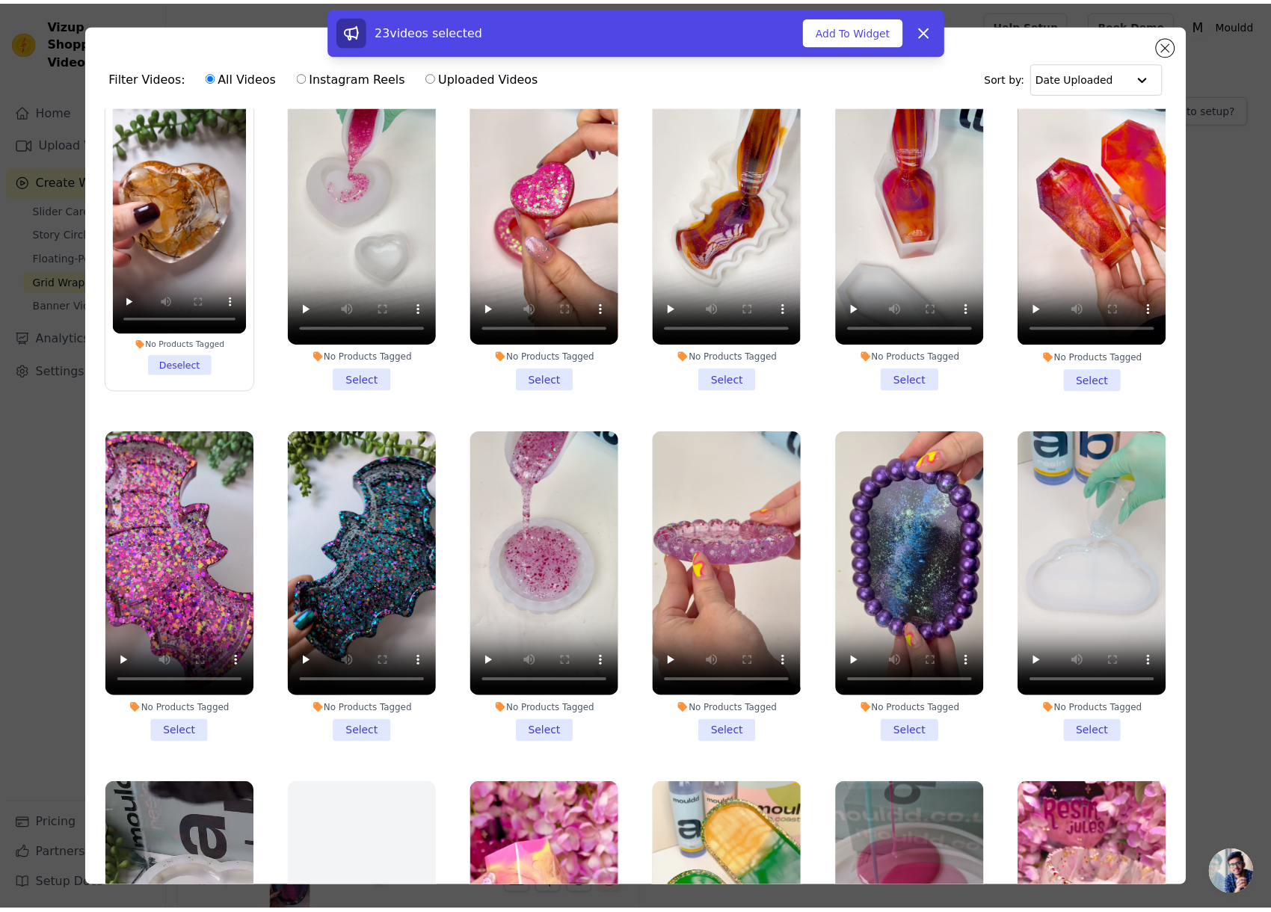
scroll to position [1348, 0]
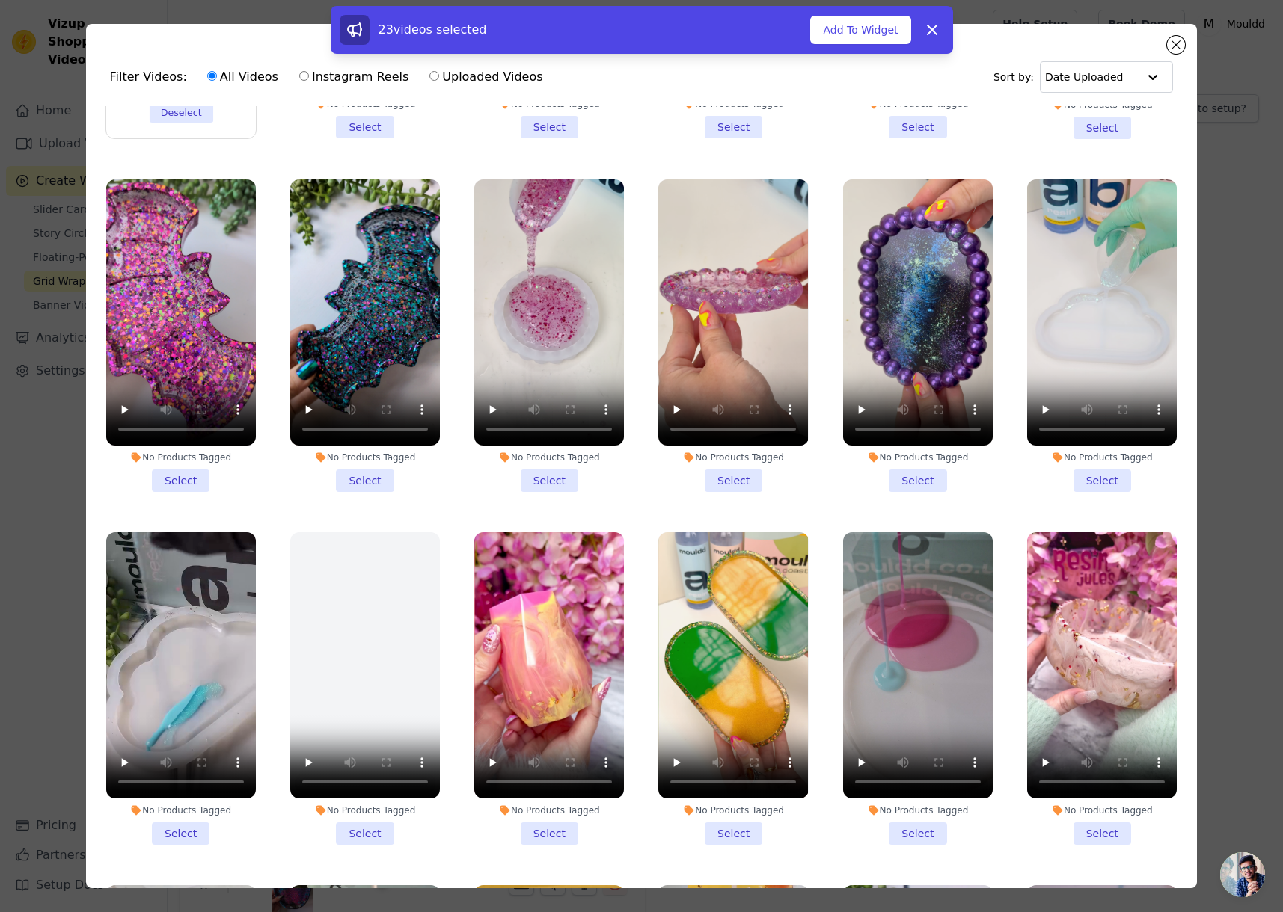
click at [720, 802] on li "No Products Tagged Select" at bounding box center [733, 688] width 150 height 313
click at [0, 0] on input "No Products Tagged Select" at bounding box center [0, 0] width 0 height 0
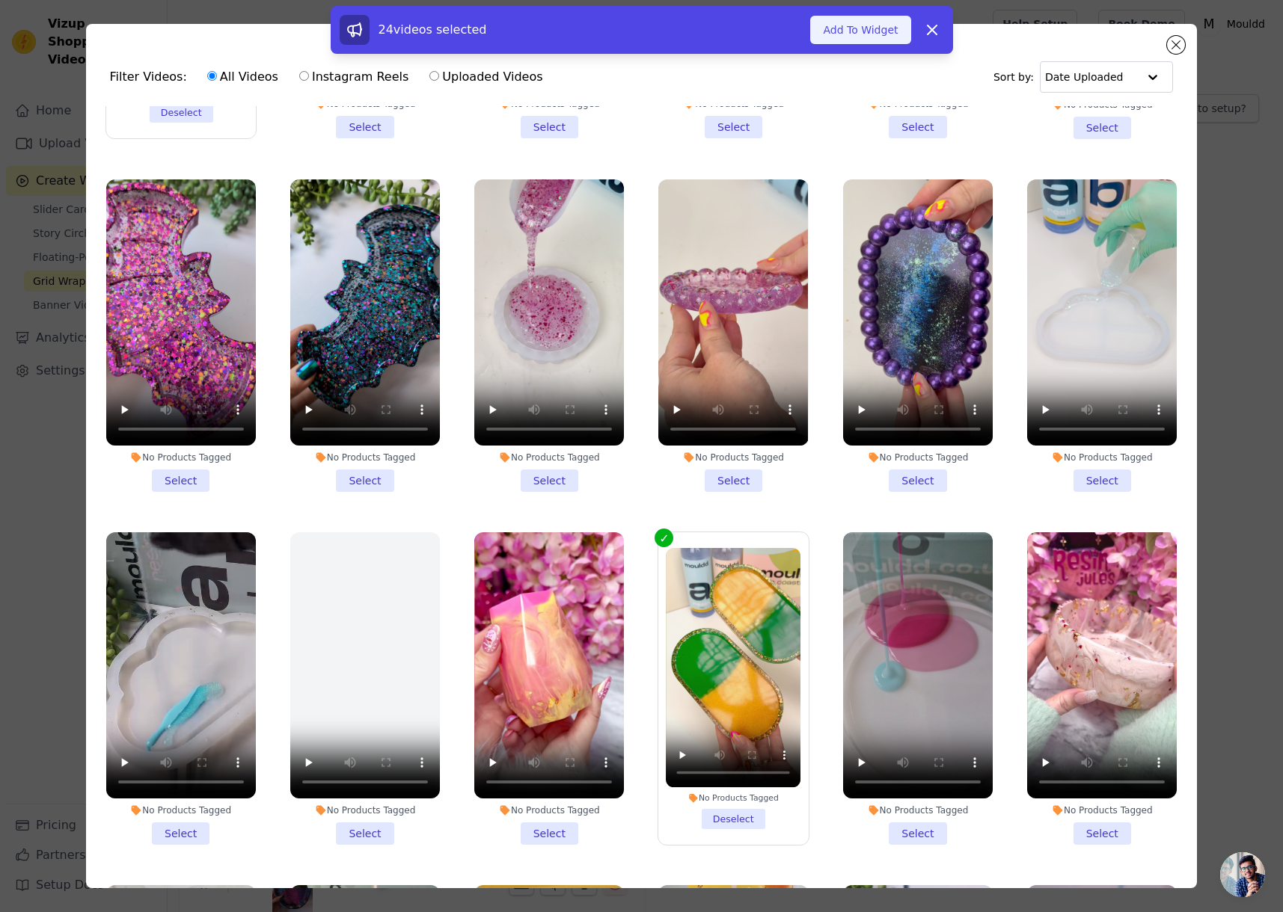
click at [870, 28] on button "Add To Widget" at bounding box center [860, 30] width 100 height 28
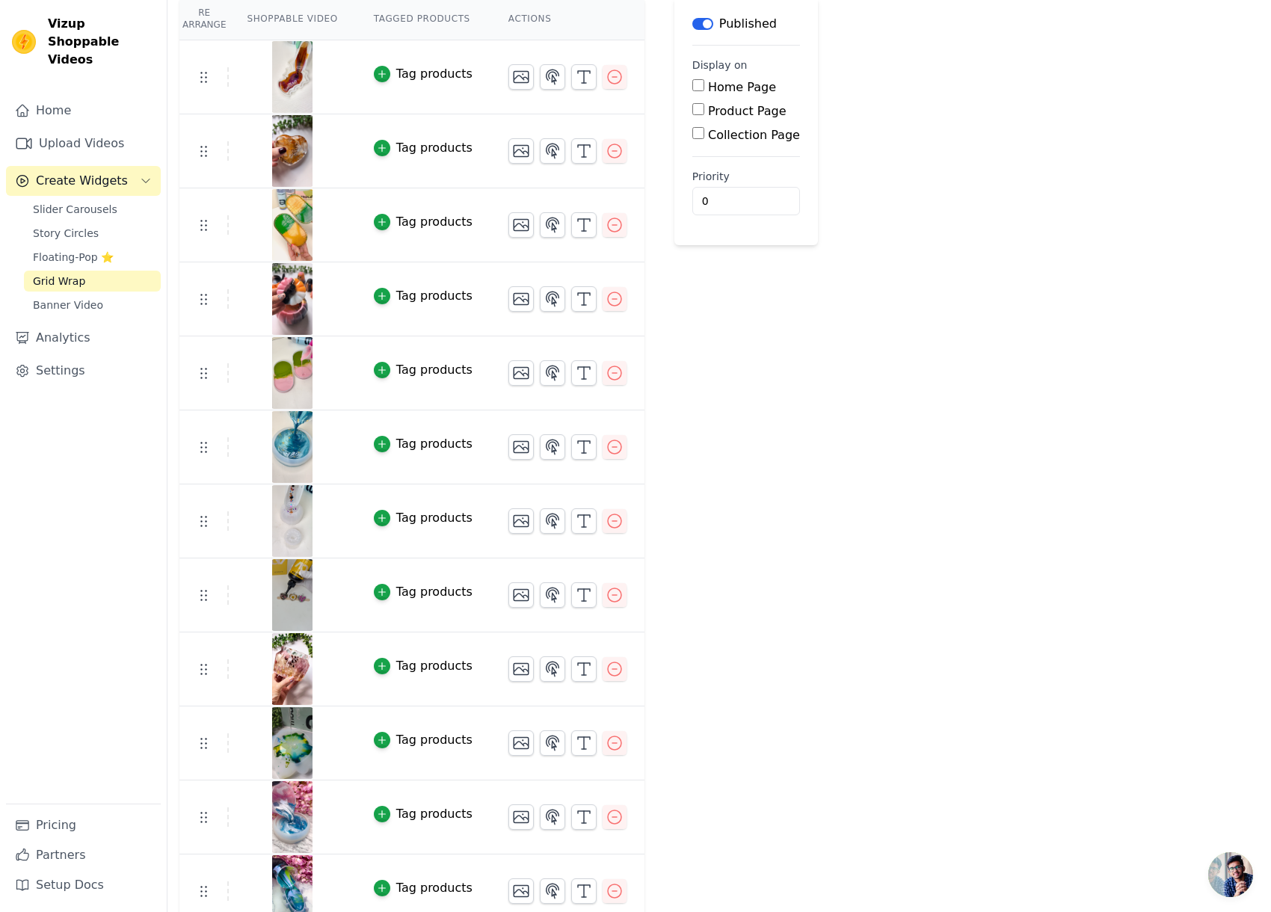
scroll to position [0, 0]
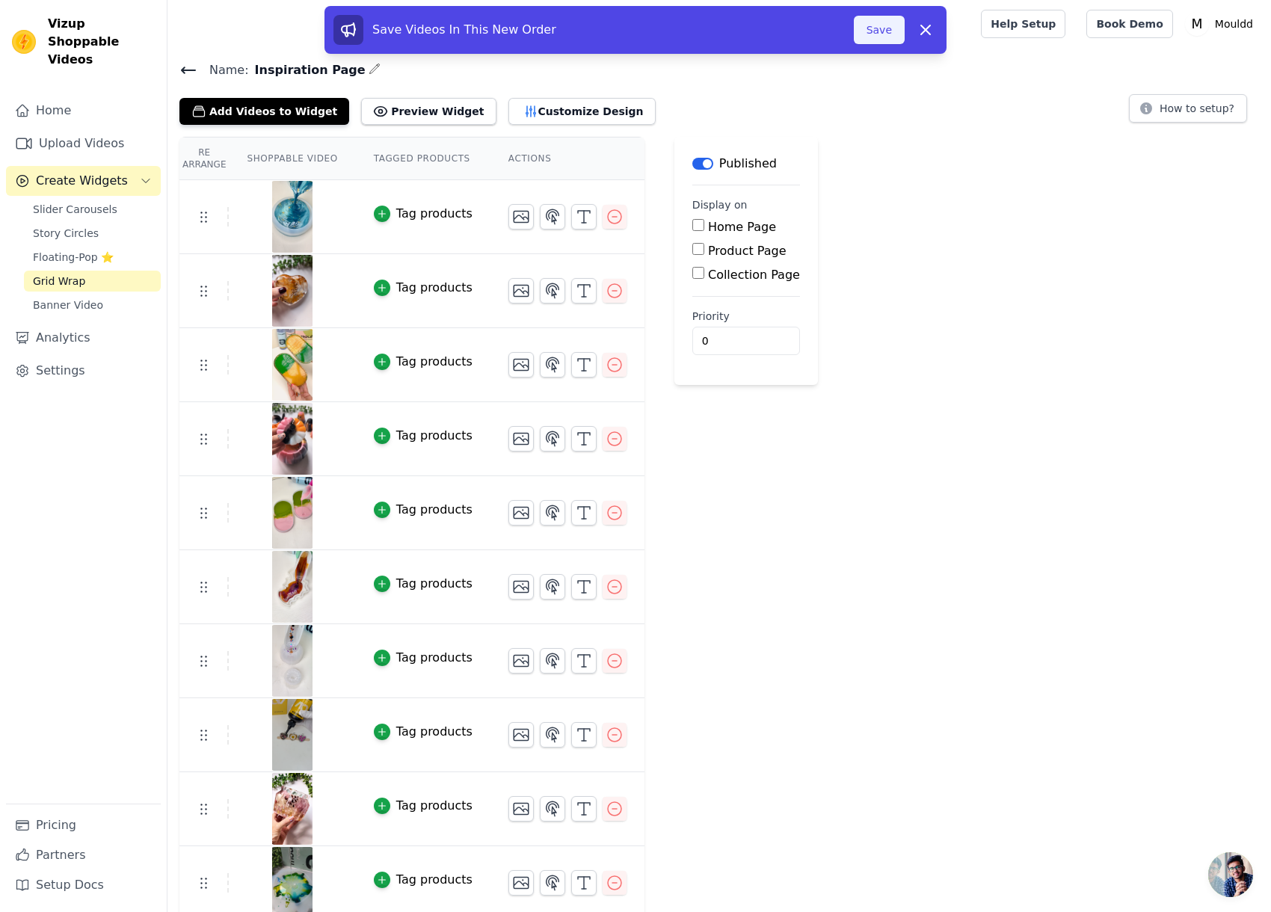
click at [879, 28] on button "Save" at bounding box center [879, 30] width 51 height 28
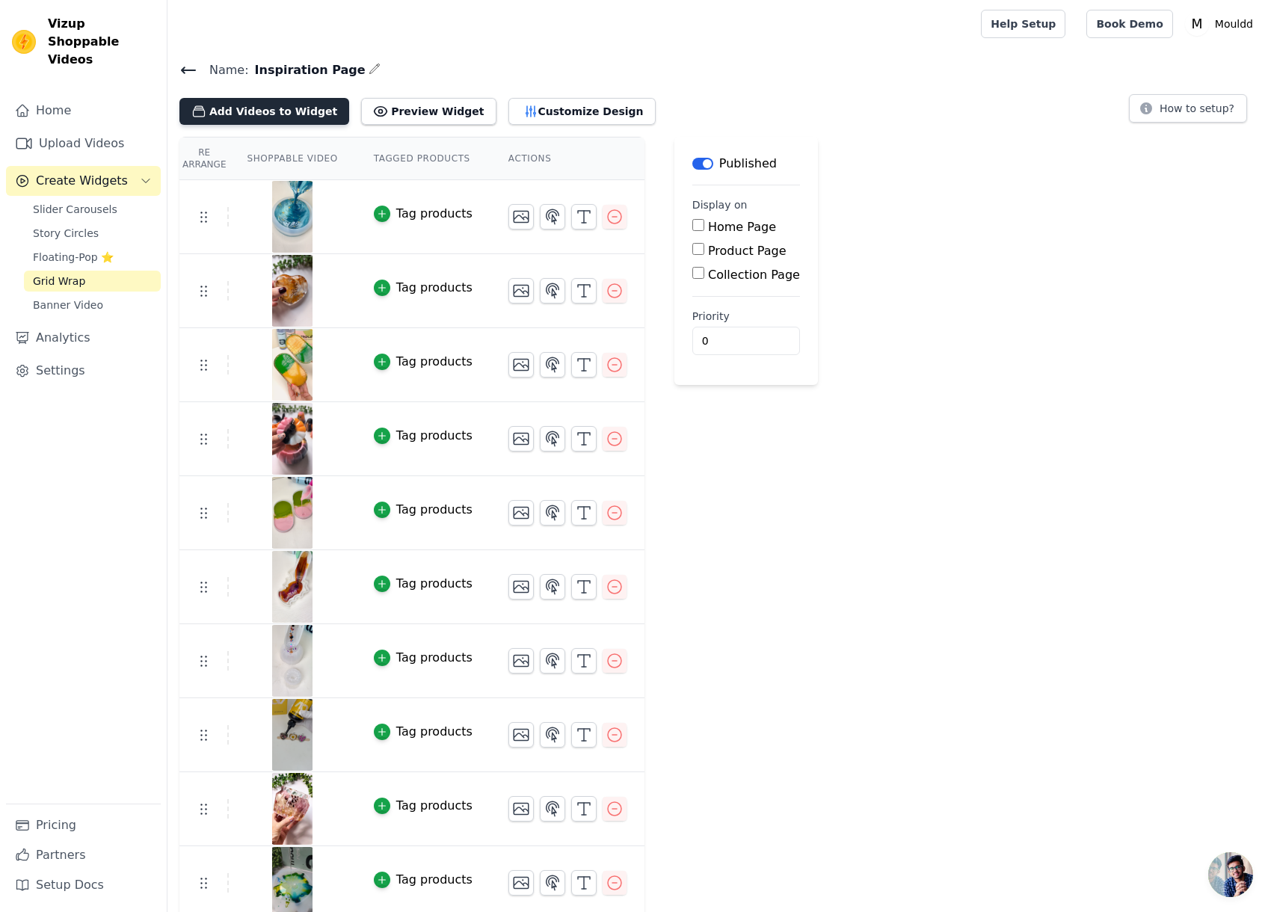
click at [326, 108] on button "Add Videos to Widget" at bounding box center [264, 111] width 170 height 27
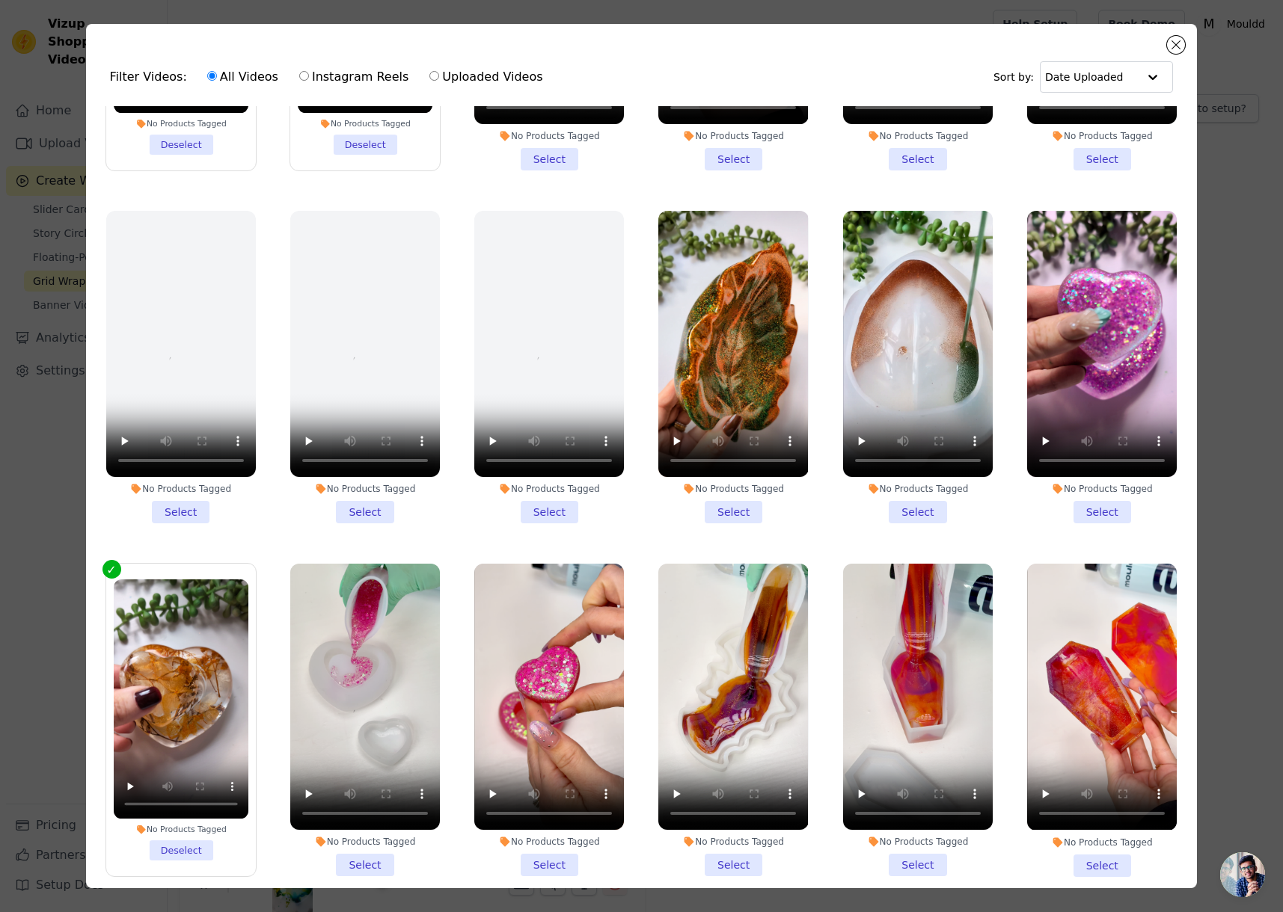
scroll to position [671, 0]
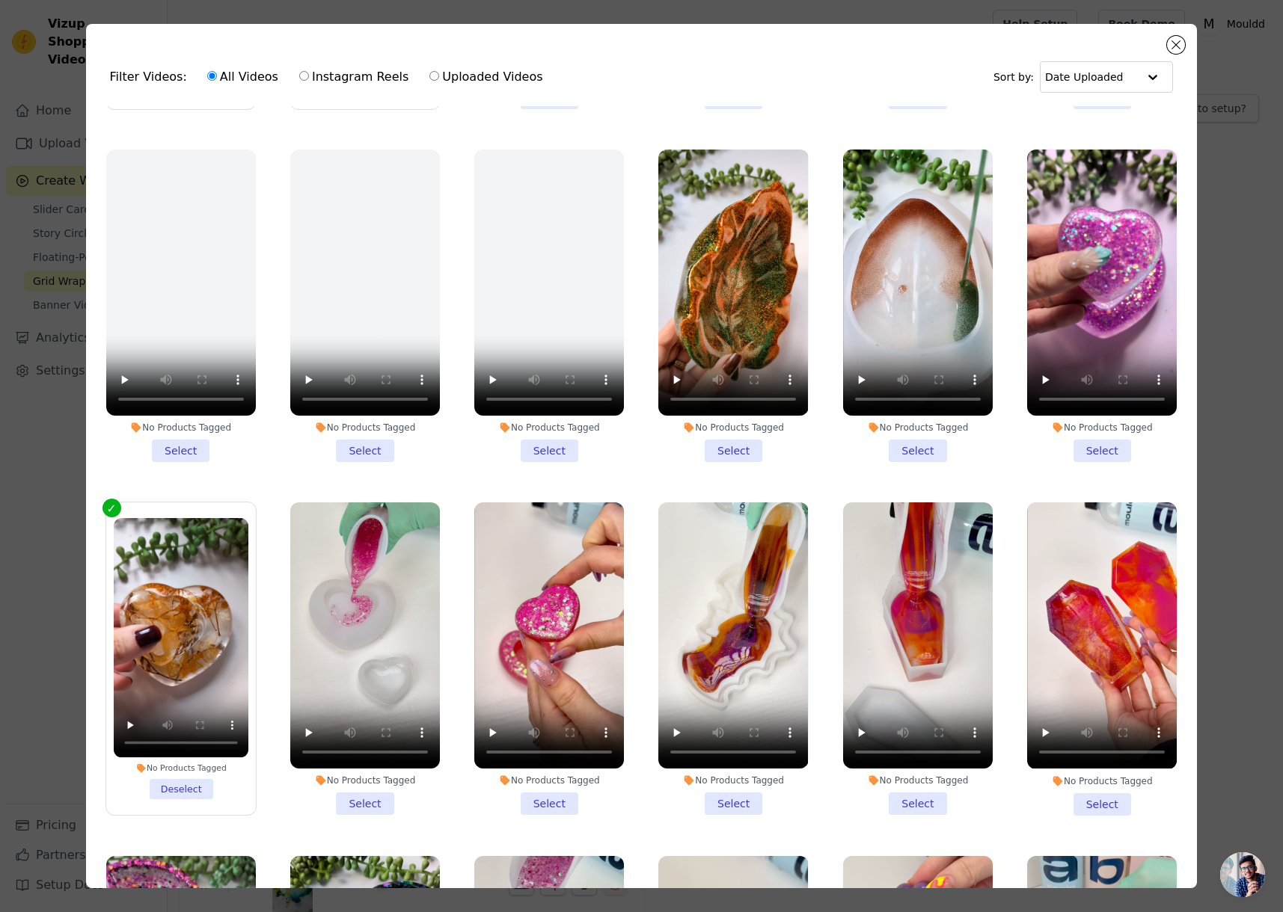
click at [898, 431] on li "No Products Tagged Select" at bounding box center [918, 306] width 150 height 313
click at [0, 0] on input "No Products Tagged Select" at bounding box center [0, 0] width 0 height 0
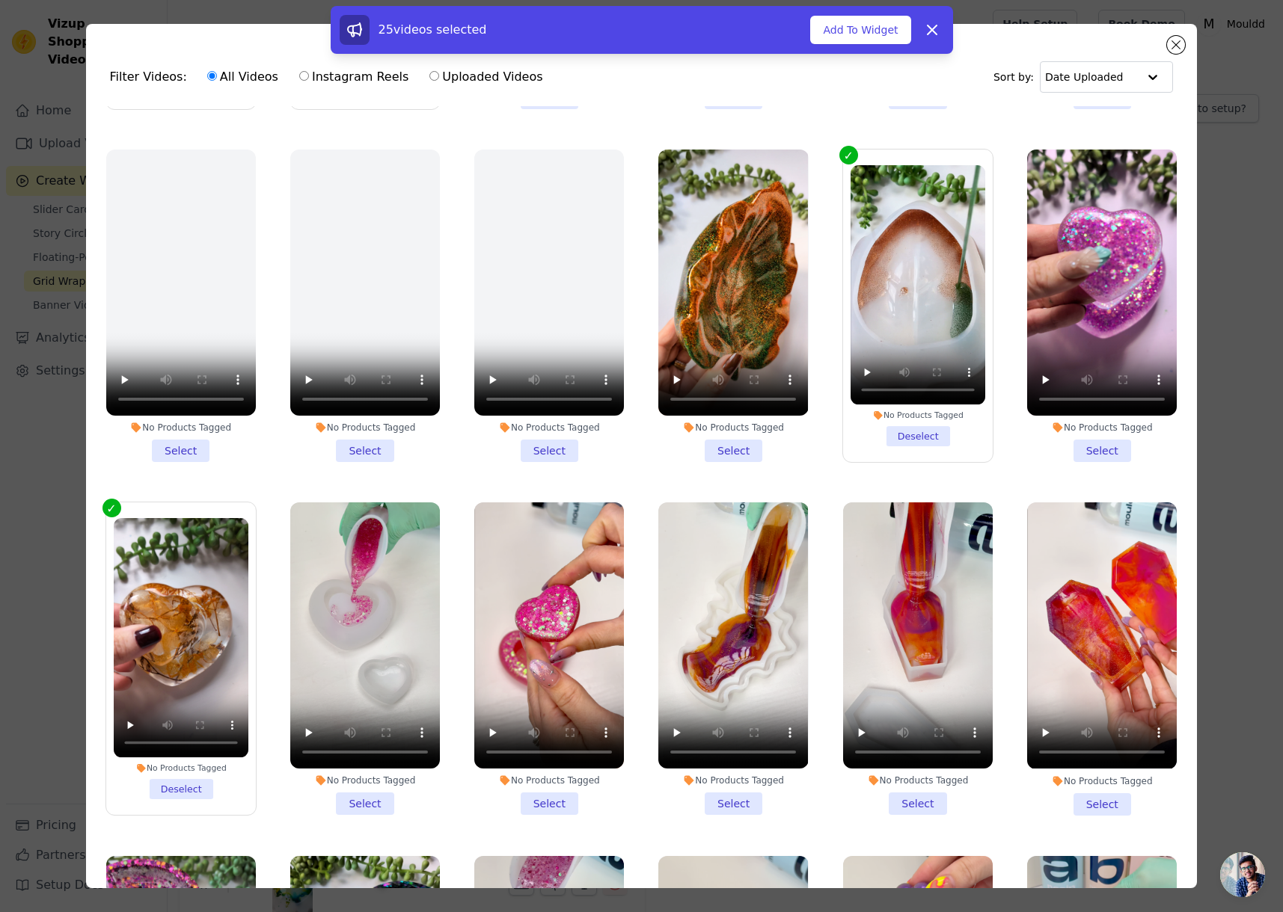
click at [899, 426] on li "No Products Tagged Deselect" at bounding box center [917, 305] width 135 height 281
click at [0, 0] on input "No Products Tagged Deselect" at bounding box center [0, 0] width 0 height 0
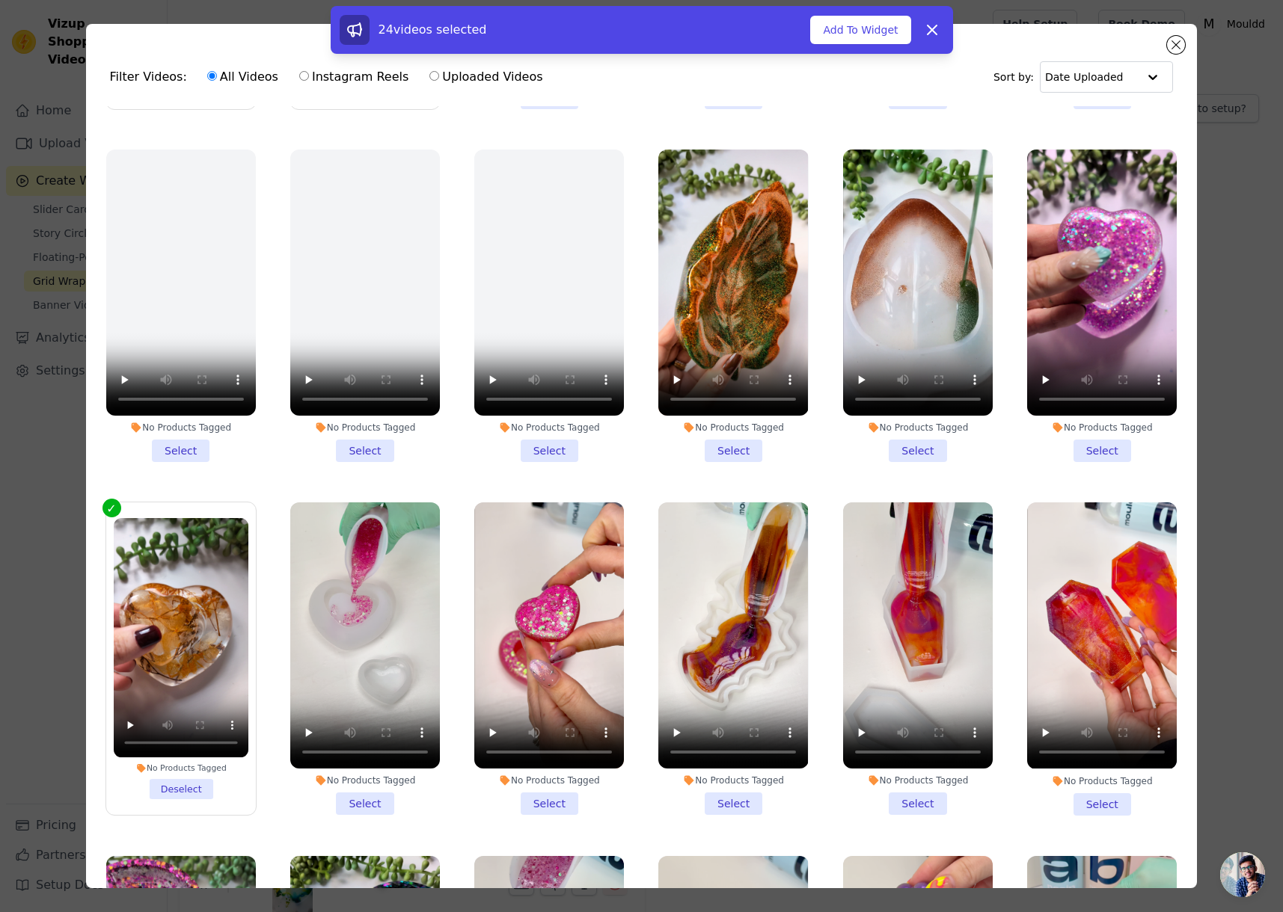
click at [713, 438] on li "No Products Tagged Select" at bounding box center [733, 306] width 150 height 313
click at [0, 0] on input "No Products Tagged Select" at bounding box center [0, 0] width 0 height 0
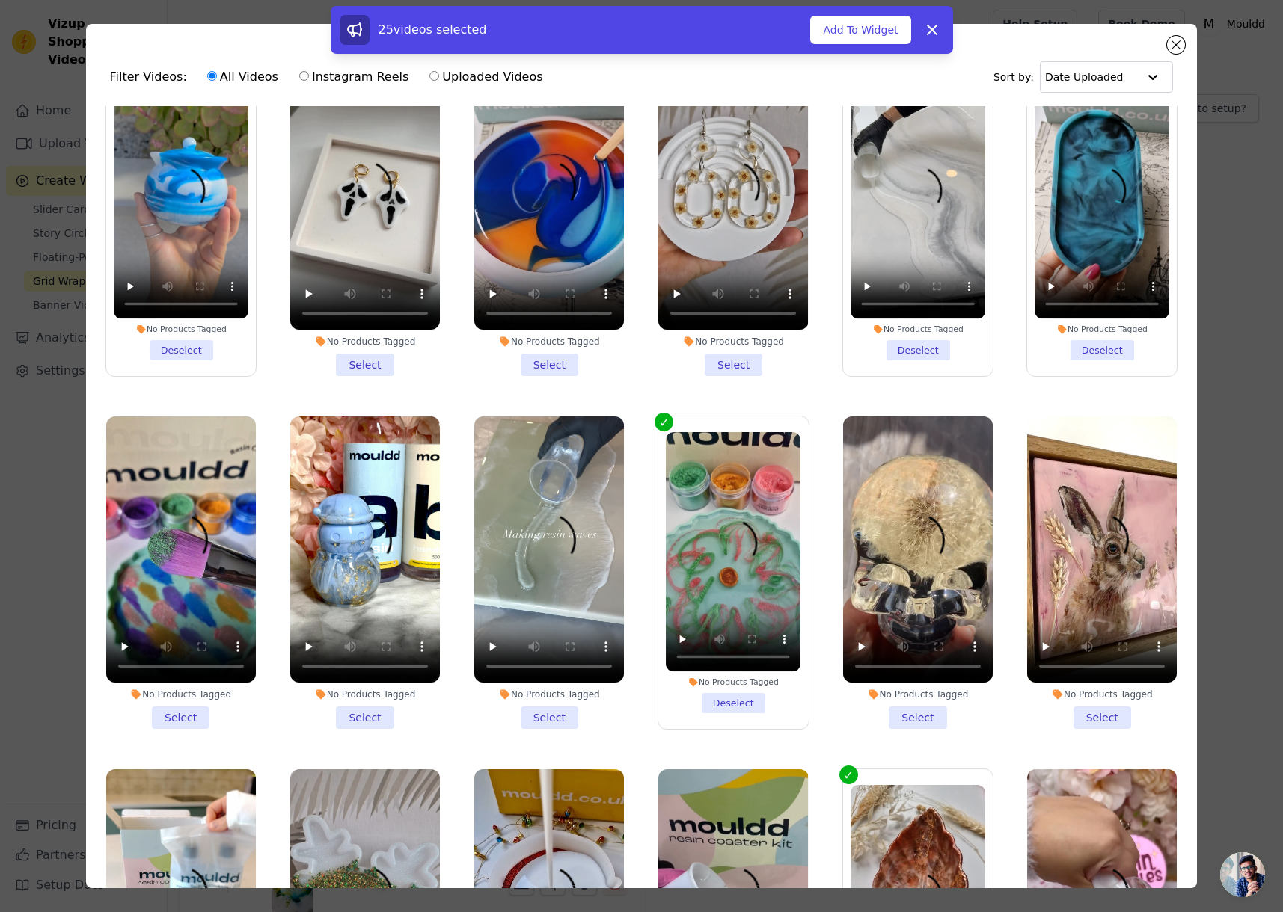
scroll to position [8640, 0]
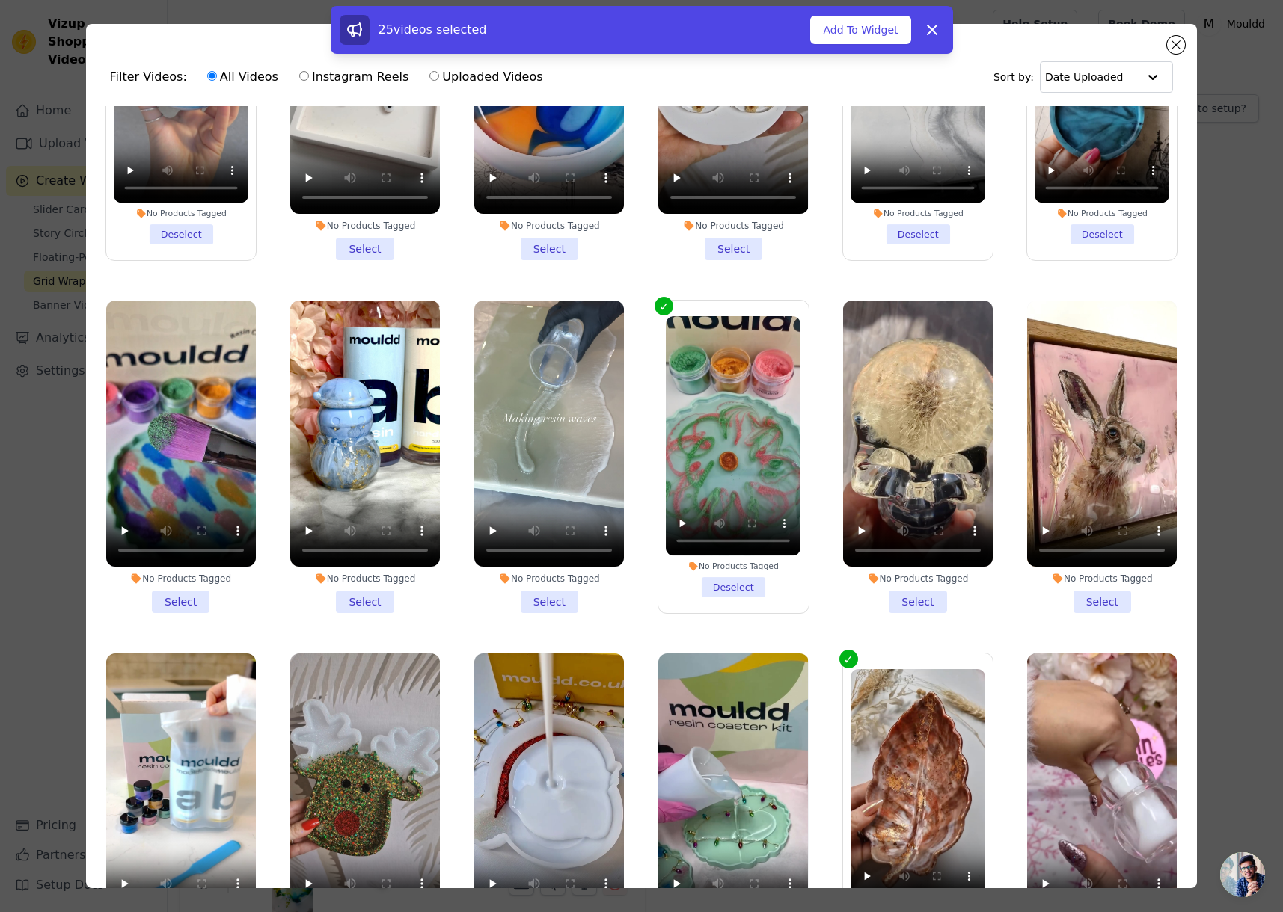
click at [913, 450] on li "No Products Tagged Select" at bounding box center [918, 457] width 150 height 313
click at [0, 0] on input "No Products Tagged Select" at bounding box center [0, 0] width 0 height 0
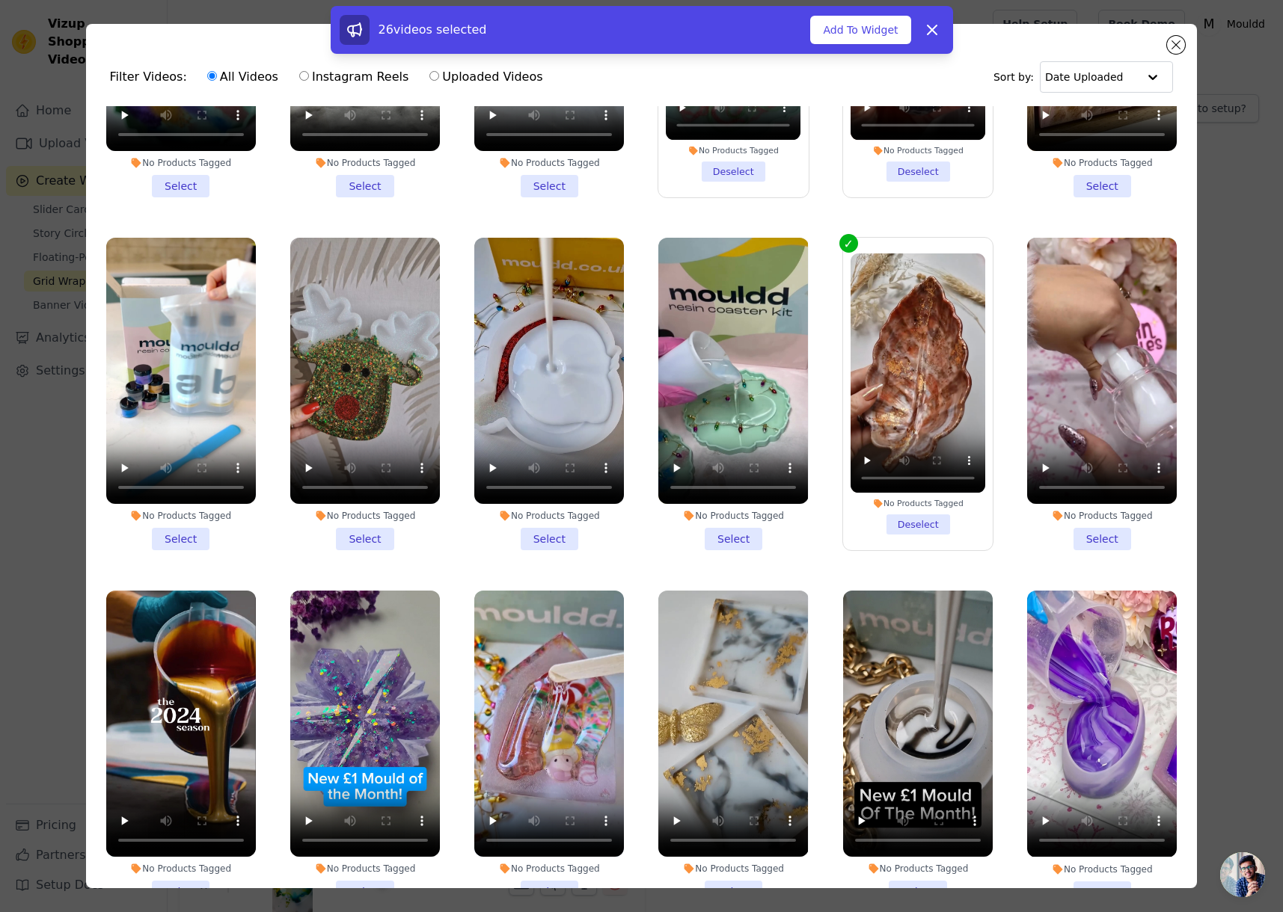
scroll to position [9058, 0]
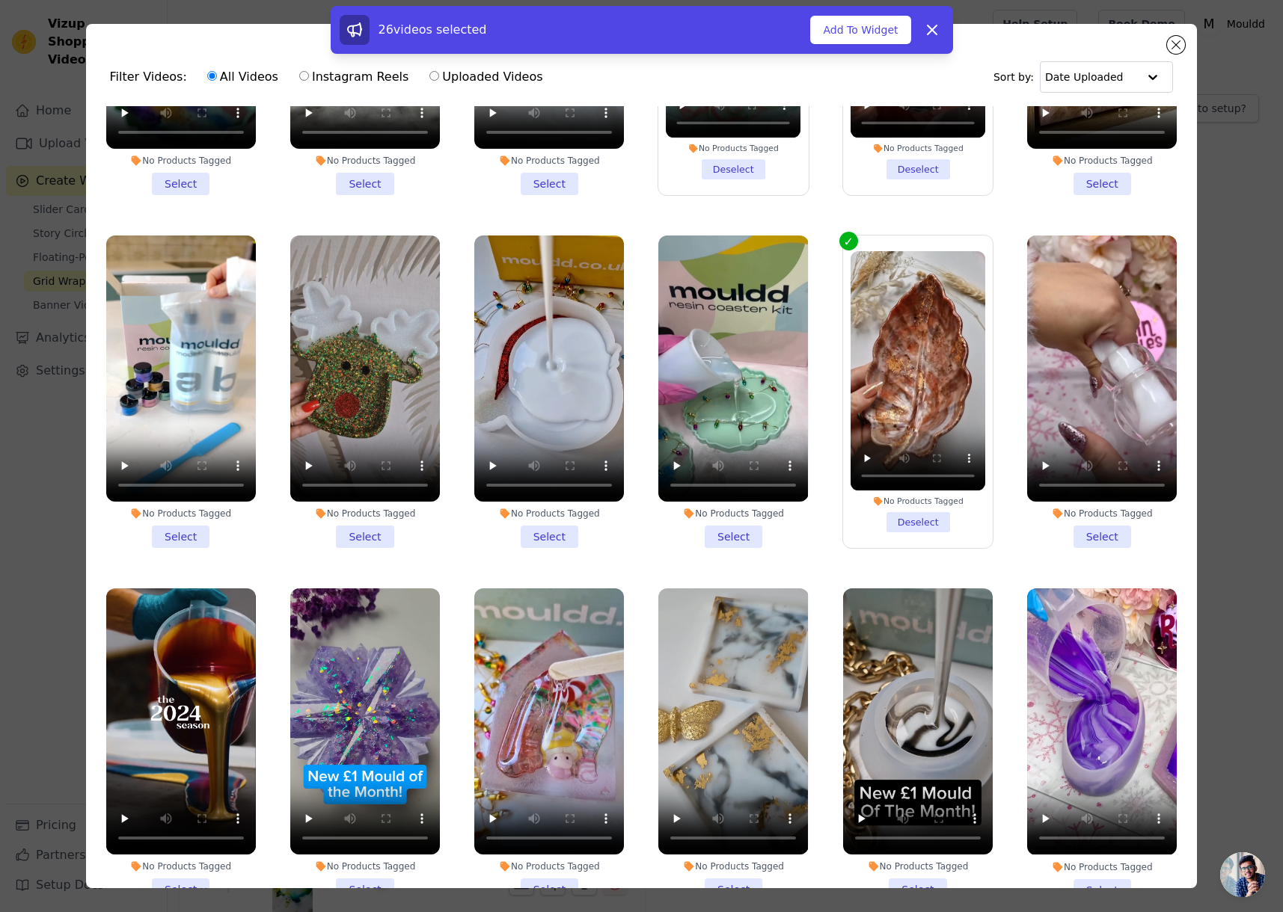
click at [723, 726] on li "No Products Tagged Select" at bounding box center [733, 745] width 150 height 313
click at [0, 0] on input "No Products Tagged Select" at bounding box center [0, 0] width 0 height 0
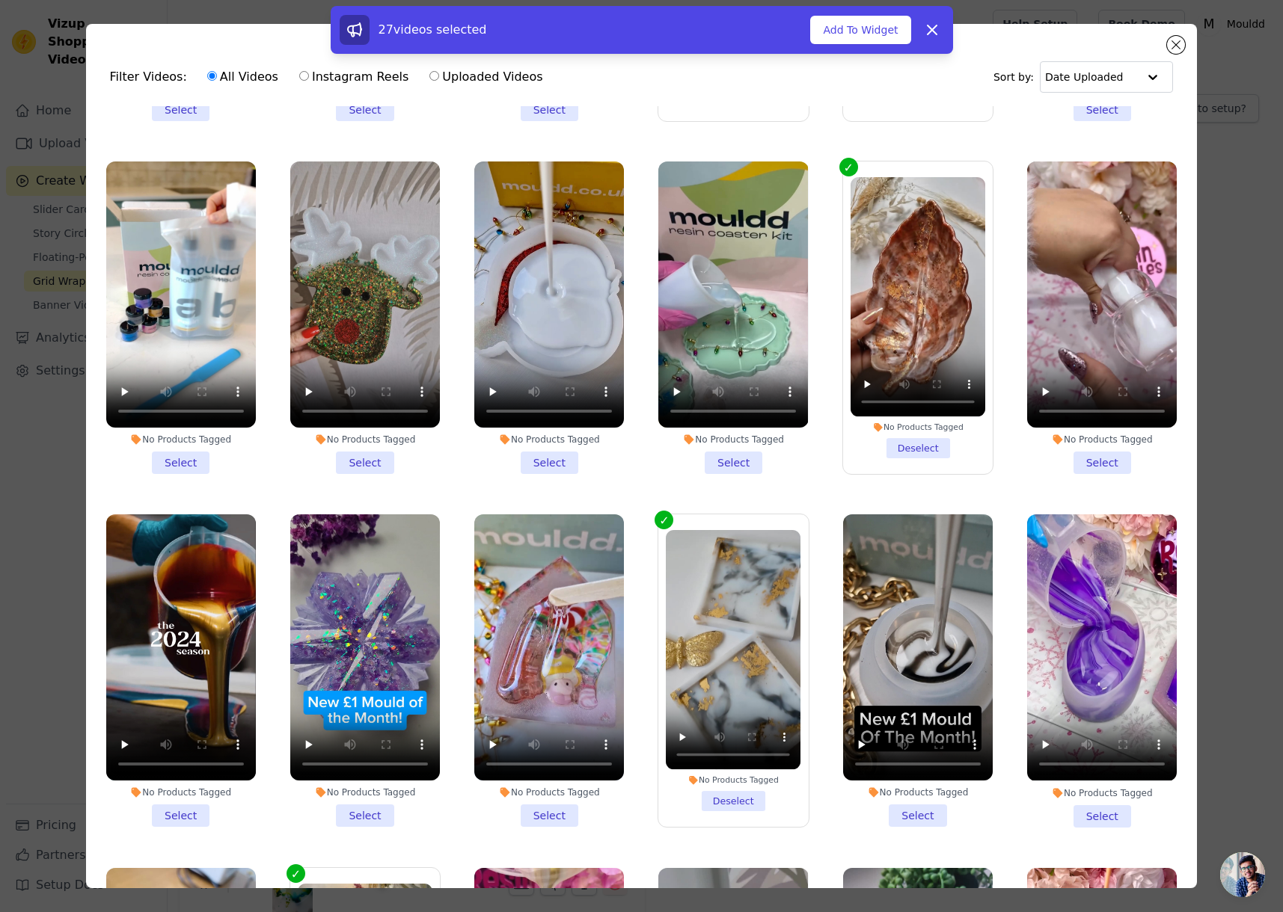
scroll to position [9186, 0]
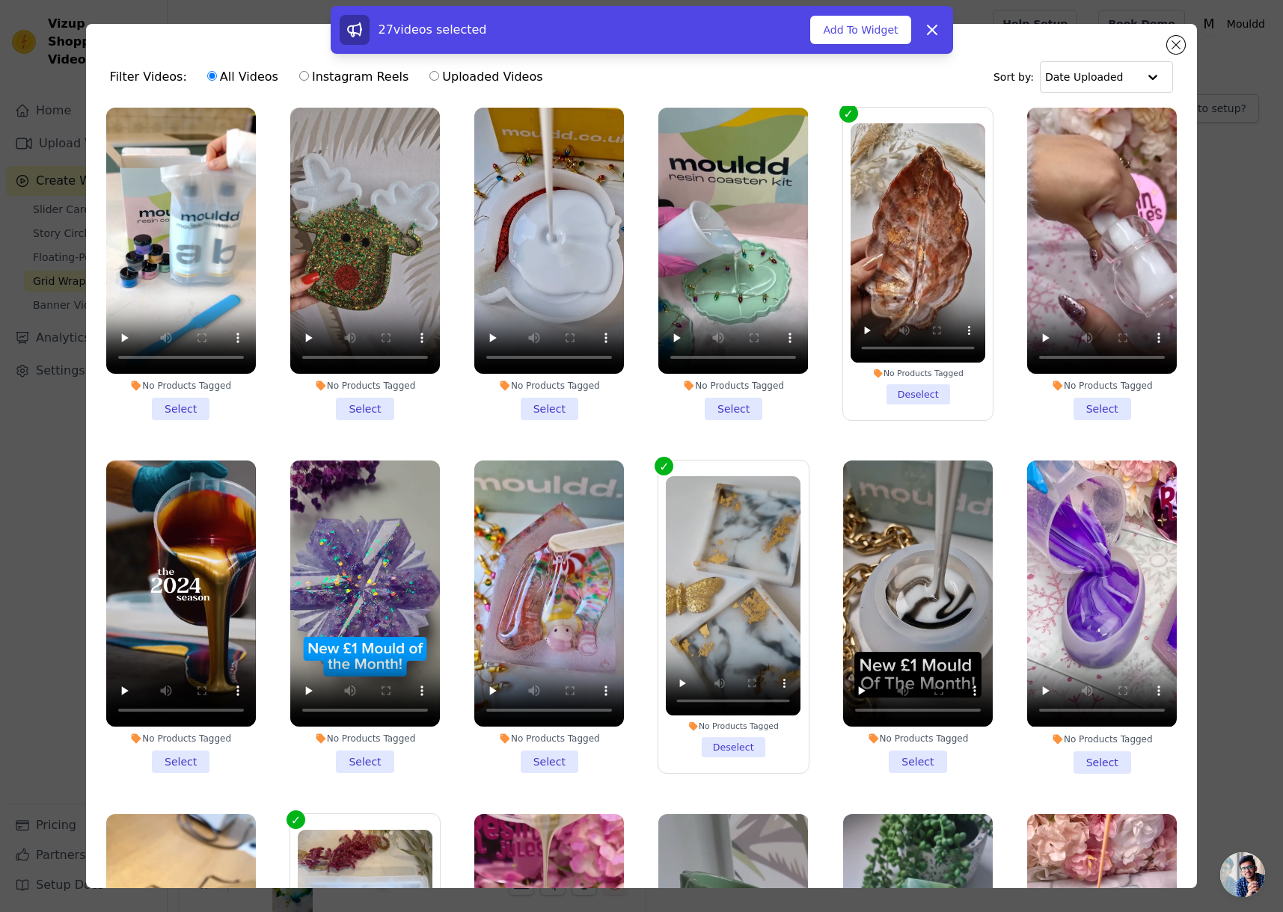
click at [538, 613] on div "No Products Tagged Select" at bounding box center [549, 616] width 166 height 329
click at [1075, 598] on li "No Products Tagged Select" at bounding box center [1102, 617] width 150 height 313
click at [0, 0] on input "No Products Tagged Select" at bounding box center [0, 0] width 0 height 0
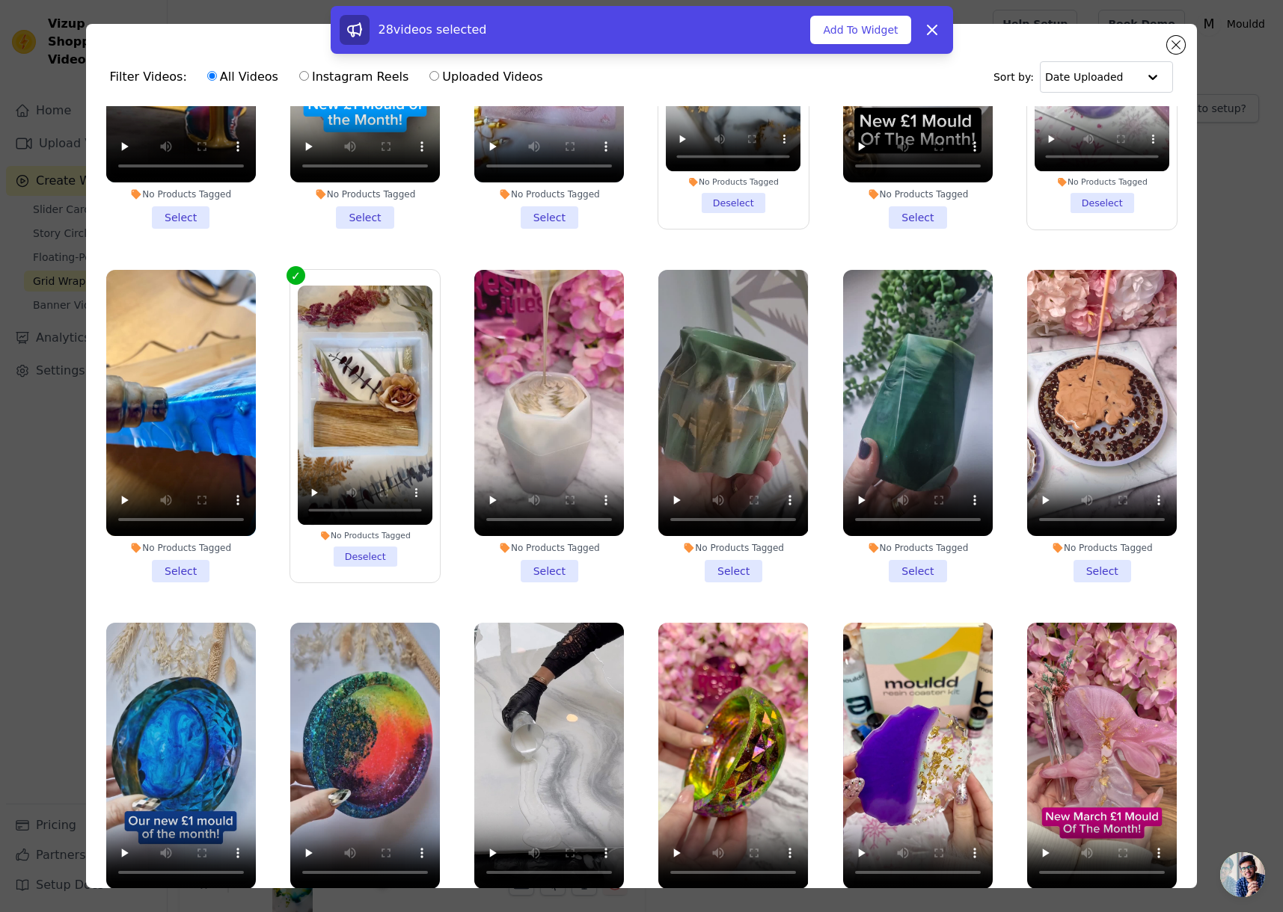
scroll to position [10199, 0]
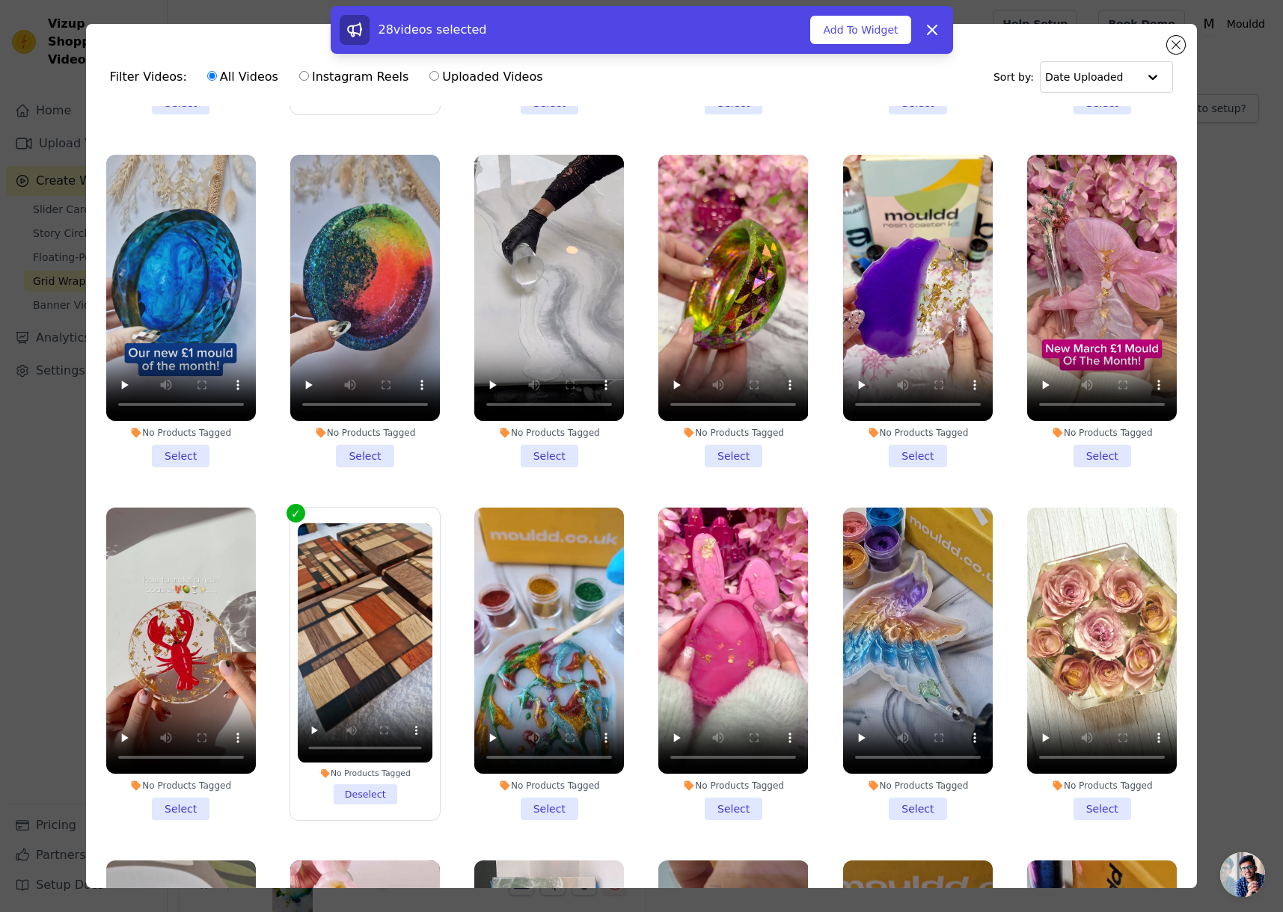
click at [372, 286] on li "No Products Tagged Select" at bounding box center [365, 311] width 150 height 313
click at [0, 0] on input "No Products Tagged Select" at bounding box center [0, 0] width 0 height 0
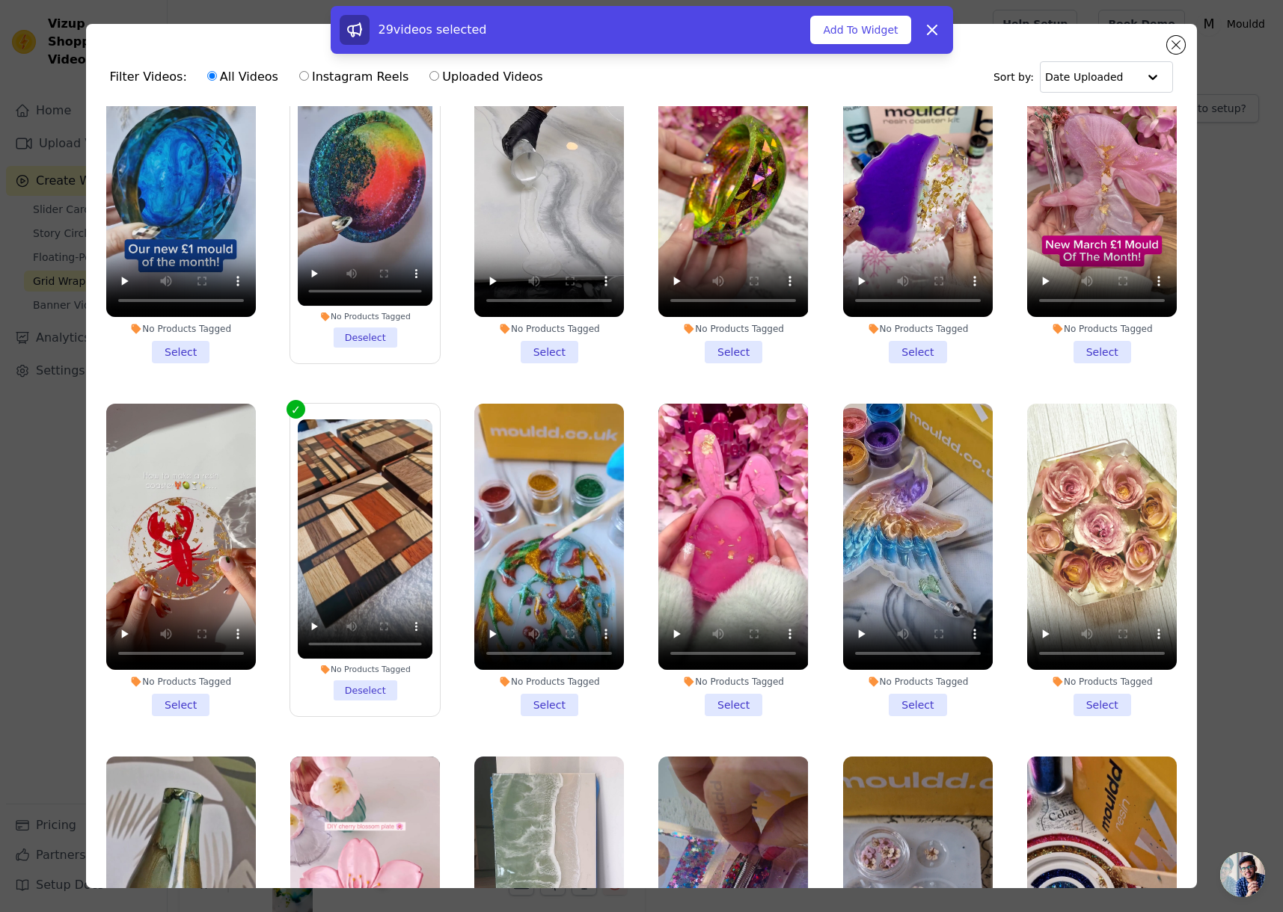
scroll to position [10305, 0]
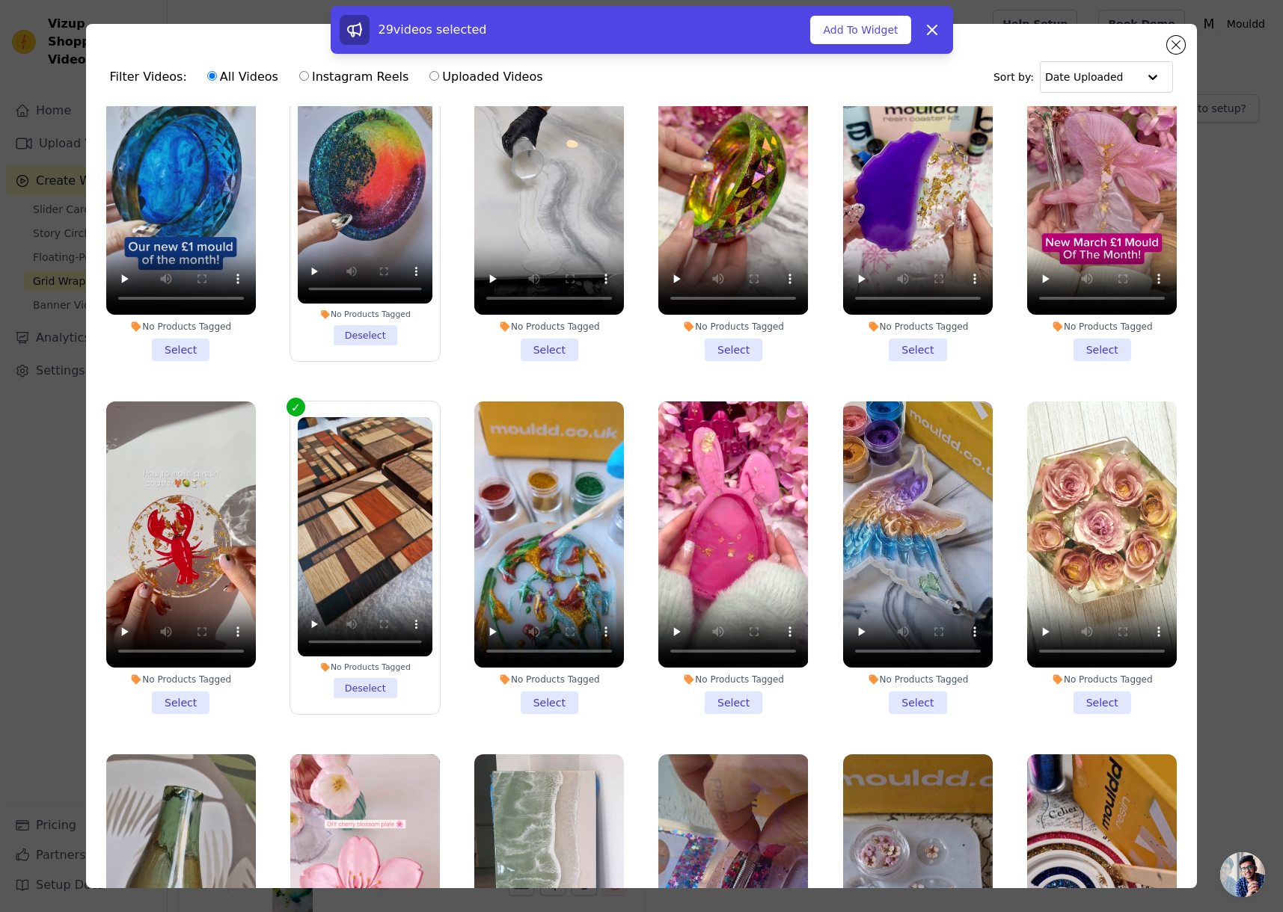
click at [1056, 515] on li "No Products Tagged Select" at bounding box center [1102, 558] width 150 height 313
click at [0, 0] on input "No Products Tagged Select" at bounding box center [0, 0] width 0 height 0
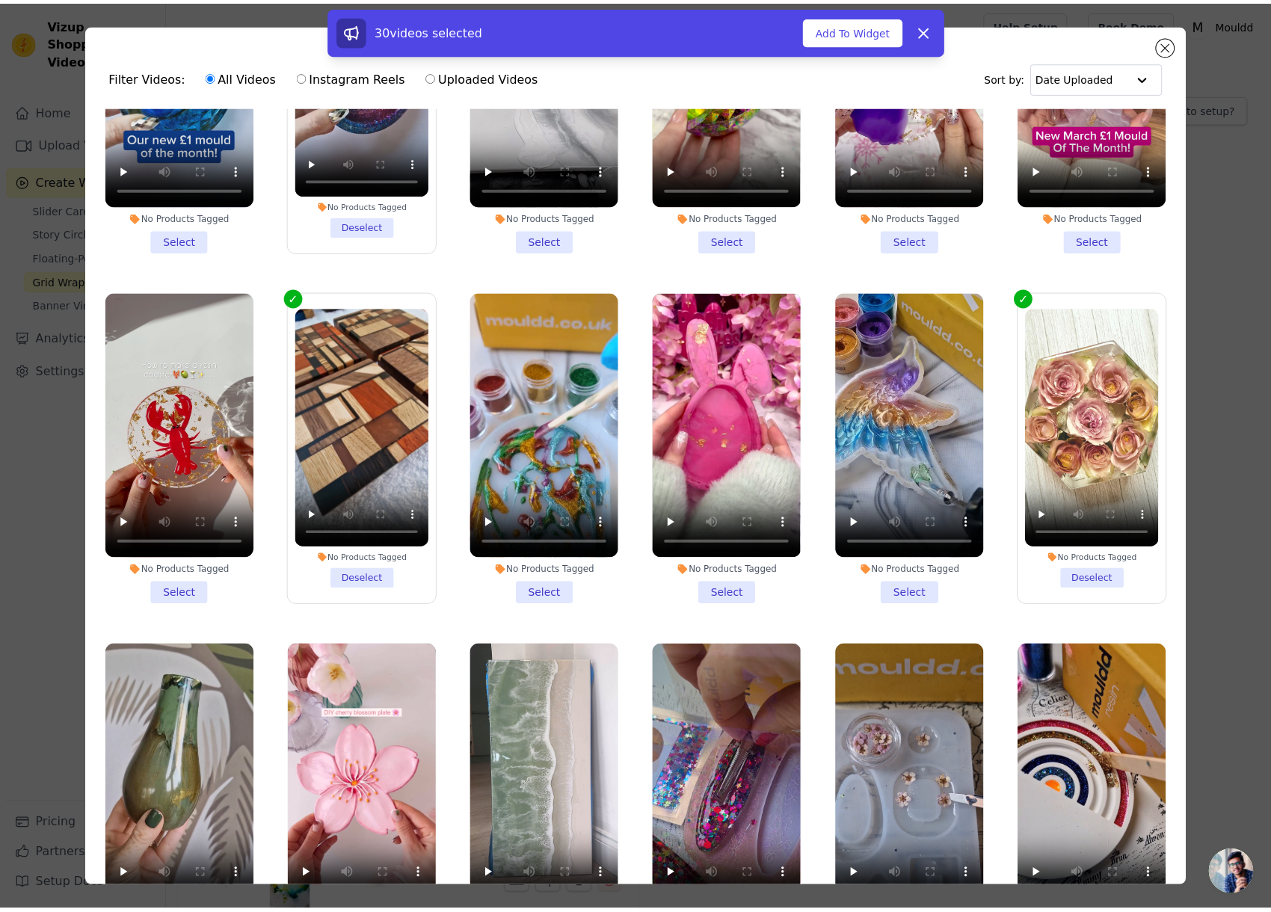
scroll to position [10415, 0]
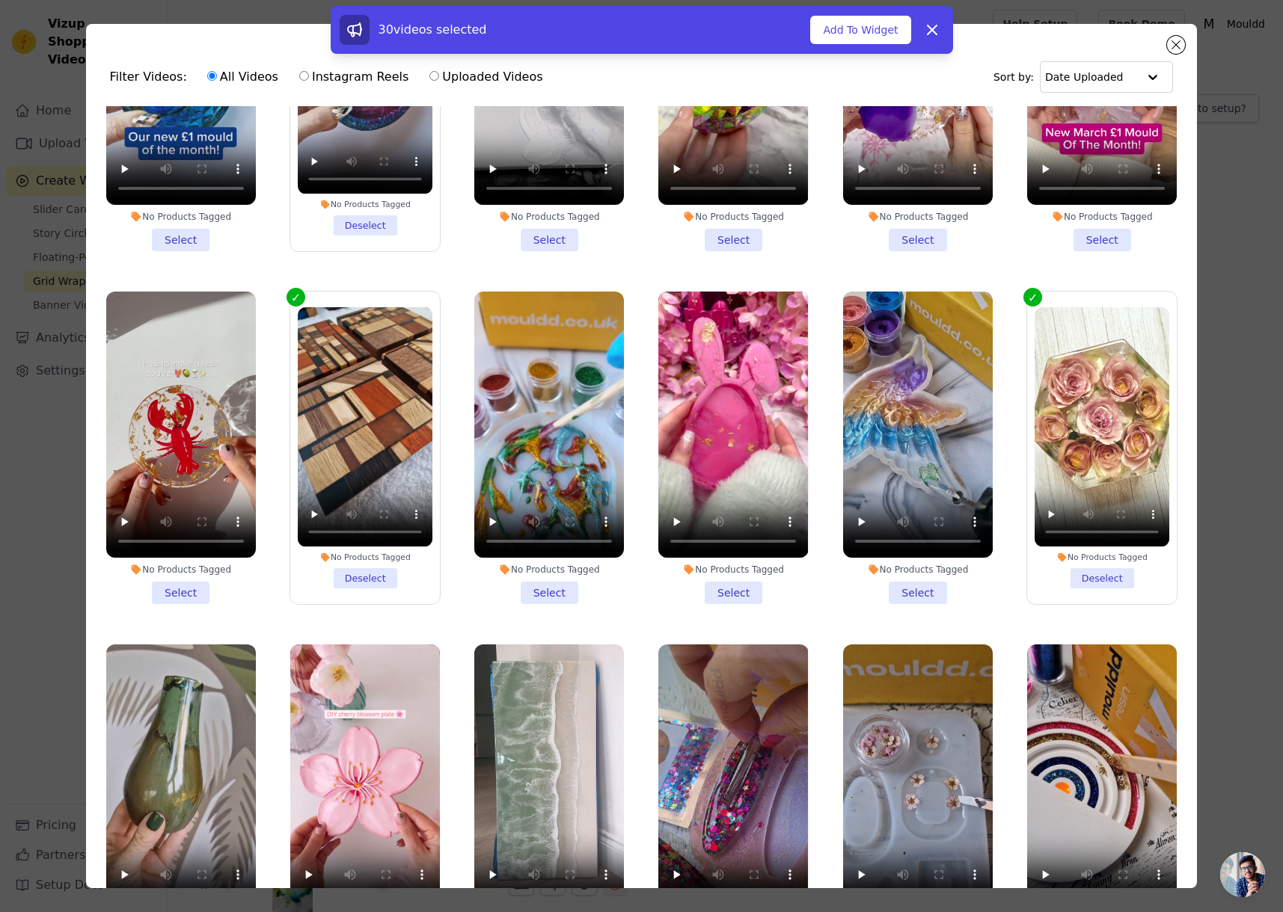
click at [541, 765] on li "No Products Tagged Select" at bounding box center [549, 801] width 150 height 313
click at [0, 0] on input "No Products Tagged Select" at bounding box center [0, 0] width 0 height 0
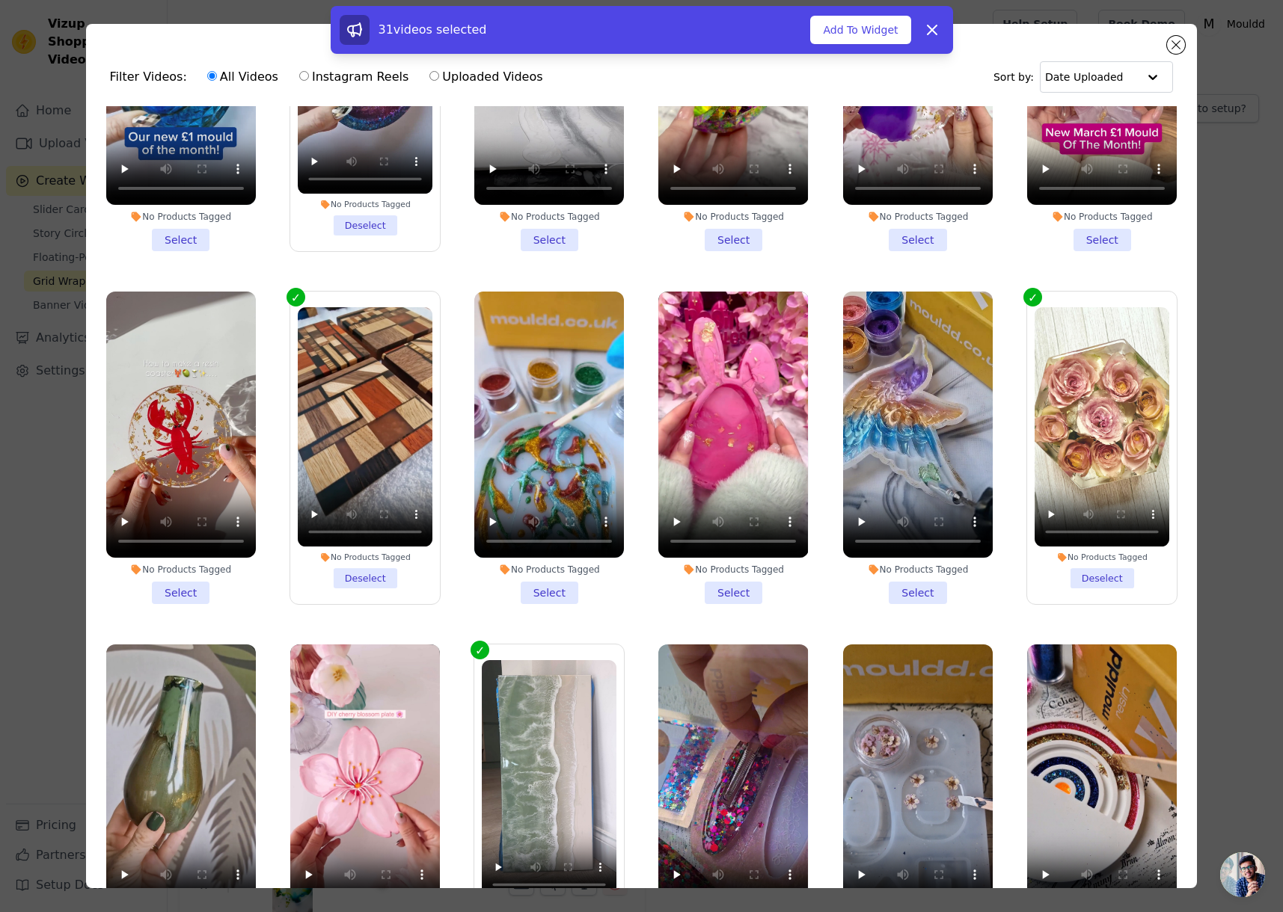
click at [377, 763] on li "No Products Tagged Select" at bounding box center [365, 801] width 150 height 313
click at [0, 0] on input "No Products Tagged Select" at bounding box center [0, 0] width 0 height 0
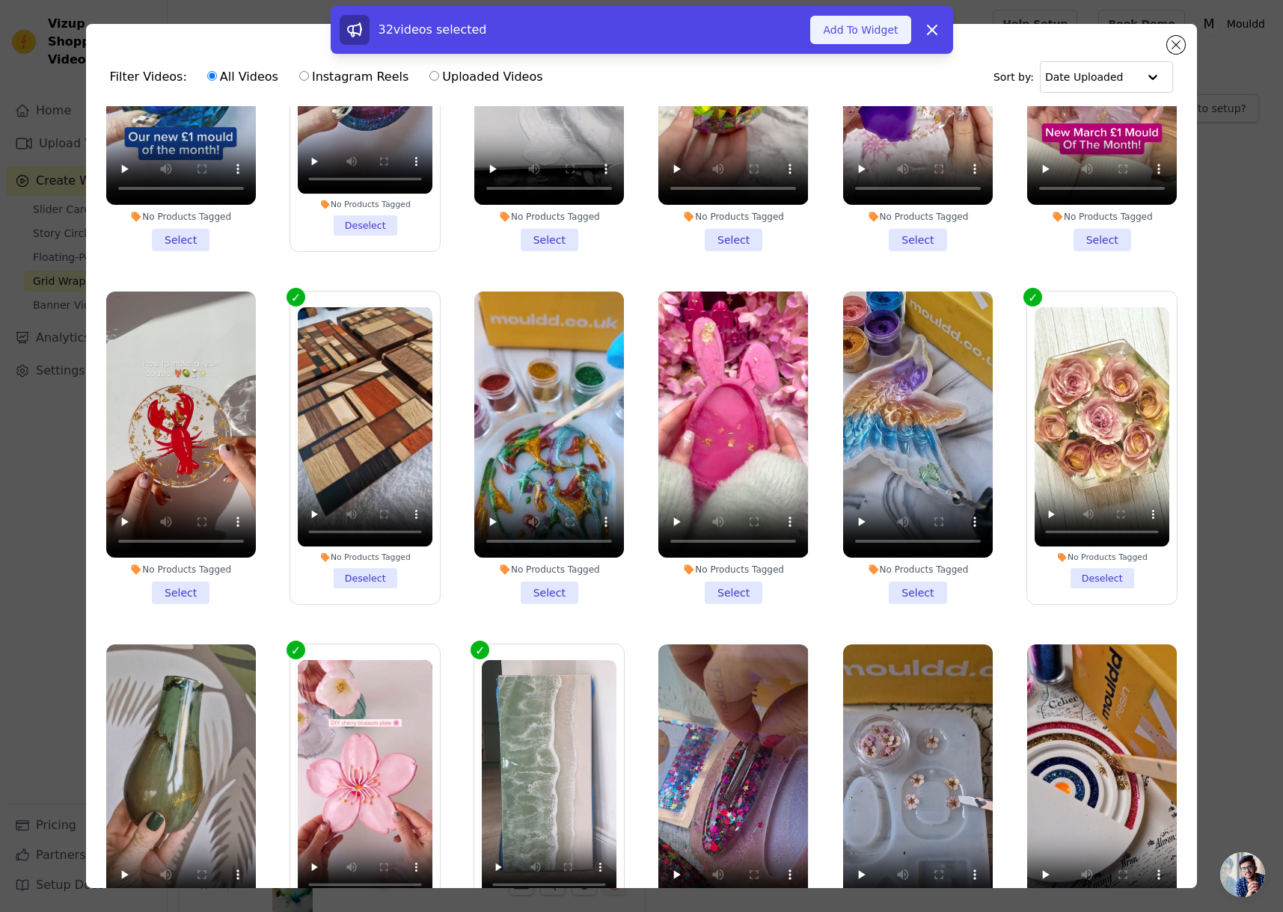
click at [882, 31] on button "Add To Widget" at bounding box center [860, 30] width 100 height 28
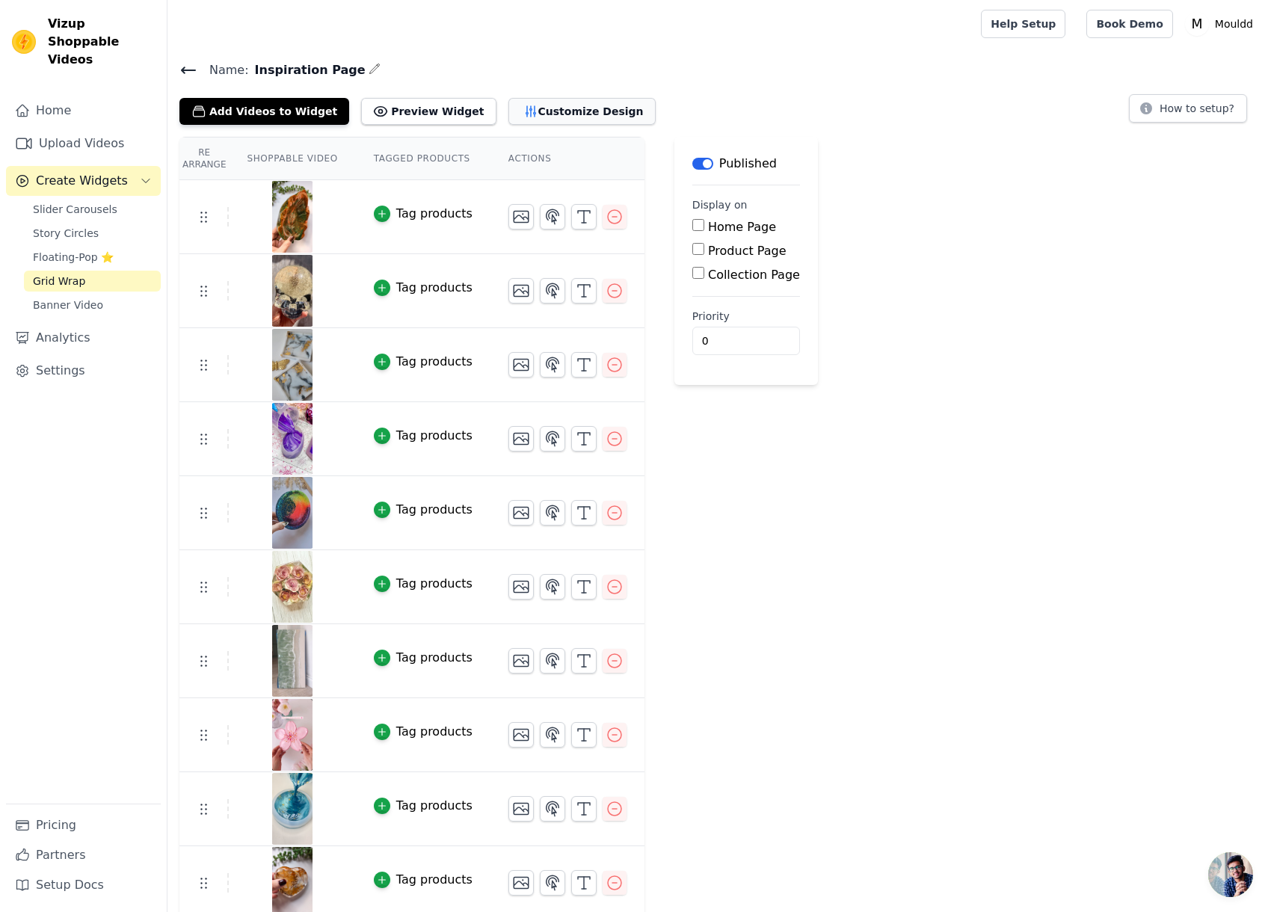
click at [557, 99] on button "Customize Design" at bounding box center [582, 111] width 147 height 27
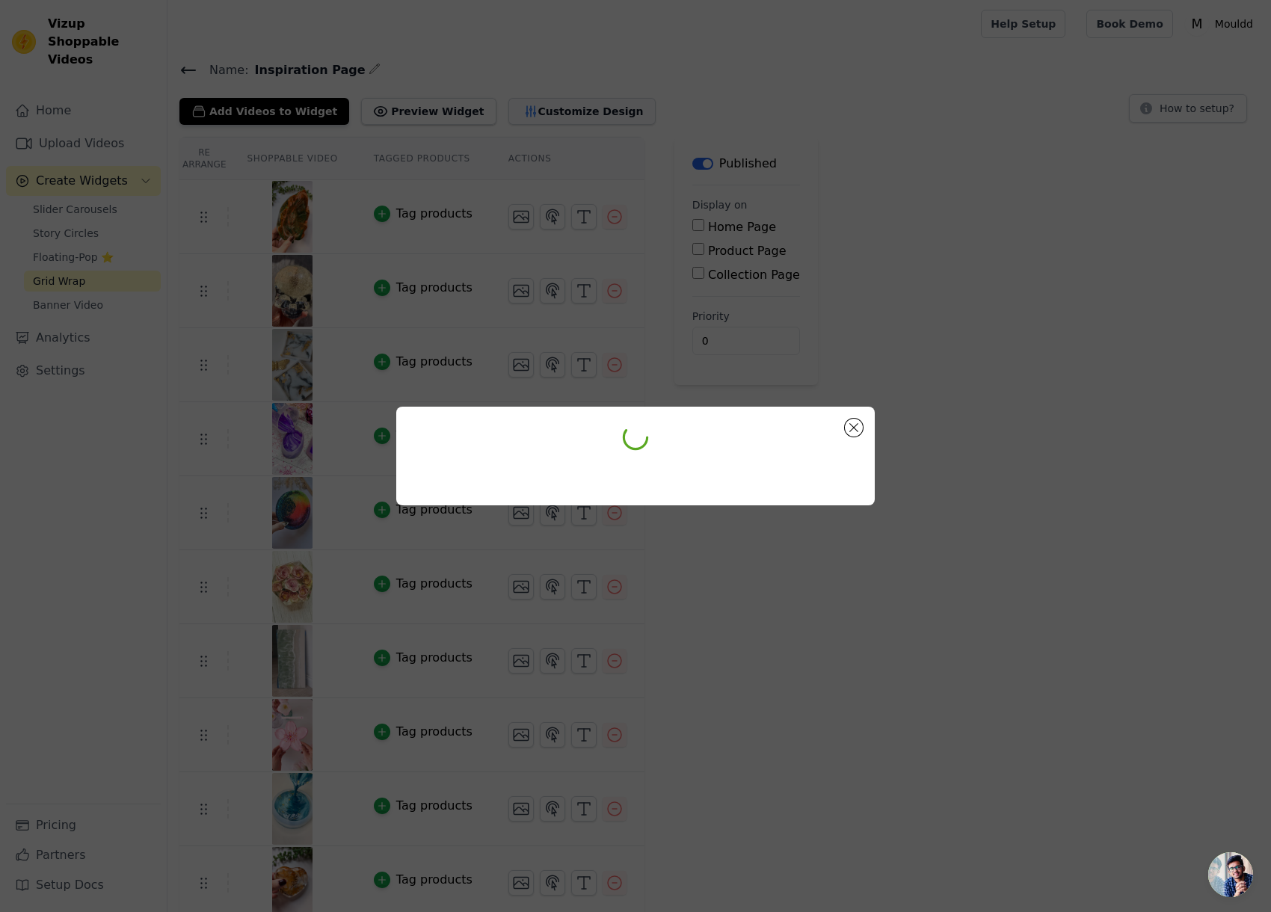
click at [541, 114] on div at bounding box center [635, 456] width 1271 height 912
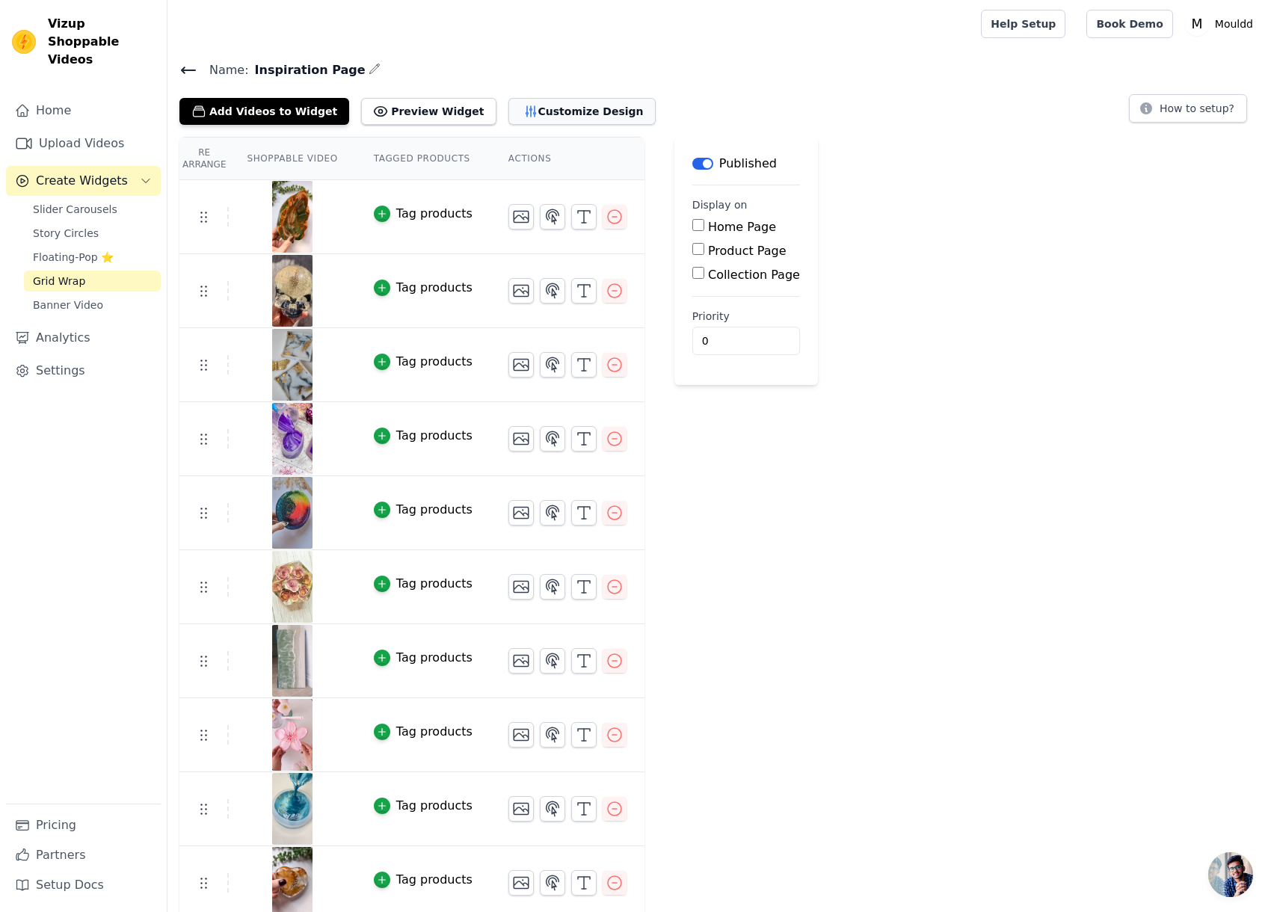
click at [564, 109] on button "Customize Design" at bounding box center [582, 111] width 147 height 27
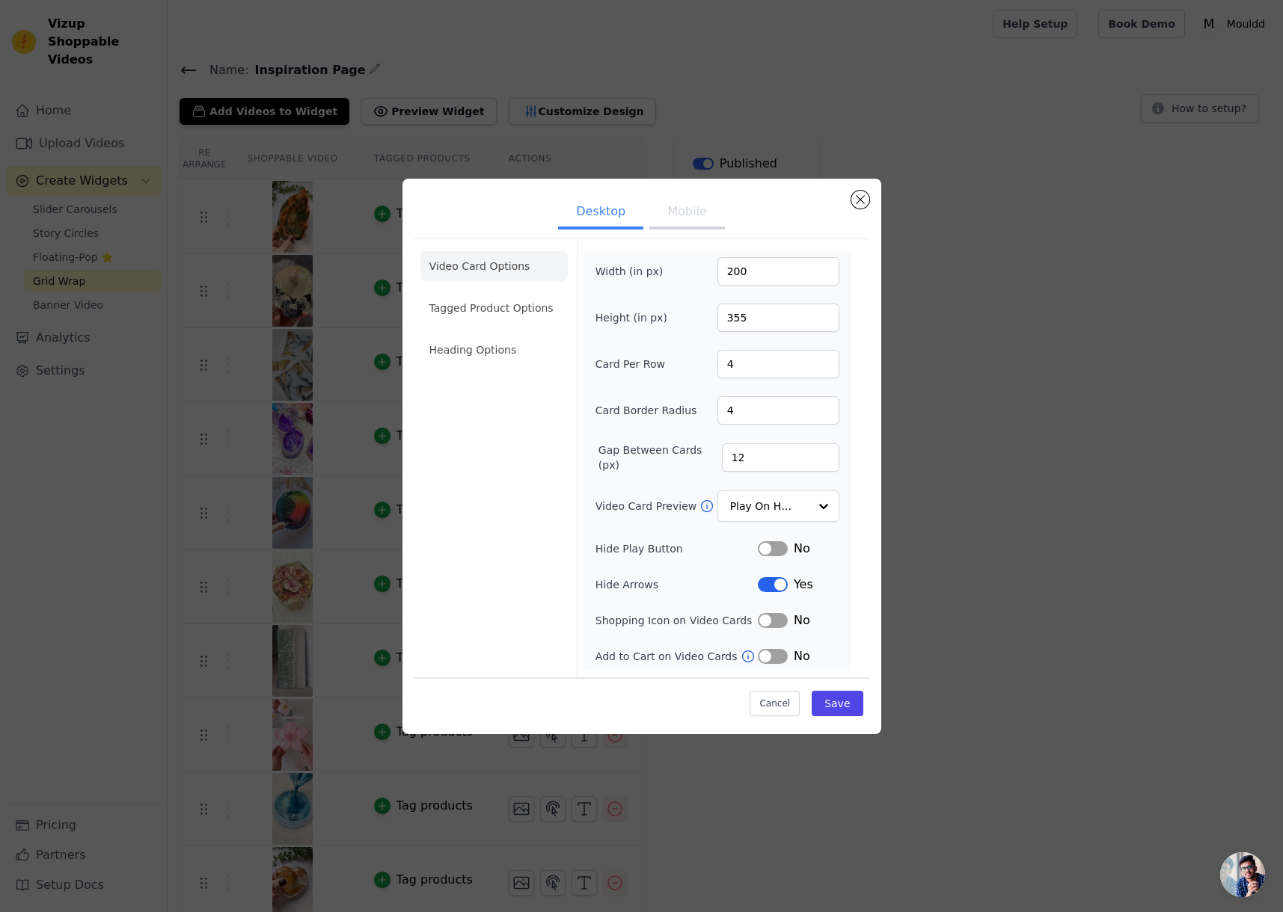
click at [689, 221] on button "Mobile" at bounding box center [686, 213] width 75 height 33
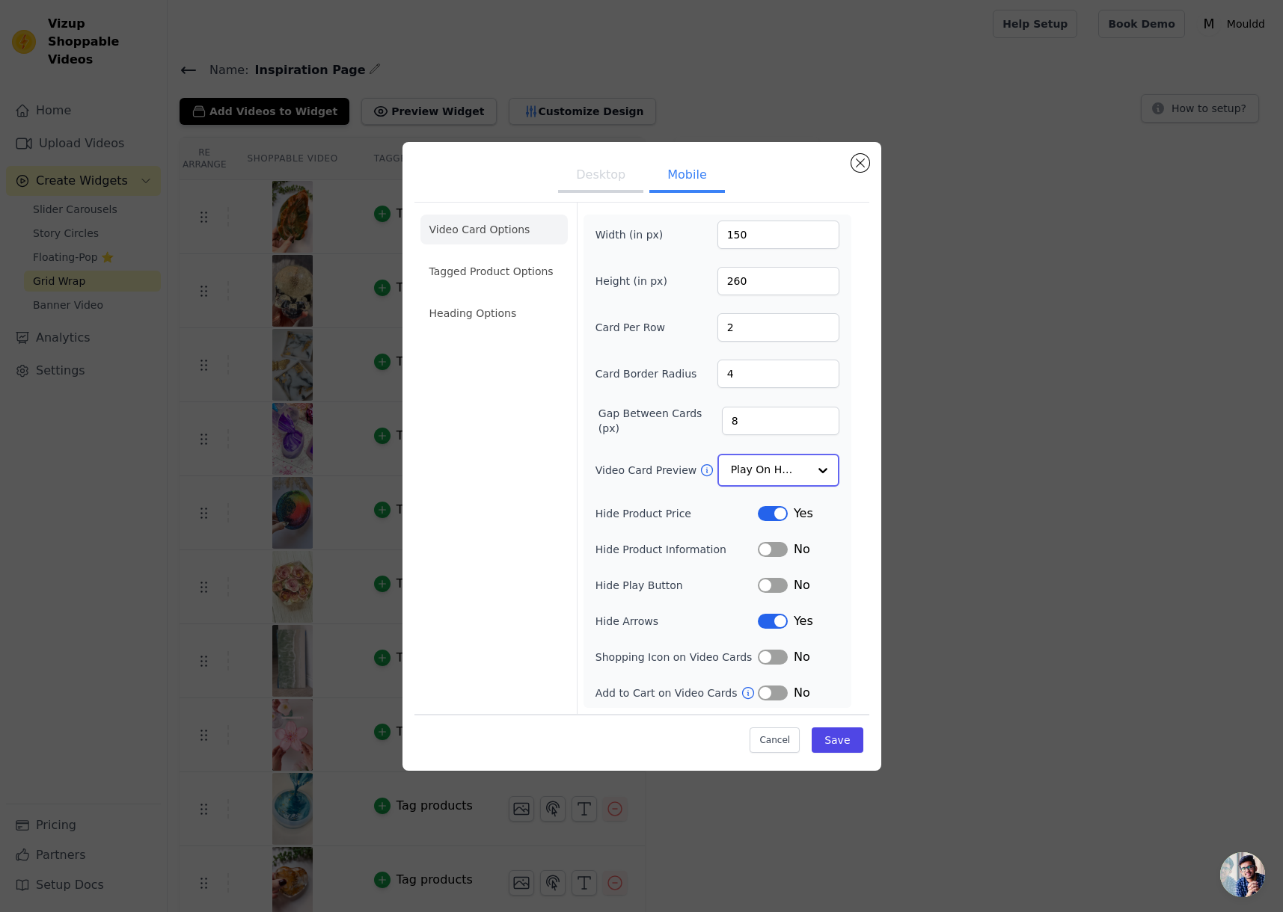
click at [790, 464] on input "Video Card Preview" at bounding box center [769, 470] width 77 height 30
click at [785, 585] on div "Show Image" at bounding box center [778, 600] width 122 height 31
click at [844, 735] on button "Save" at bounding box center [836, 739] width 51 height 25
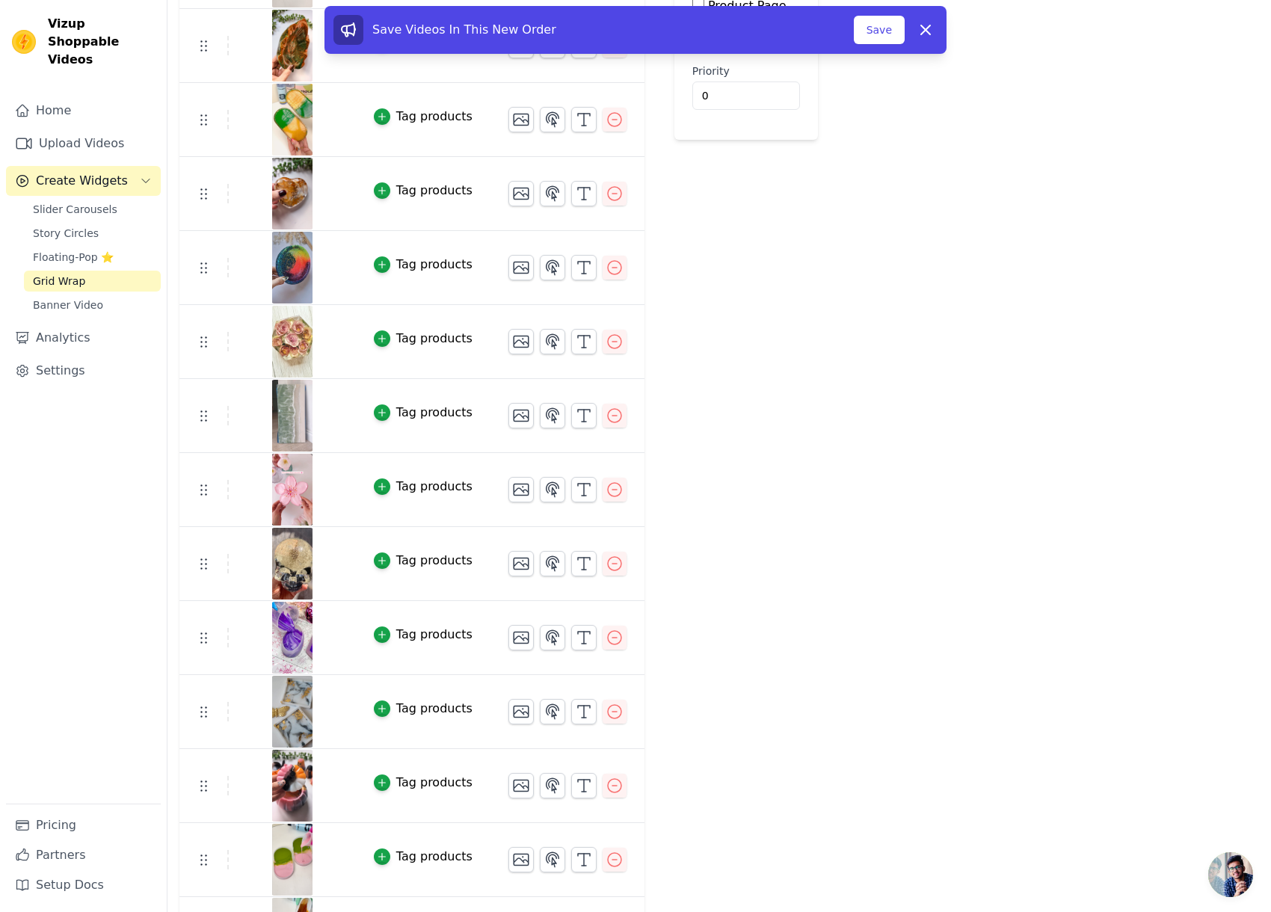
scroll to position [3, 0]
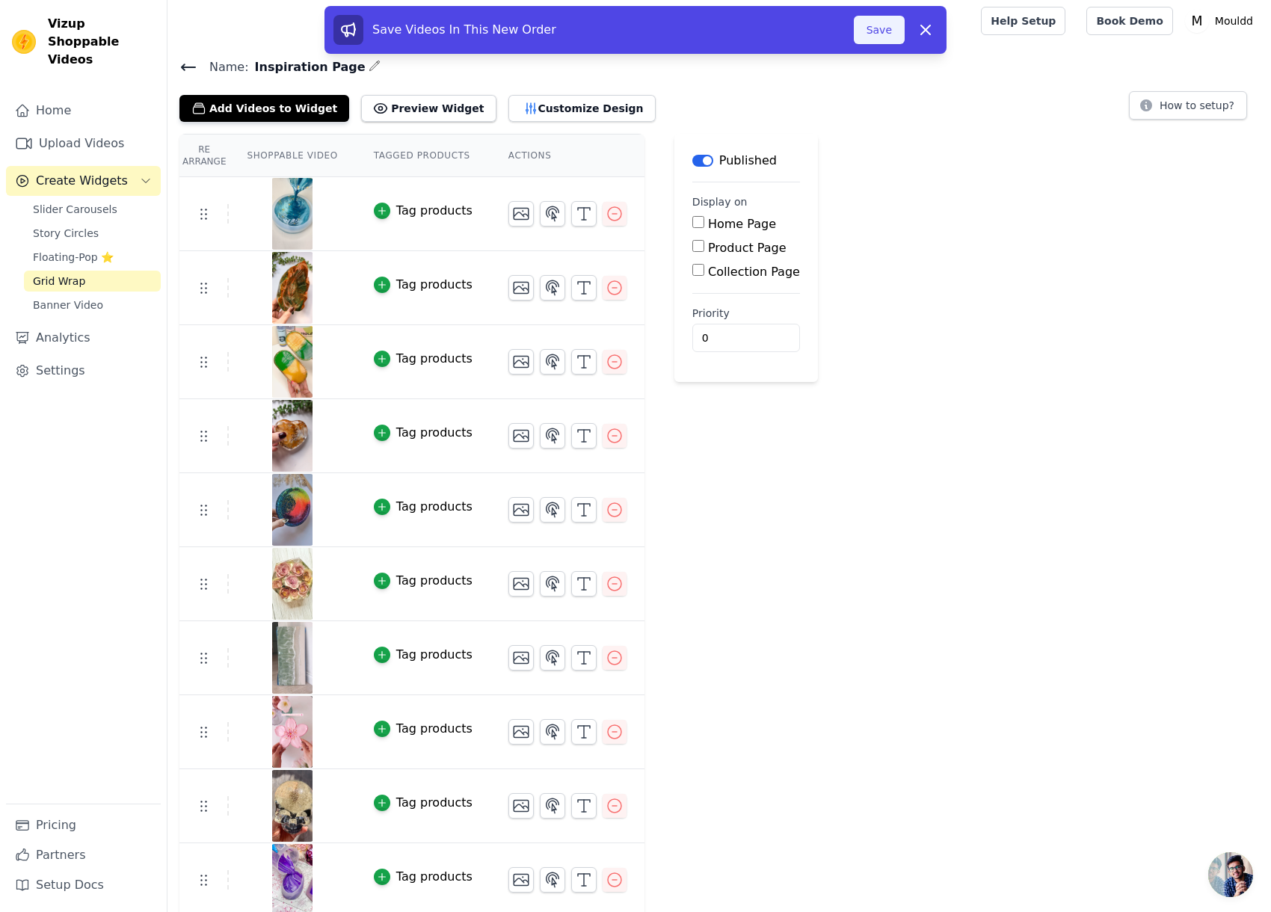
click at [879, 28] on button "Save" at bounding box center [879, 30] width 51 height 28
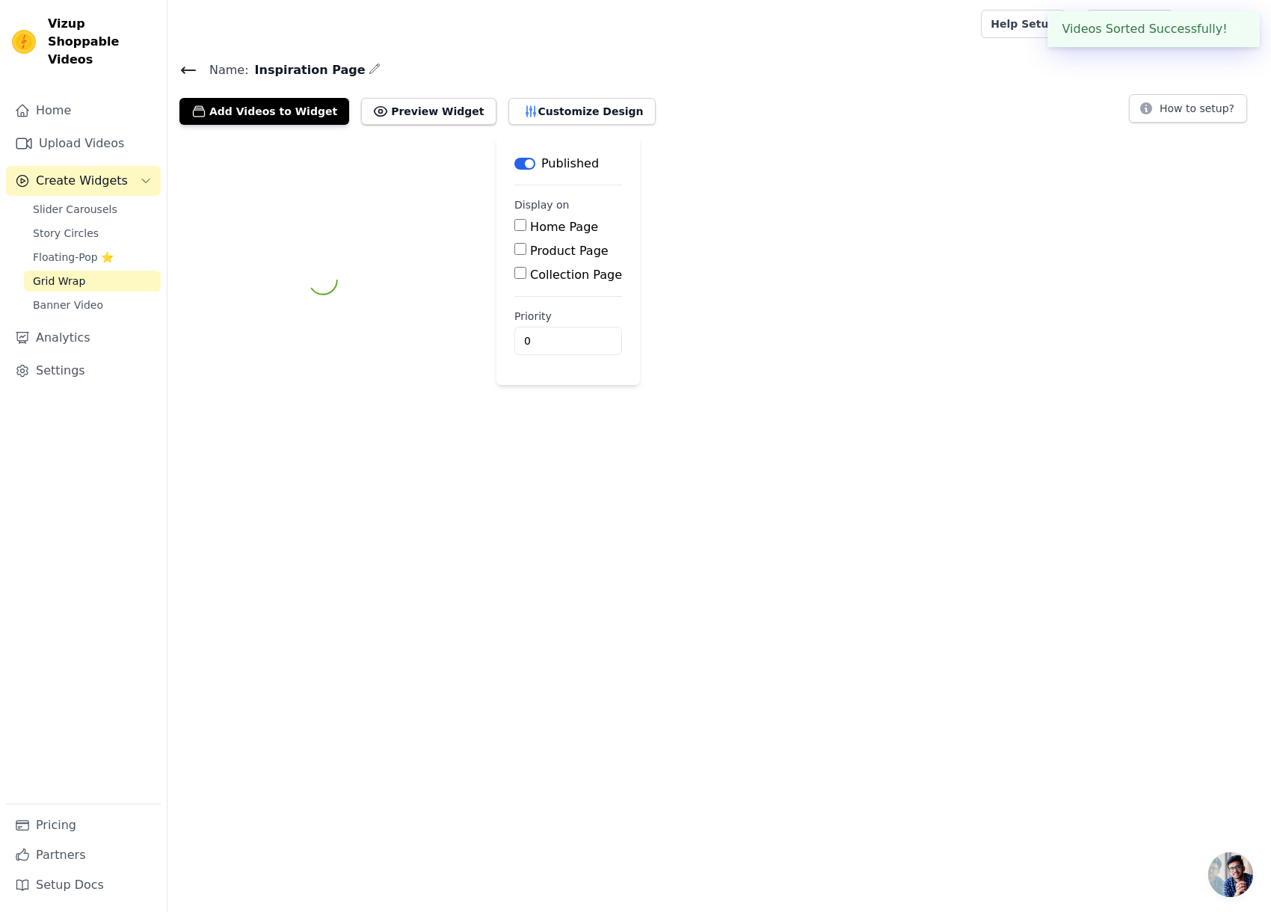
scroll to position [0, 0]
